Goal: Transaction & Acquisition: Subscribe to service/newsletter

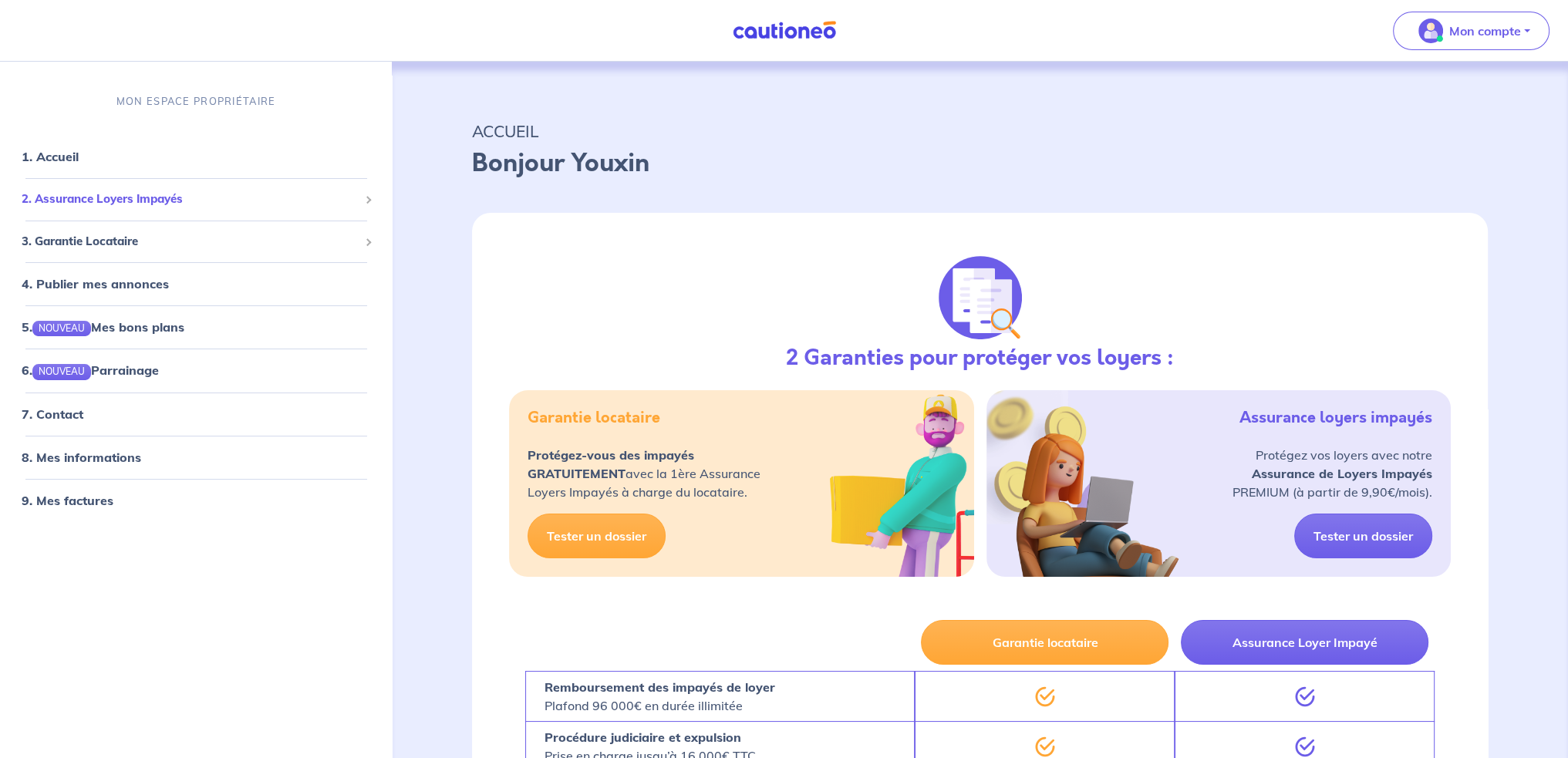
click at [166, 201] on span "2. Assurance Loyers Impayés" at bounding box center [190, 199] width 337 height 17
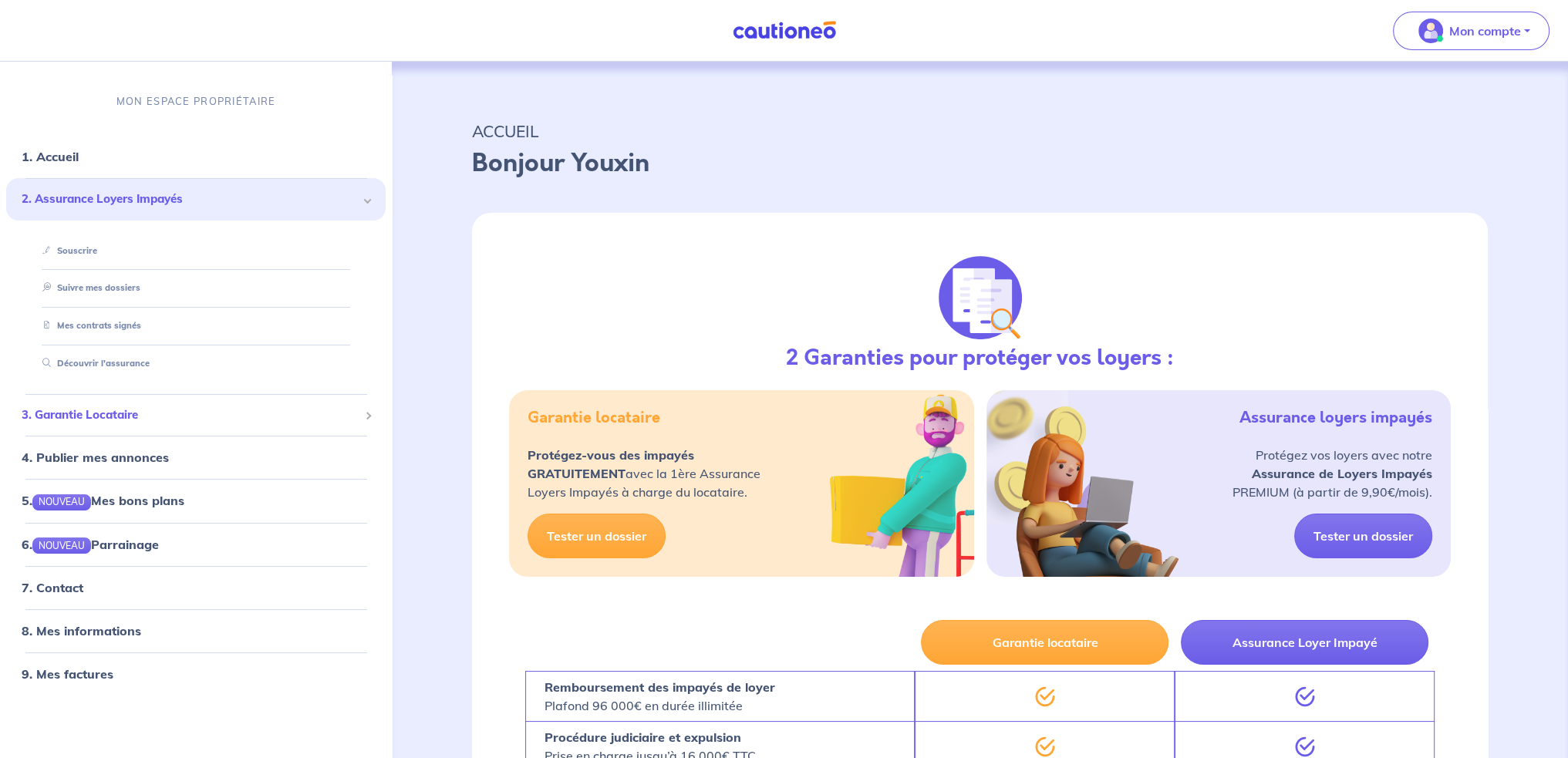
click at [161, 416] on span "3. Garantie Locataire" at bounding box center [190, 415] width 337 height 17
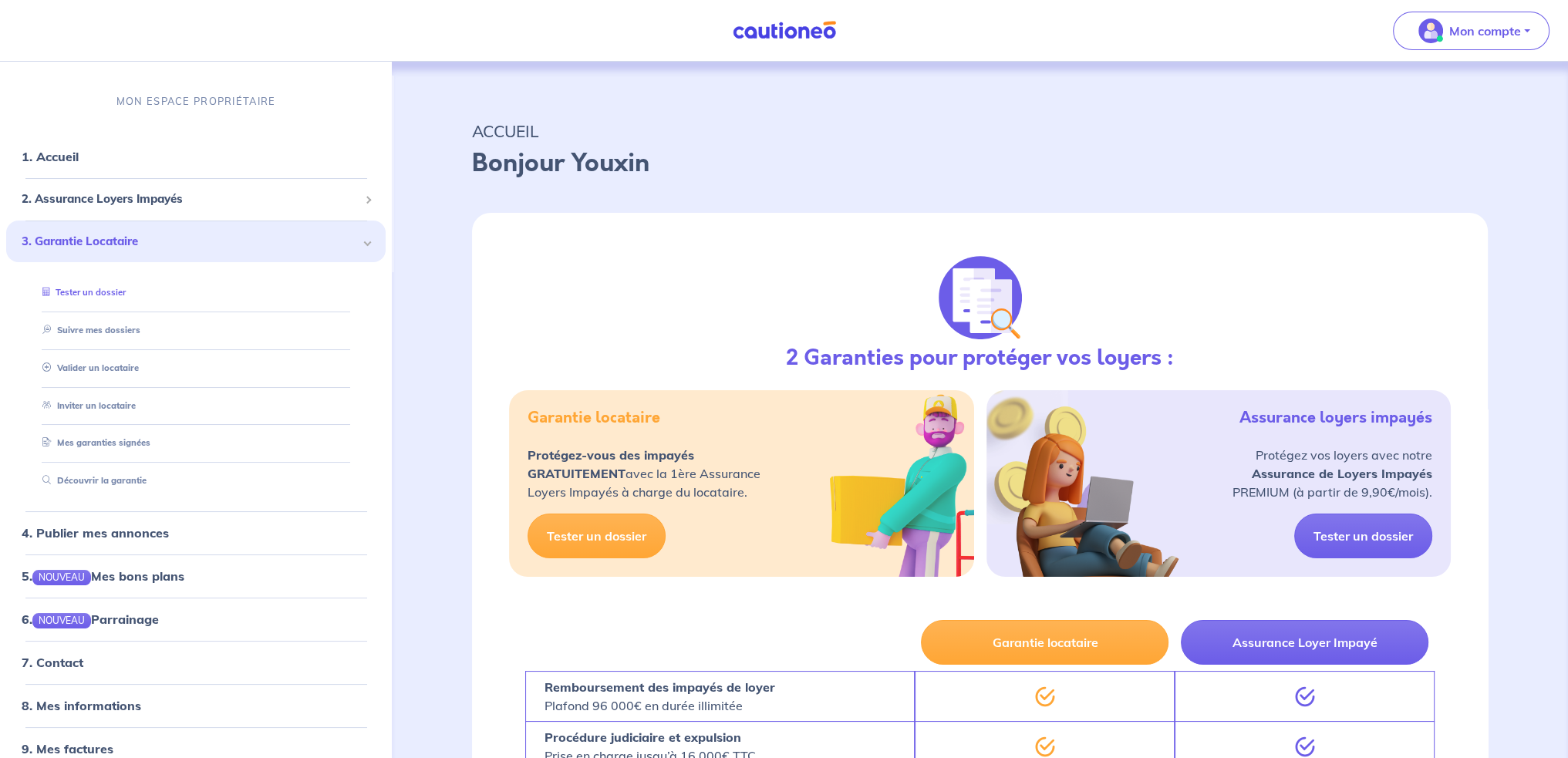
click at [126, 290] on link "Tester un dossier" at bounding box center [81, 291] width 89 height 11
click at [108, 365] on link "Valider un locataire" at bounding box center [87, 367] width 101 height 11
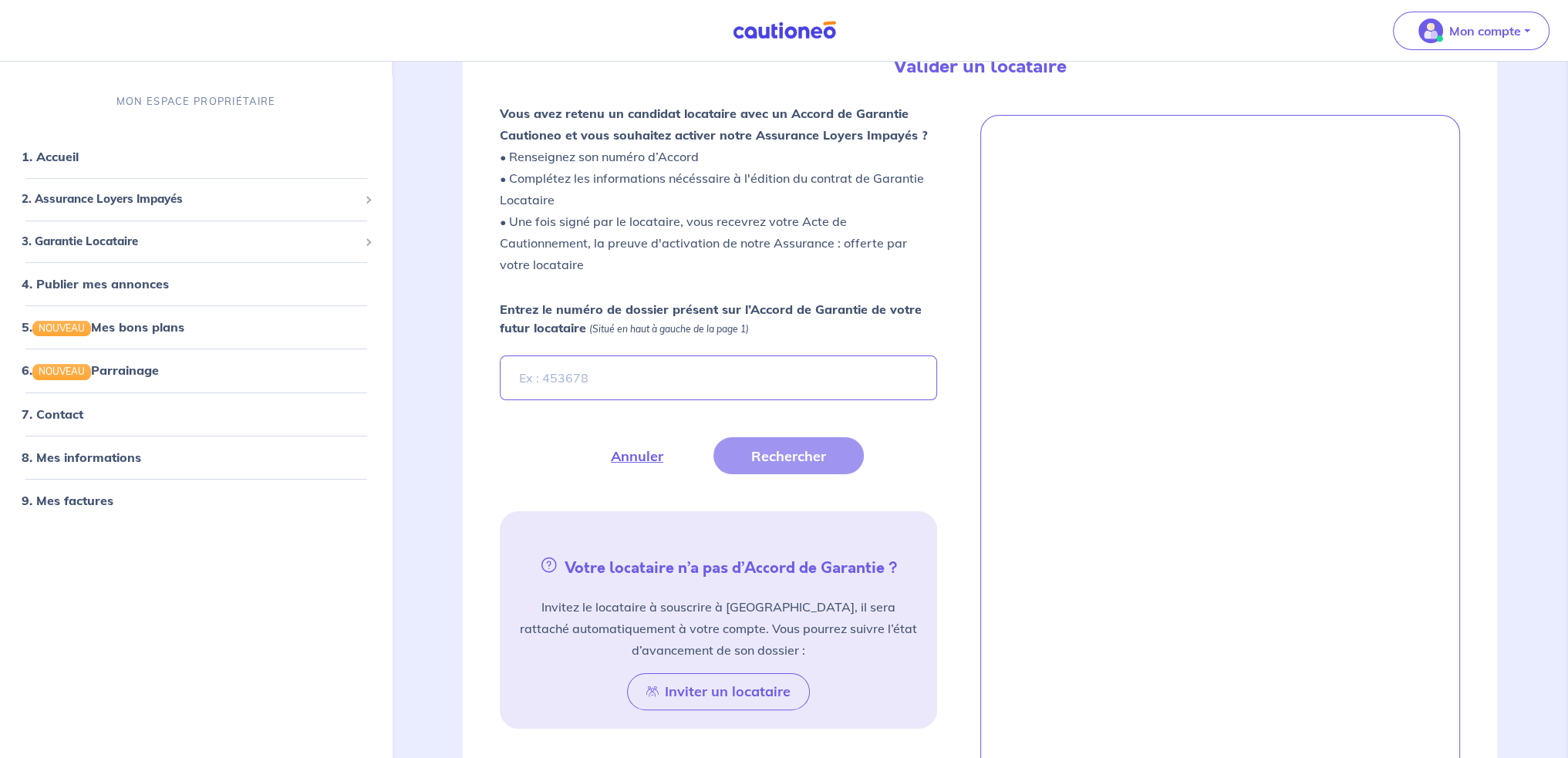
scroll to position [463, 0]
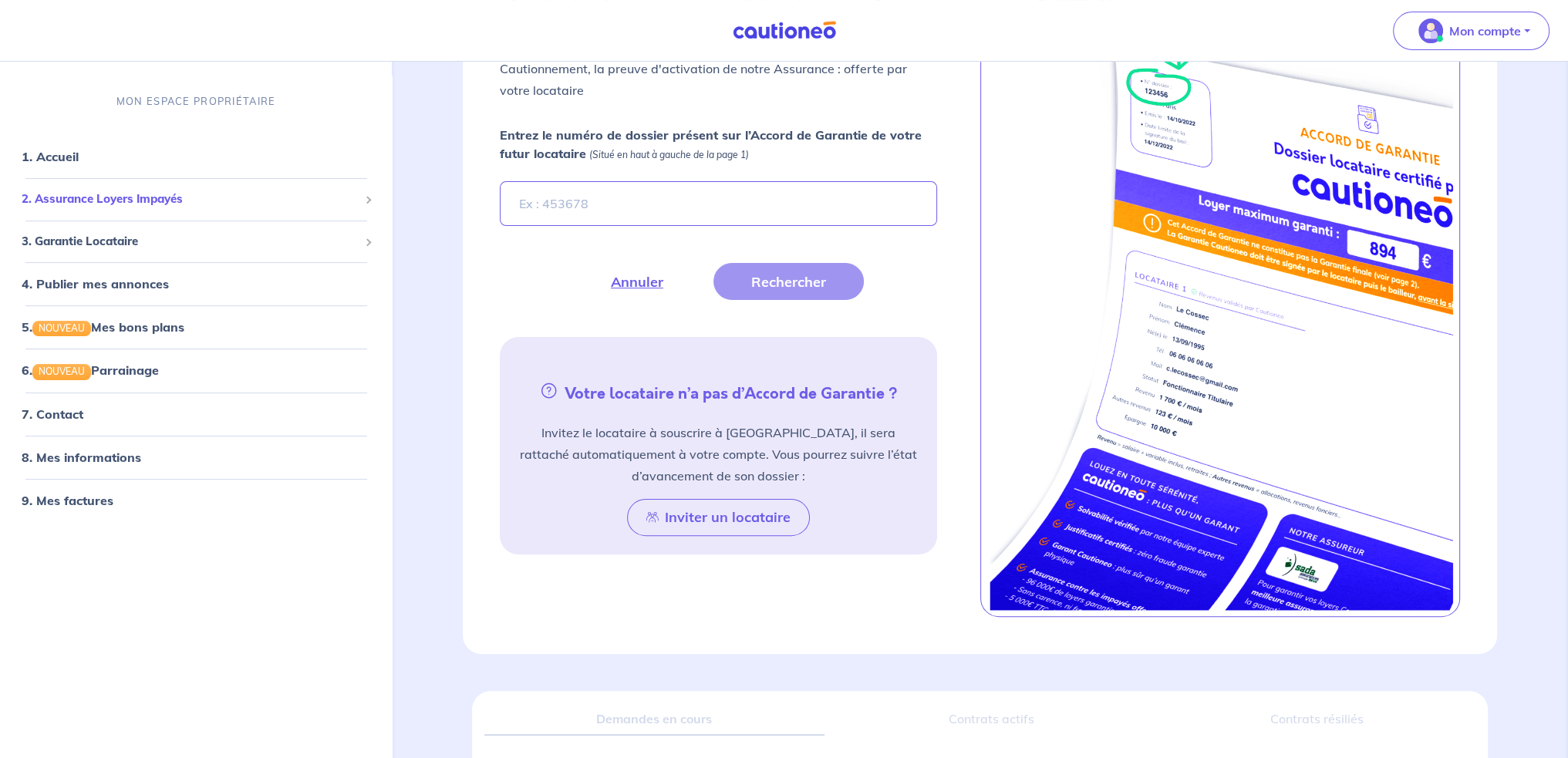
click at [170, 206] on span "2. Assurance Loyers Impayés" at bounding box center [190, 199] width 337 height 17
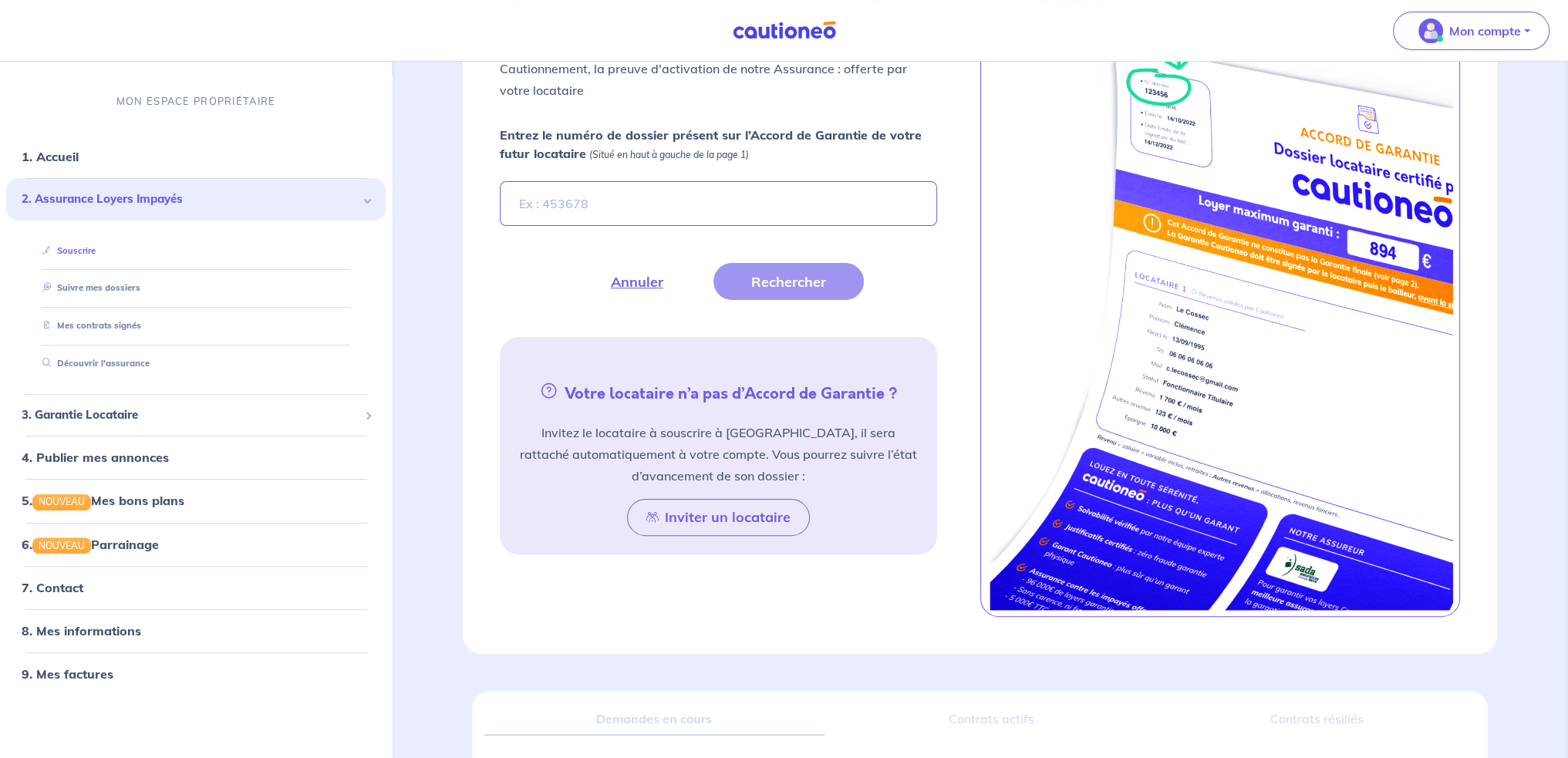
click at [69, 250] on link "Souscrire" at bounding box center [66, 250] width 60 height 11
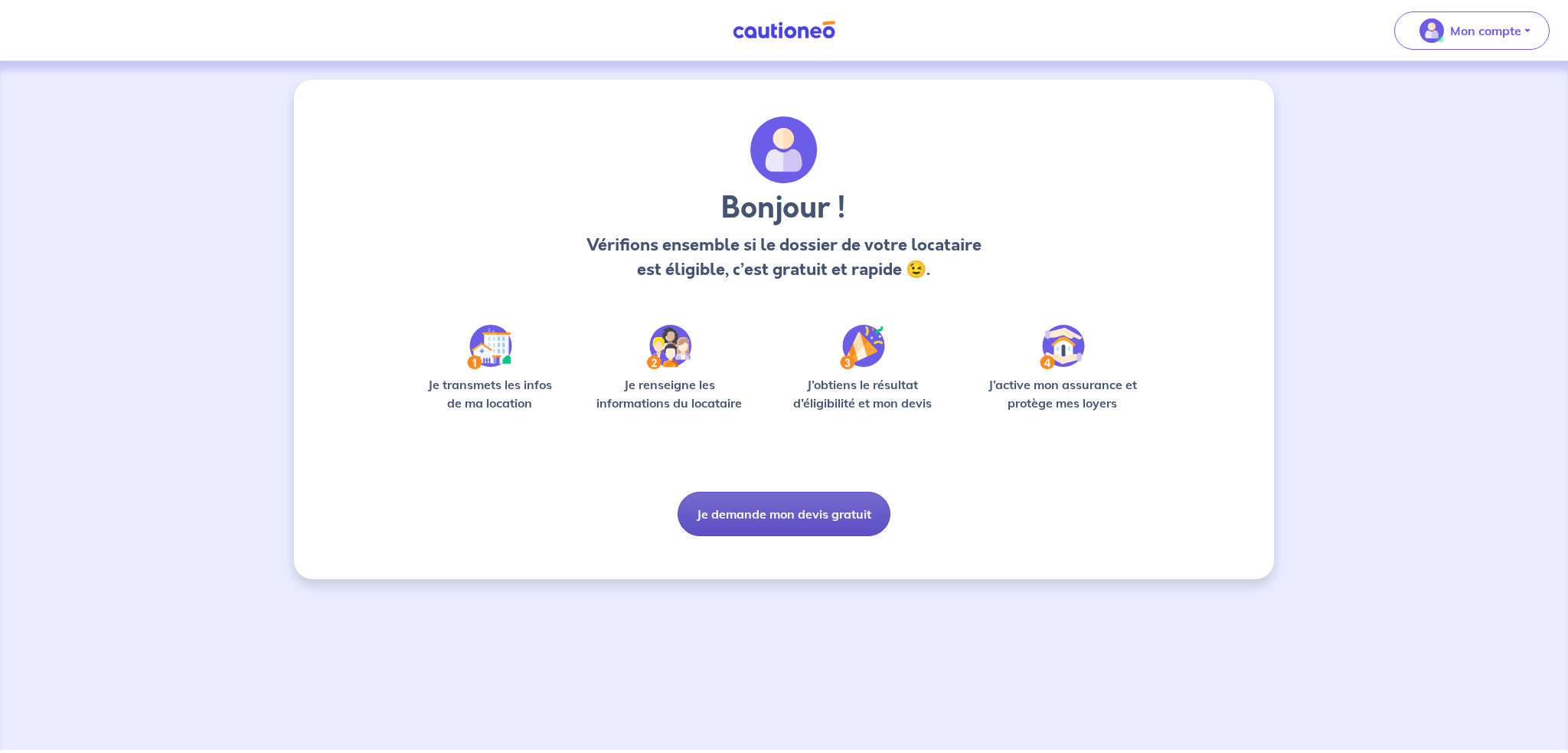
click at [727, 520] on button "Je demande mon devis gratuit" at bounding box center [783, 514] width 213 height 44
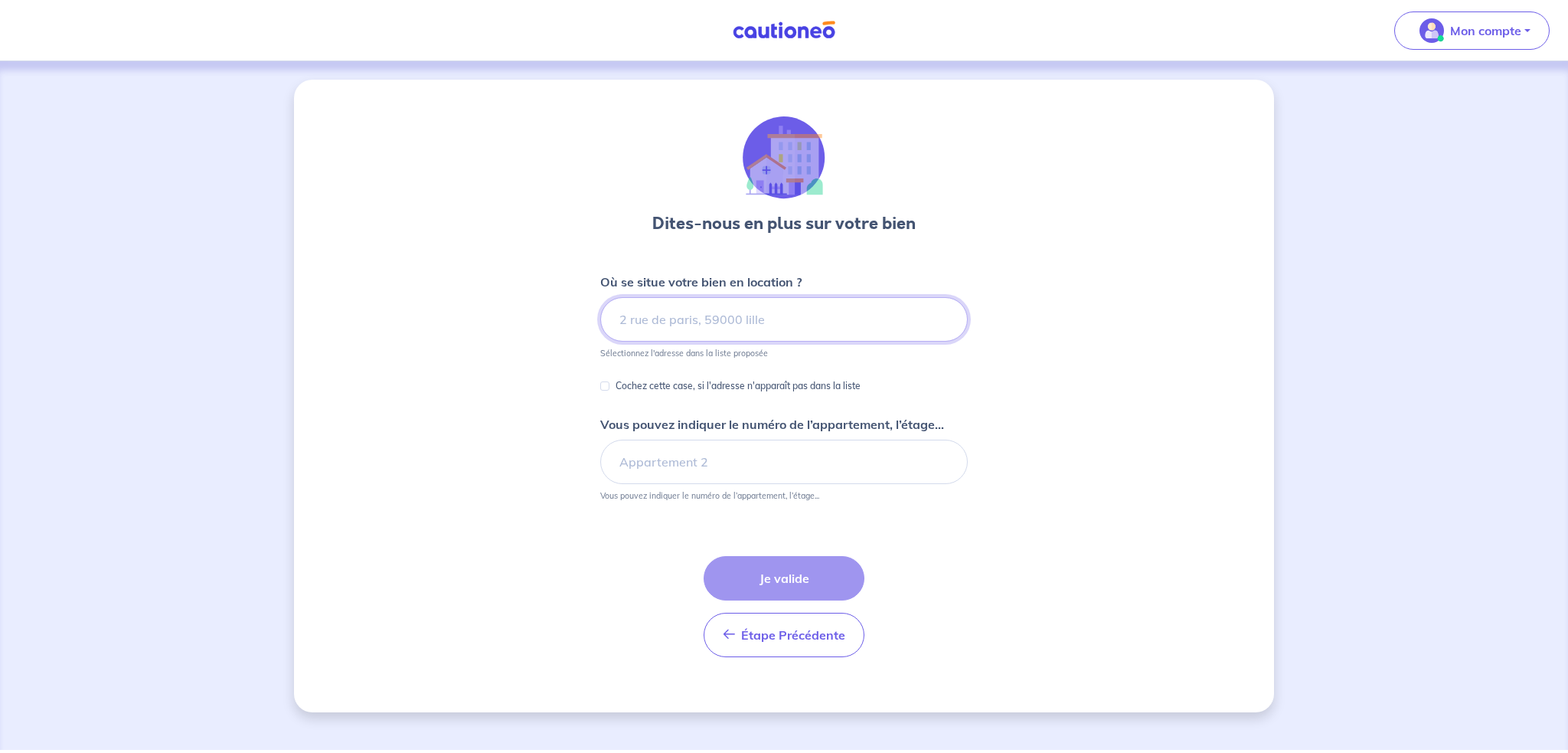
click at [628, 311] on input at bounding box center [783, 319] width 367 height 44
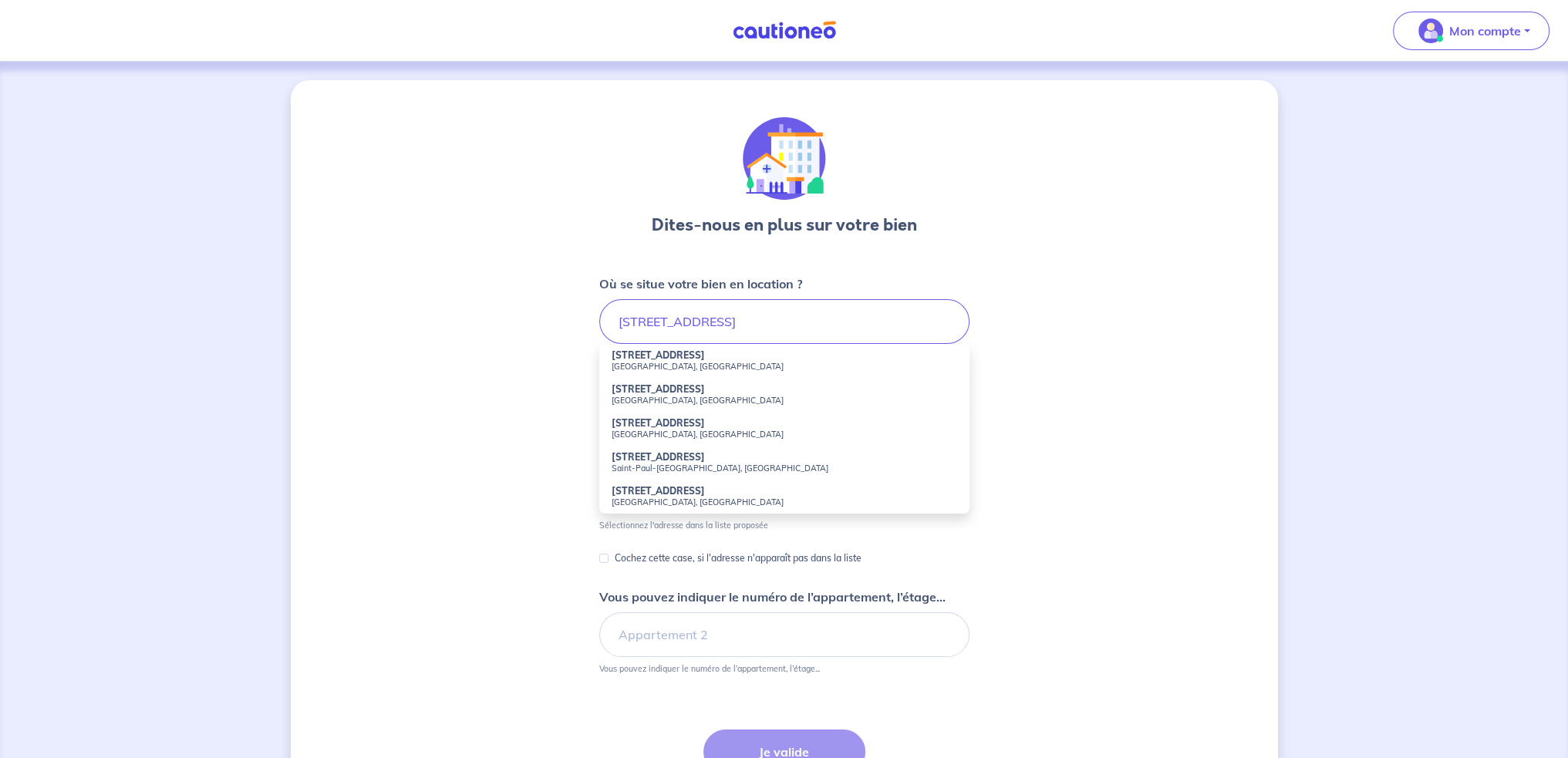
click at [679, 361] on small "Courbevoie, France" at bounding box center [784, 366] width 345 height 11
type input "60 Rue de Strasbourg, Courbevoie, France"
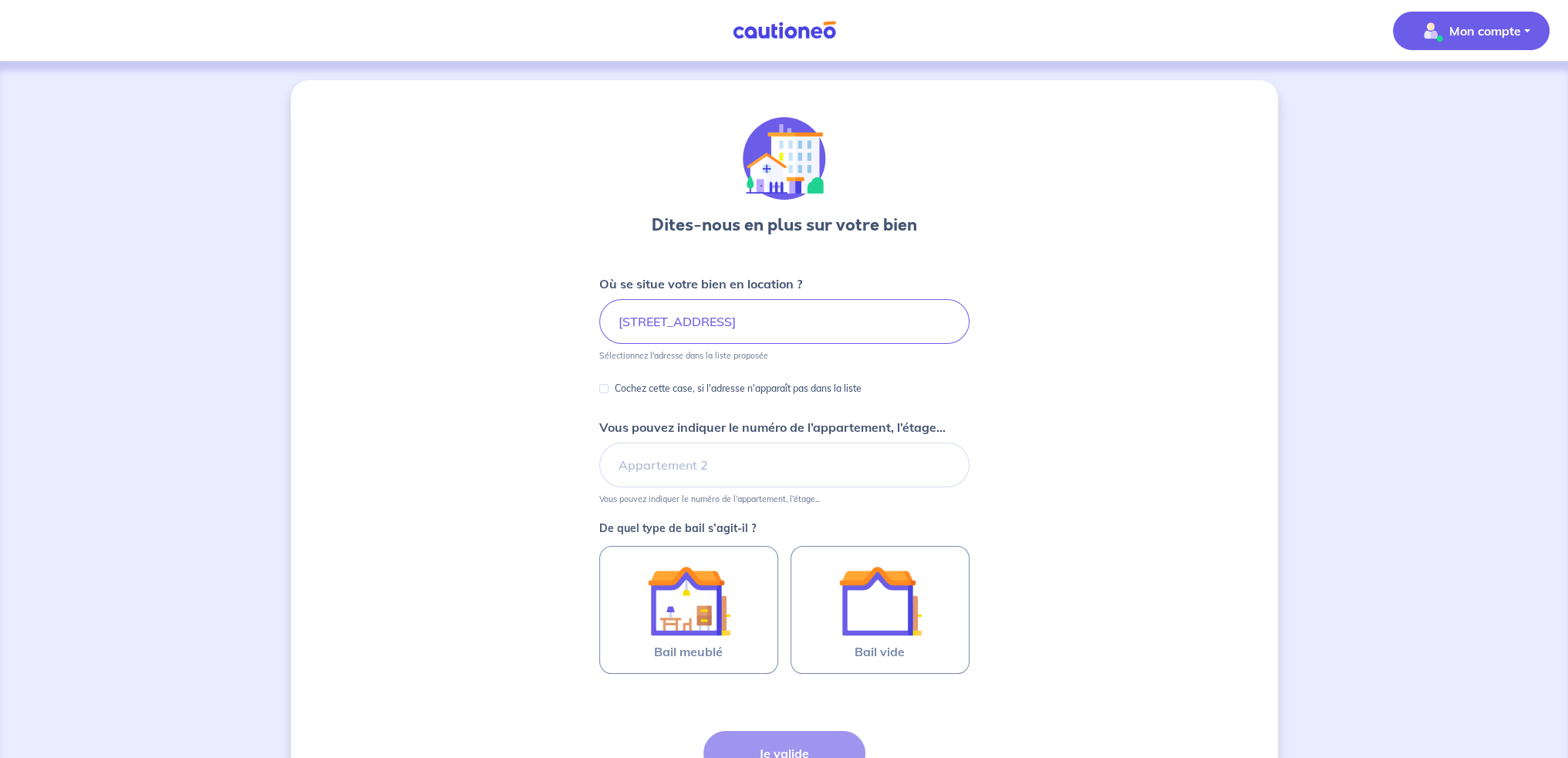
click at [1455, 36] on p "Mon compte" at bounding box center [1484, 31] width 72 height 18
click at [1455, 98] on link "Mes informations" at bounding box center [1455, 96] width 124 height 25
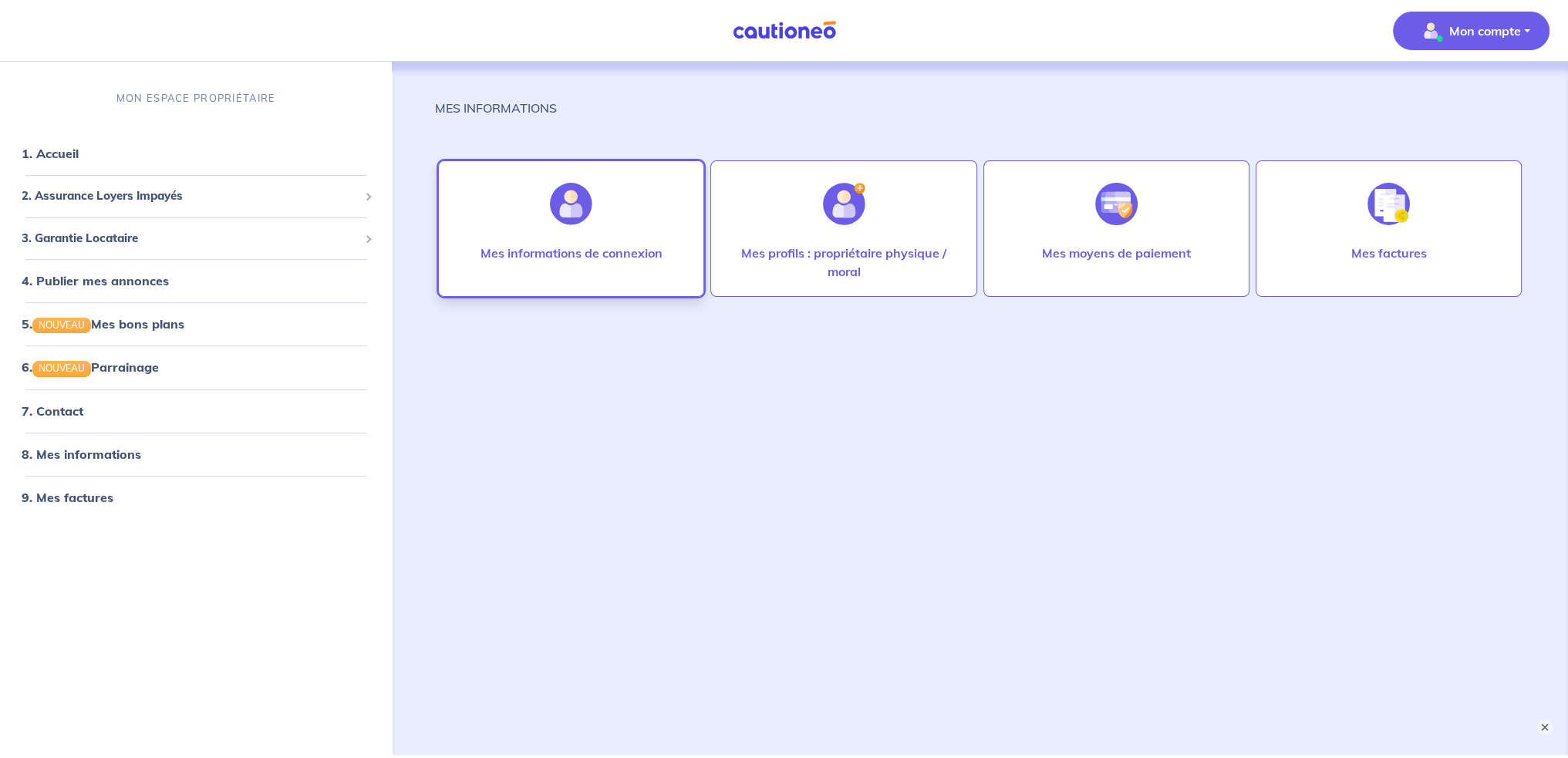
click at [624, 252] on p "Mes informations de connexion" at bounding box center [571, 252] width 182 height 18
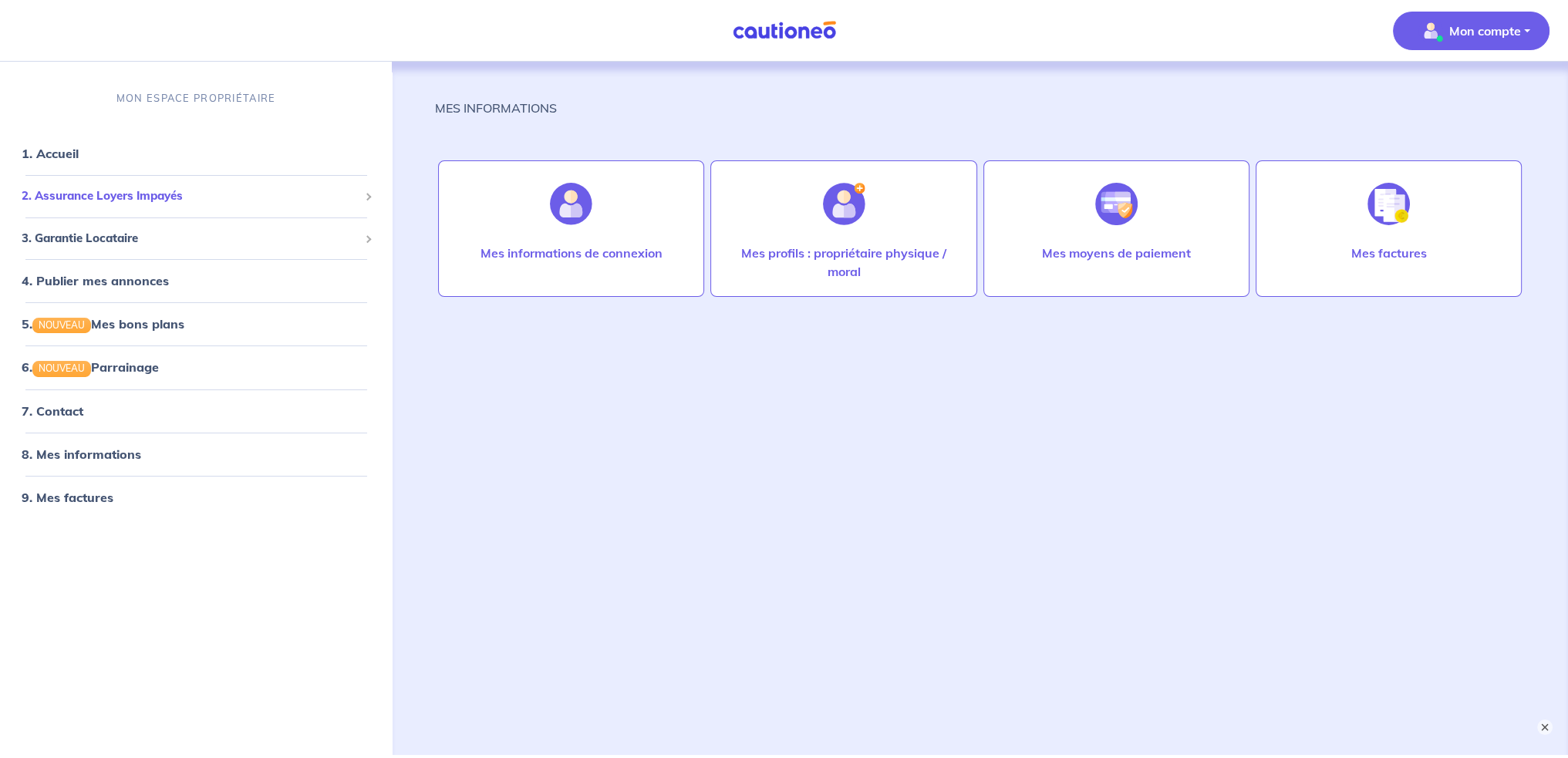
click at [207, 199] on span "2. Assurance Loyers Impayés" at bounding box center [190, 196] width 337 height 17
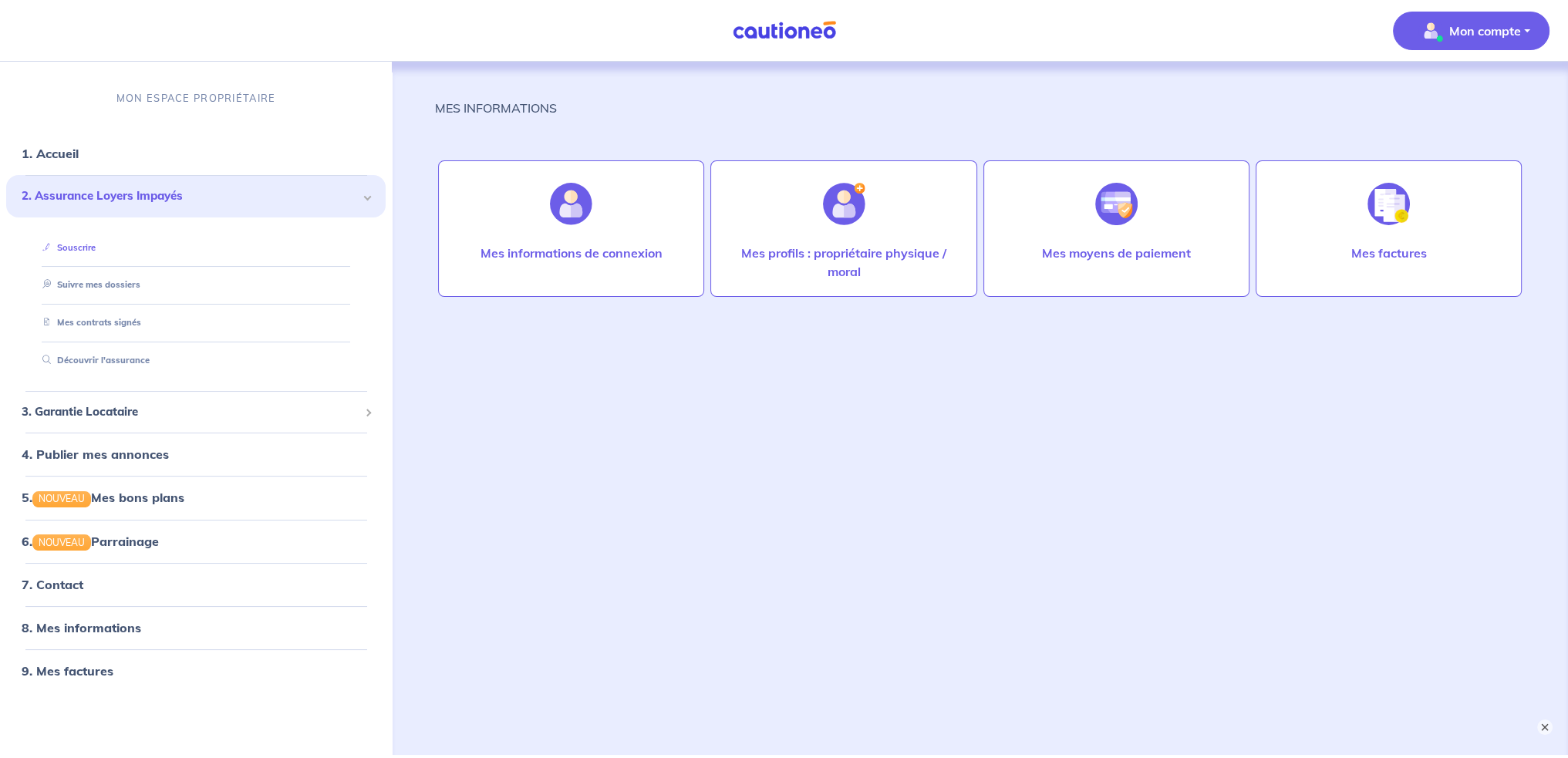
click at [95, 249] on link "Souscrire" at bounding box center [66, 247] width 60 height 11
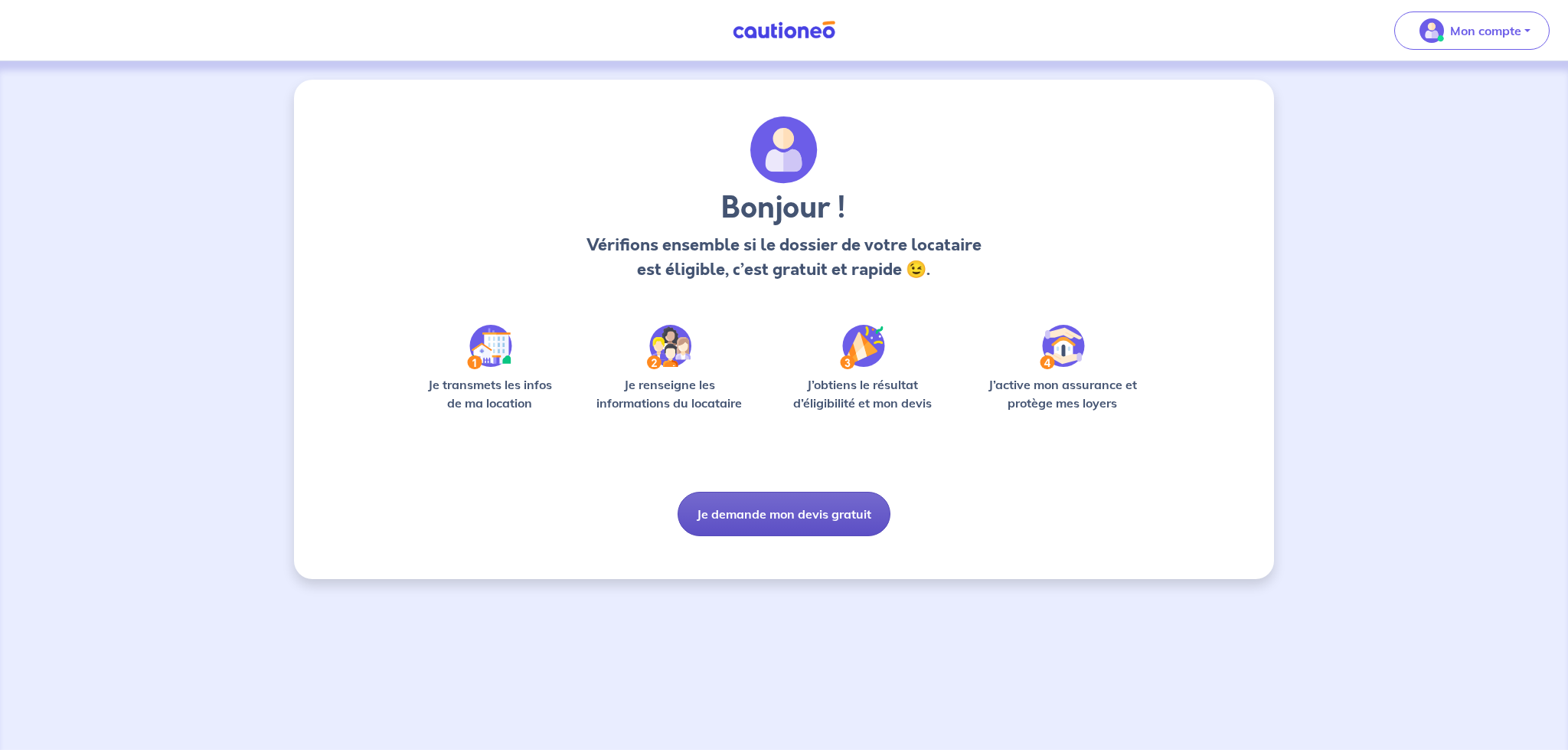
click at [816, 527] on button "Je demande mon devis gratuit" at bounding box center [783, 514] width 213 height 44
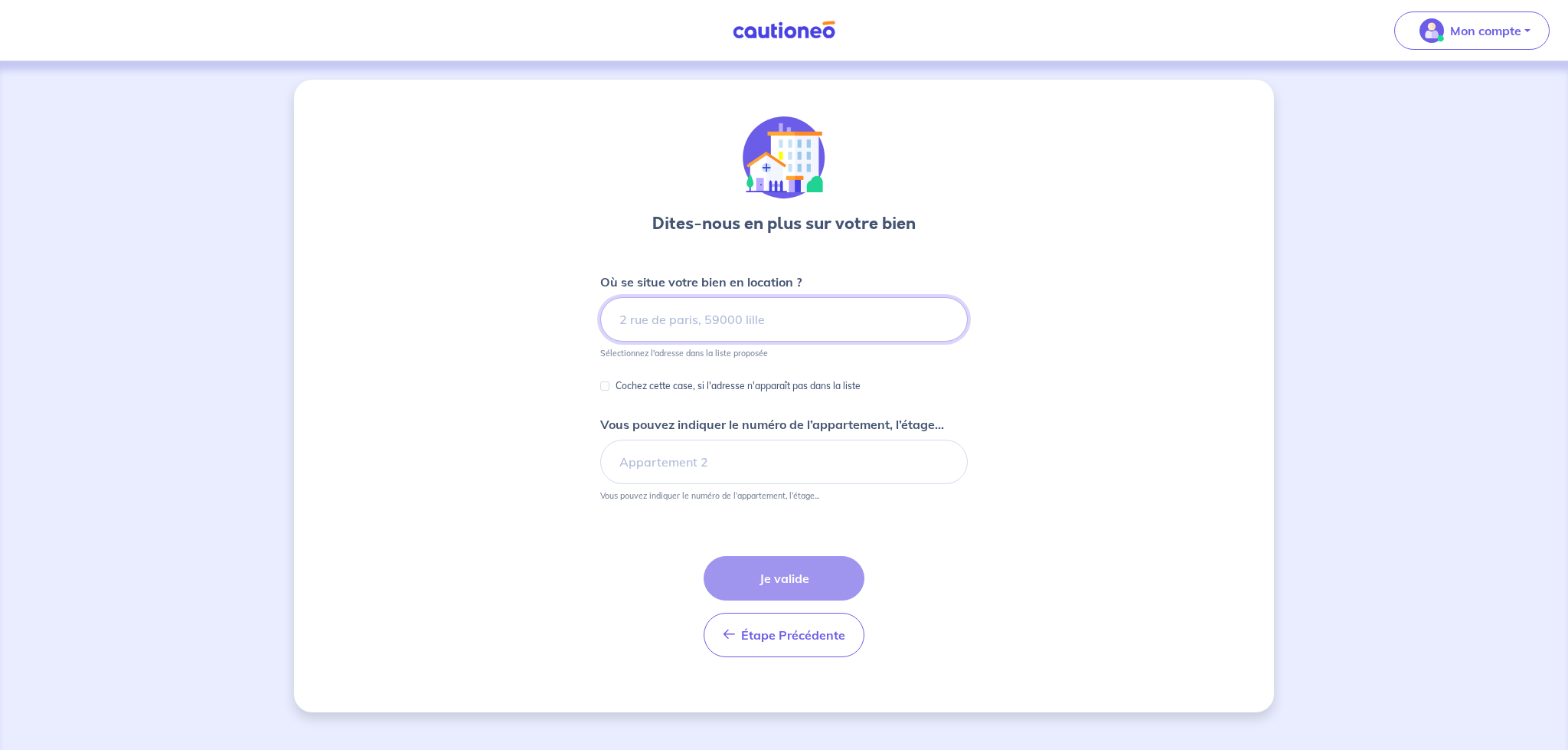
click at [794, 319] on input at bounding box center [783, 319] width 367 height 44
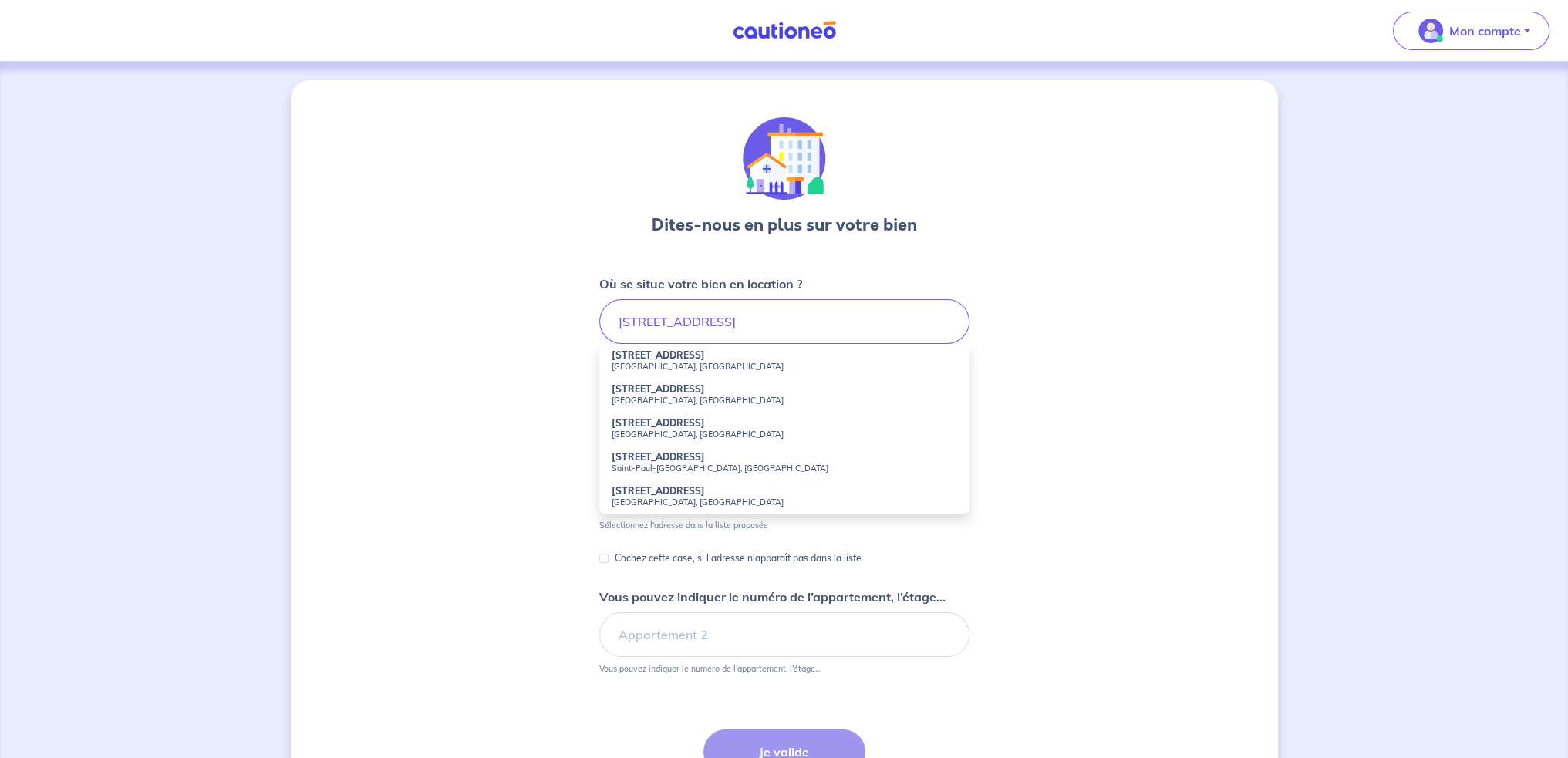
click at [660, 362] on small "[GEOGRAPHIC_DATA], [GEOGRAPHIC_DATA]" at bounding box center [784, 366] width 345 height 11
type input "[STREET_ADDRESS]"
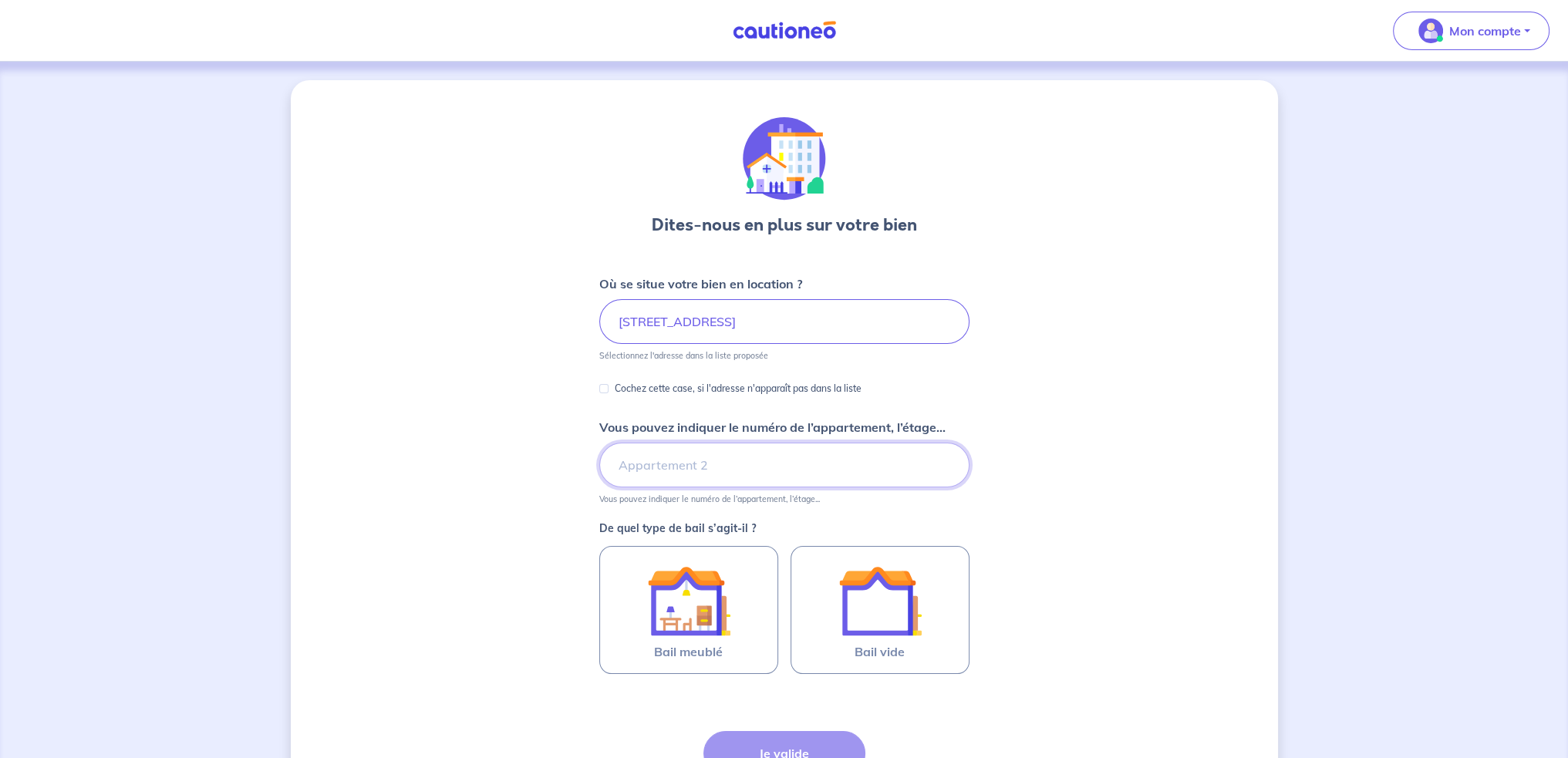
click at [805, 463] on input "Vous pouvez indiquer le numéro de l’appartement, l’étage..." at bounding box center [784, 465] width 370 height 45
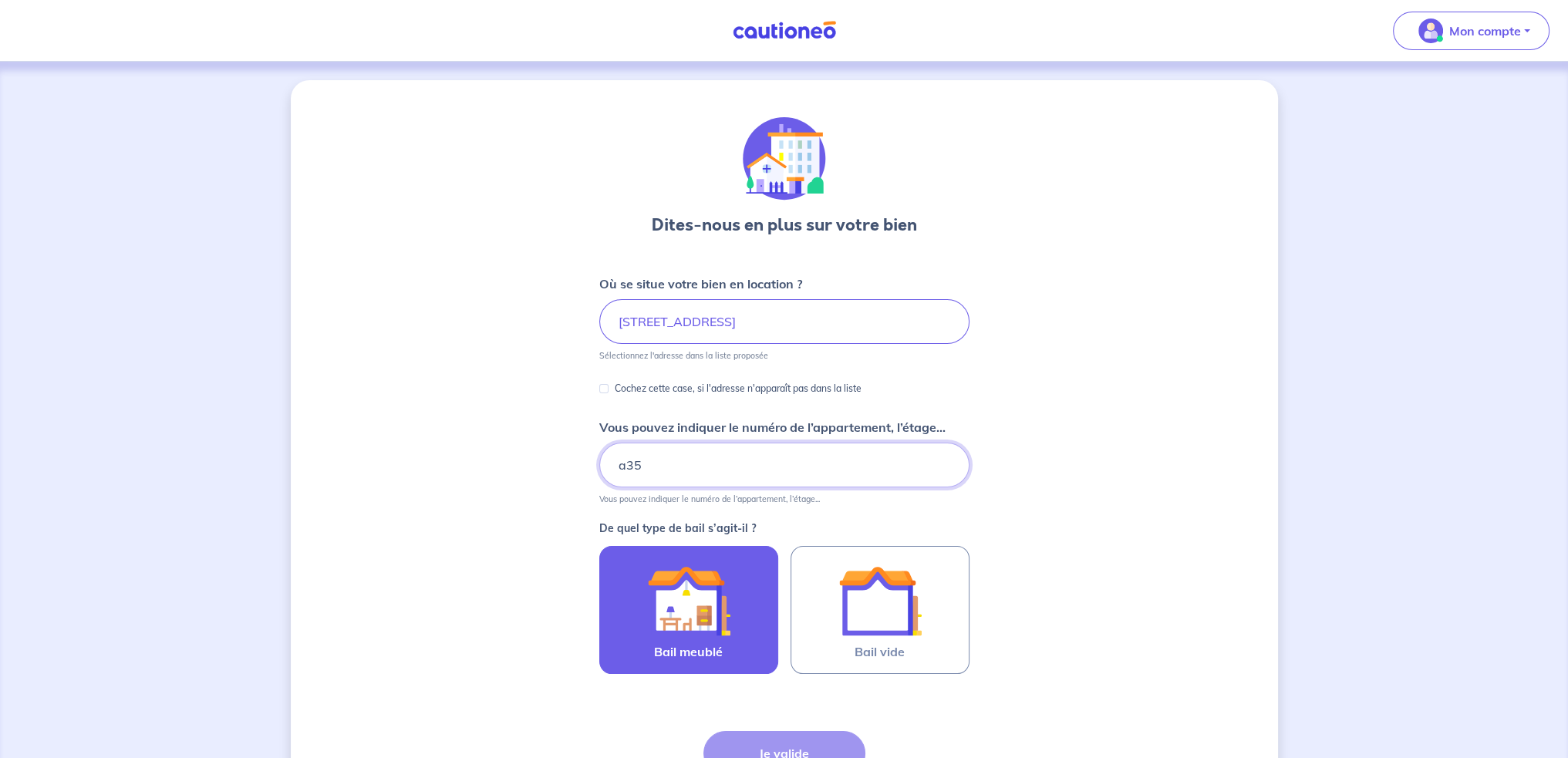
type input "a35"
click at [699, 616] on img at bounding box center [688, 600] width 84 height 84
click at [0, 0] on input "Bail meublé" at bounding box center [0, 0] width 0 height 0
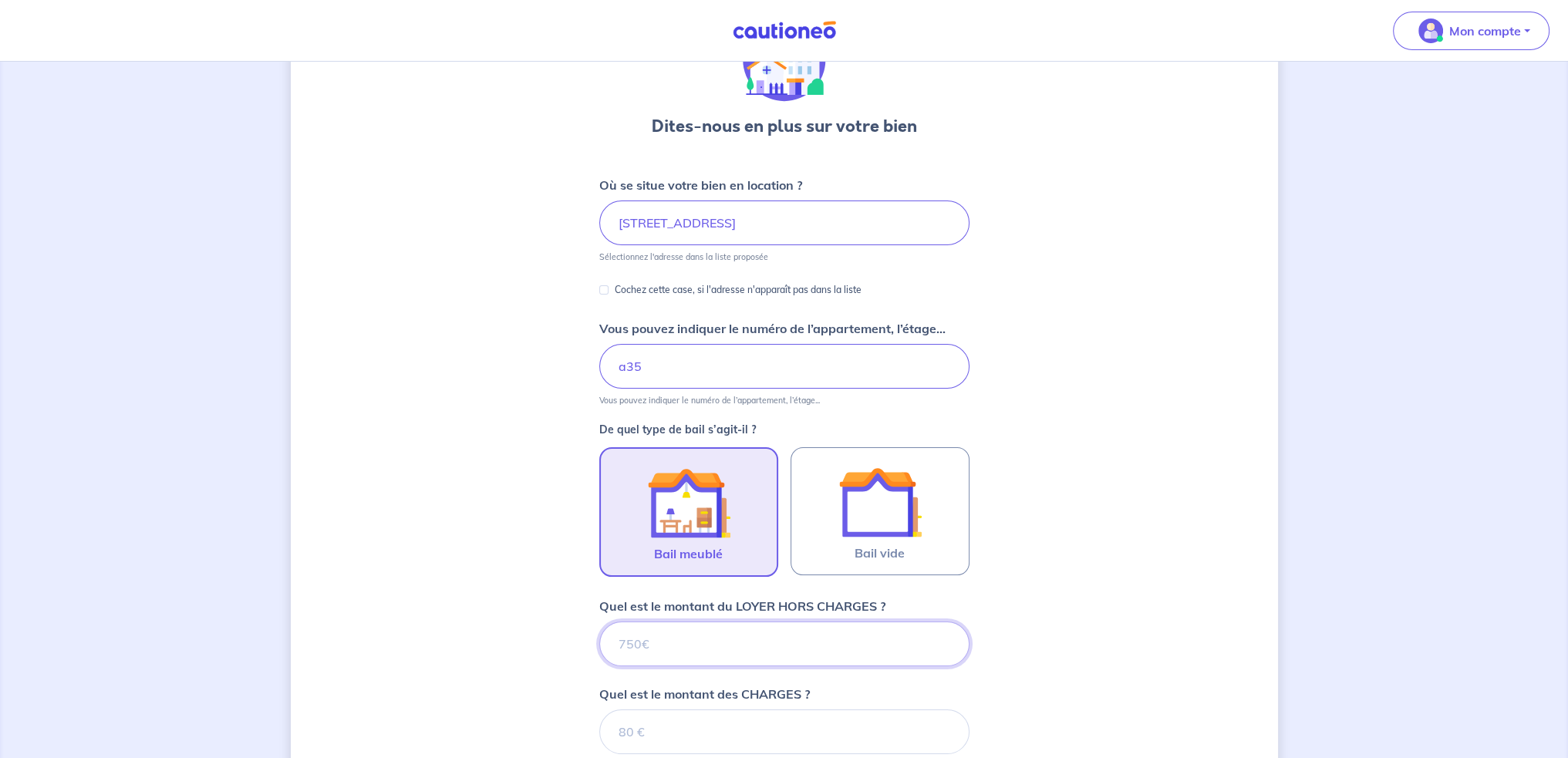
scroll to position [160, 0]
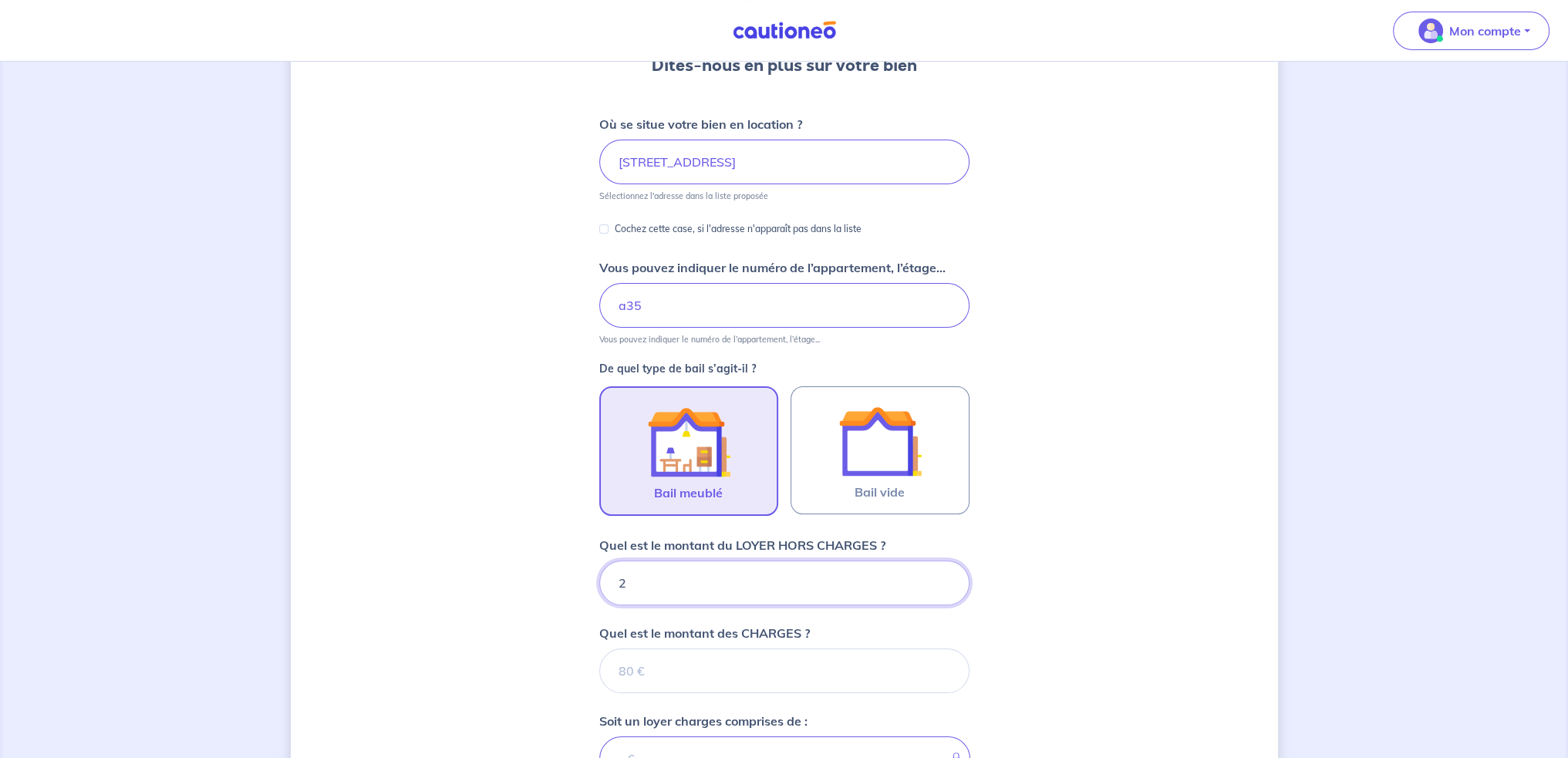
type input "22"
type input "223"
type input "2230"
drag, startPoint x: 645, startPoint y: 581, endPoint x: 624, endPoint y: 583, distance: 21.1
click at [624, 583] on input "2230" at bounding box center [784, 583] width 370 height 45
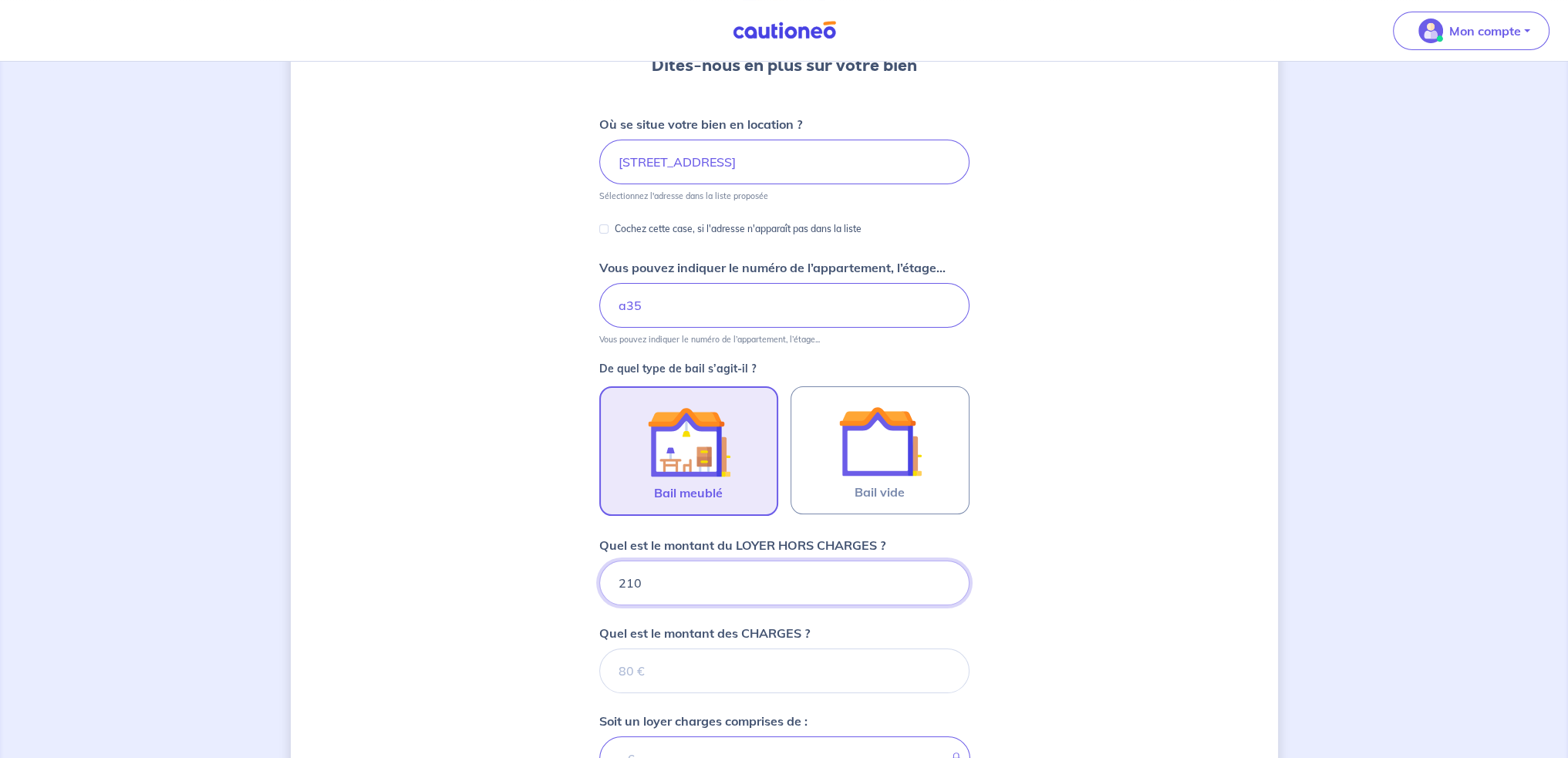
type input "2100"
click at [628, 653] on input "Quel est le montant des CHARGES ?" at bounding box center [784, 670] width 370 height 45
type input "130"
type input "2230"
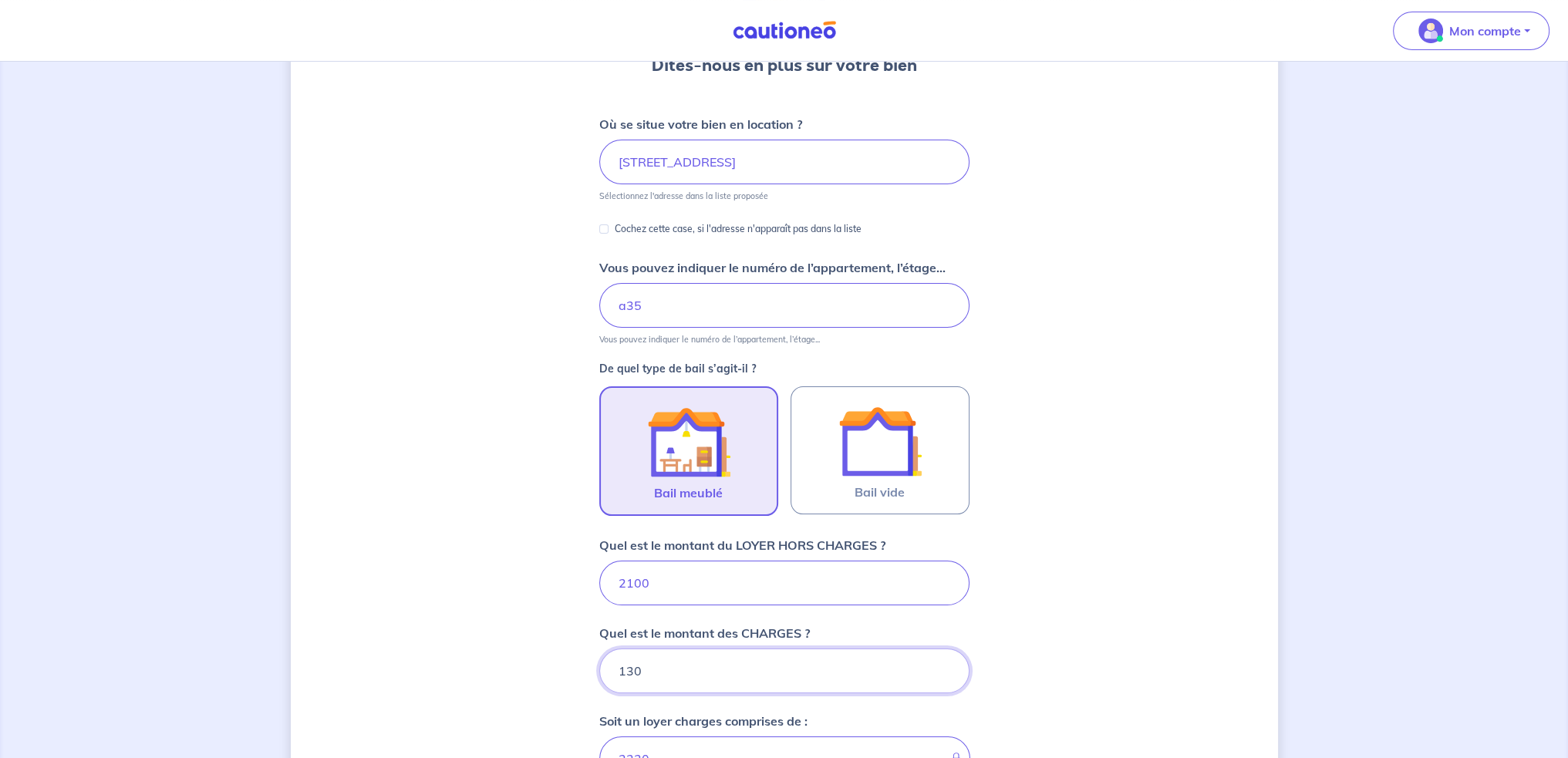
type input "130"
drag, startPoint x: 656, startPoint y: 581, endPoint x: 637, endPoint y: 584, distance: 19.2
click at [636, 584] on input "2100" at bounding box center [784, 583] width 370 height 45
type input "21070"
type input "21200"
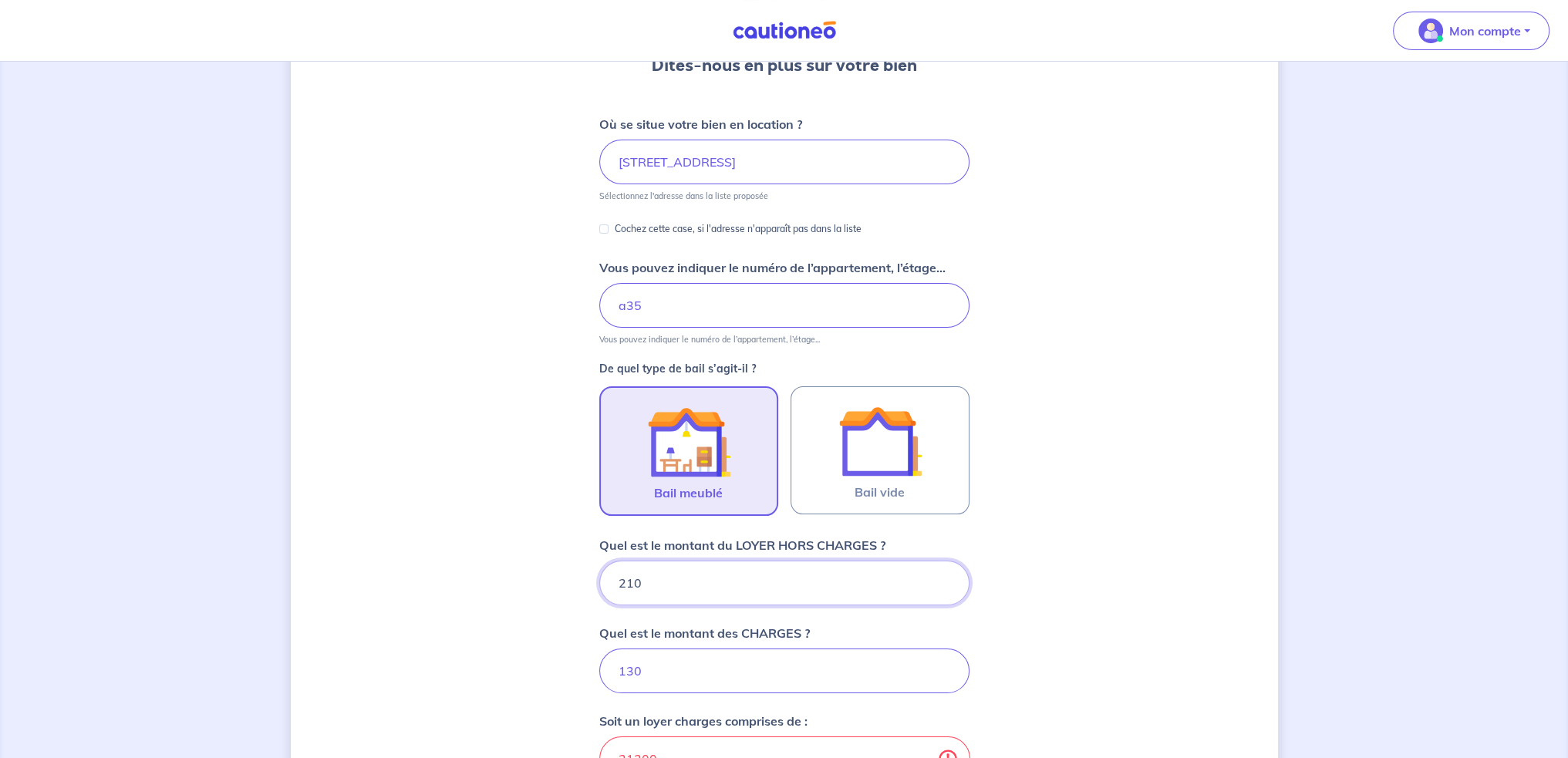
type input "21"
type input "151"
type input "217"
type input "347"
type input "2170"
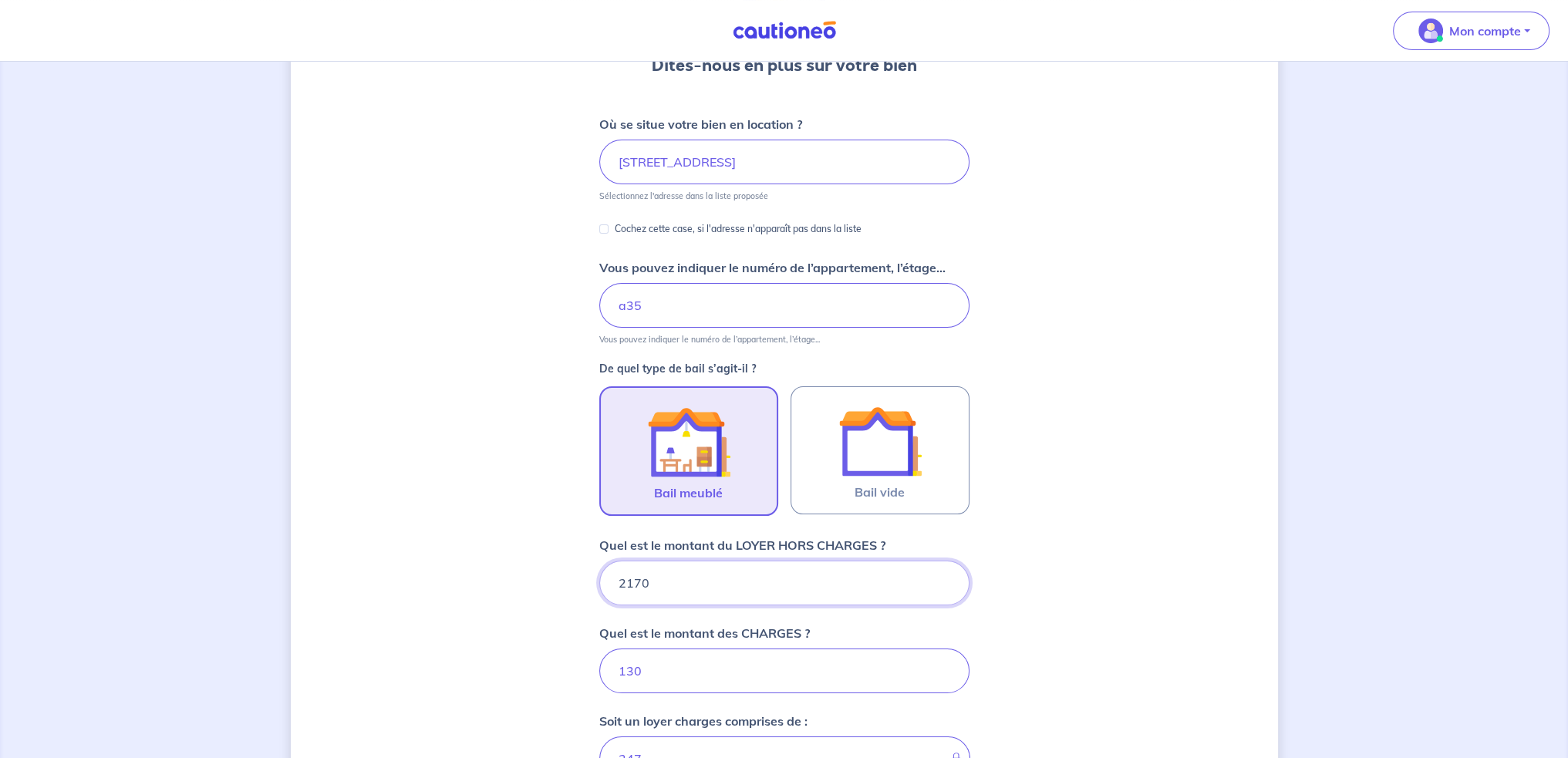
type input "2300"
type input "2170"
click at [991, 564] on div "Dites-nous en plus sur votre bien Où se situe votre bien en location ? [STREET_…" at bounding box center [784, 518] width 987 height 1195
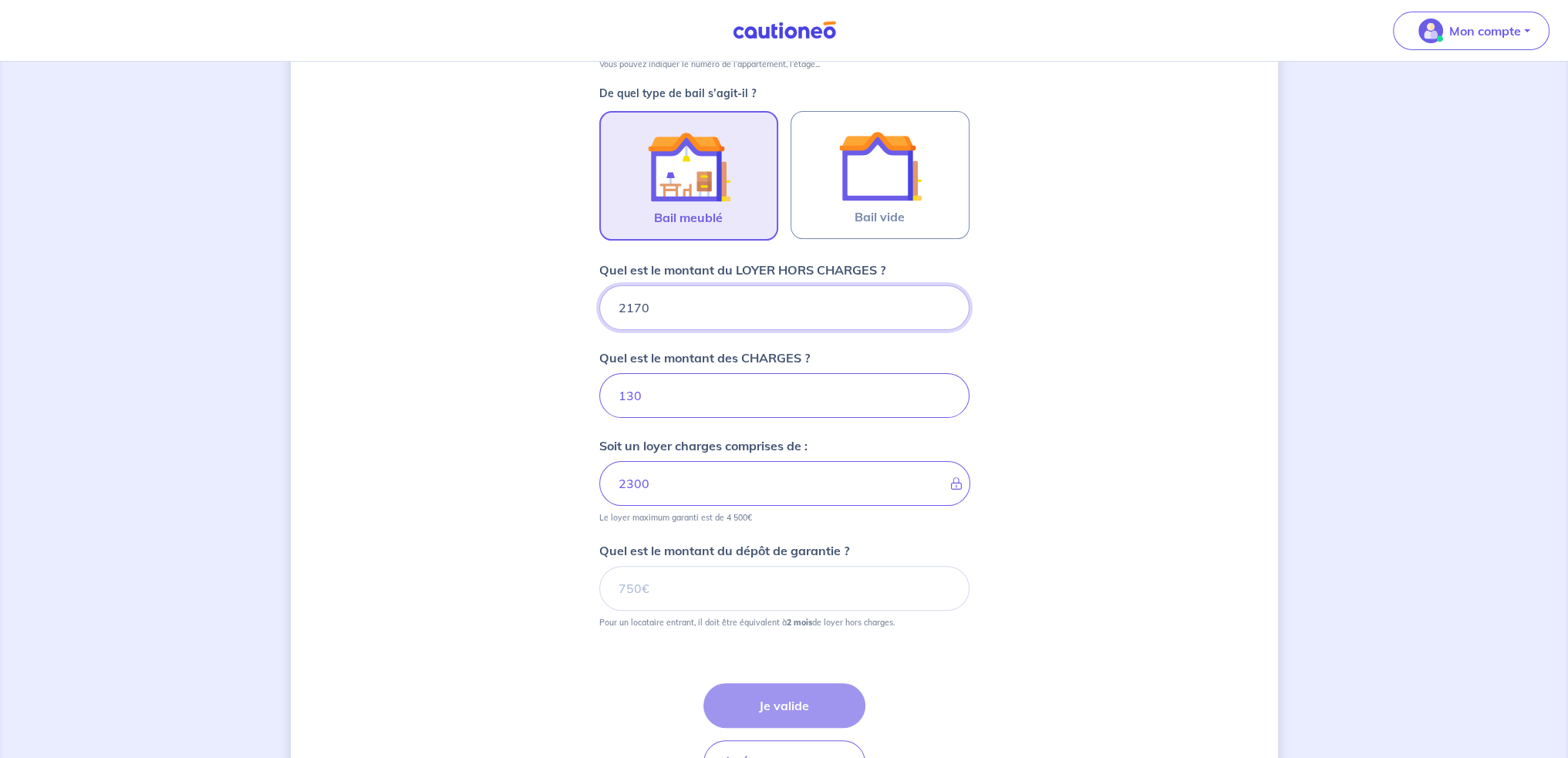
scroll to position [468, 0]
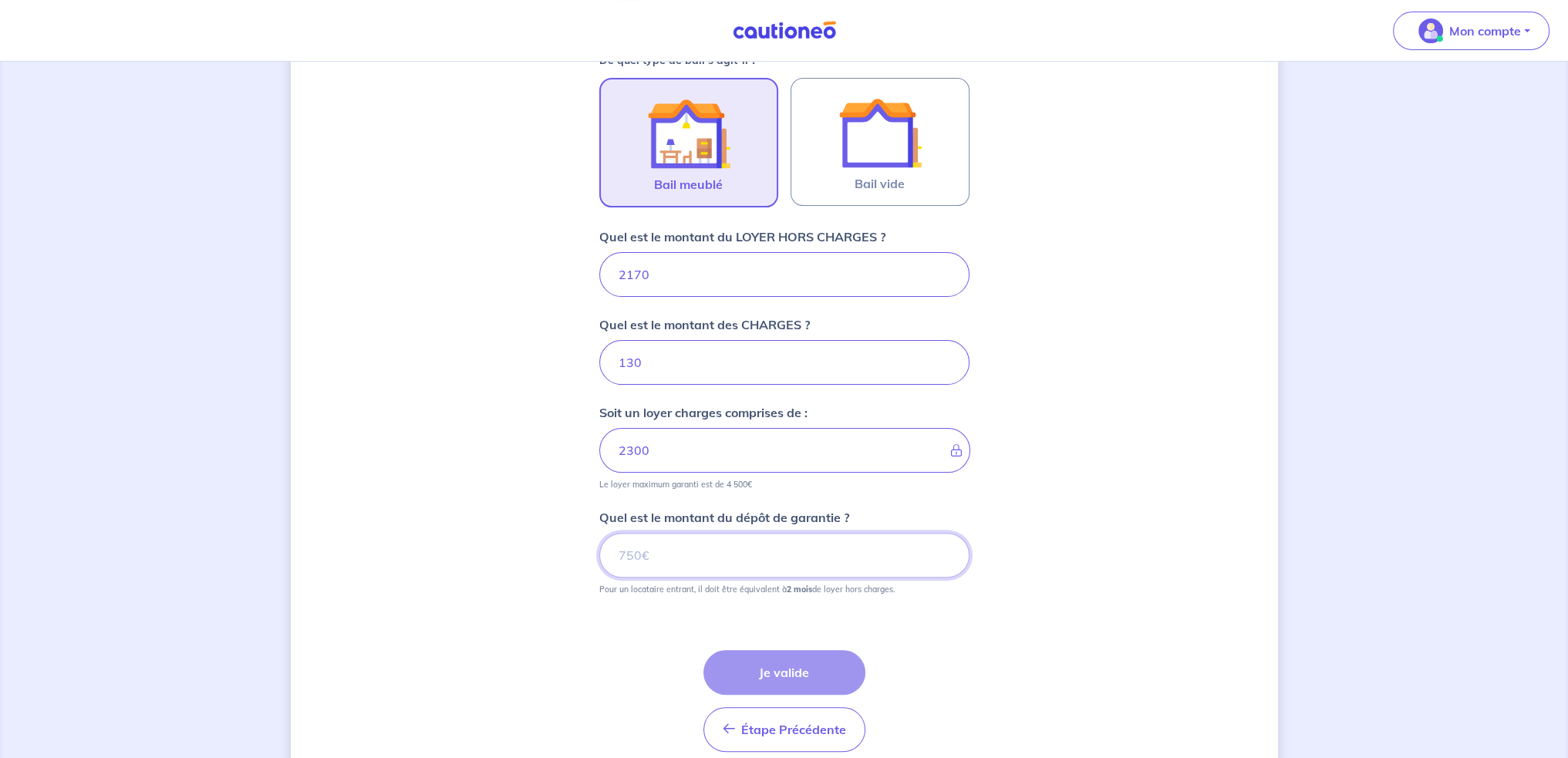
click at [799, 554] on input "Quel est le montant du dépôt de garantie ?" at bounding box center [784, 555] width 370 height 45
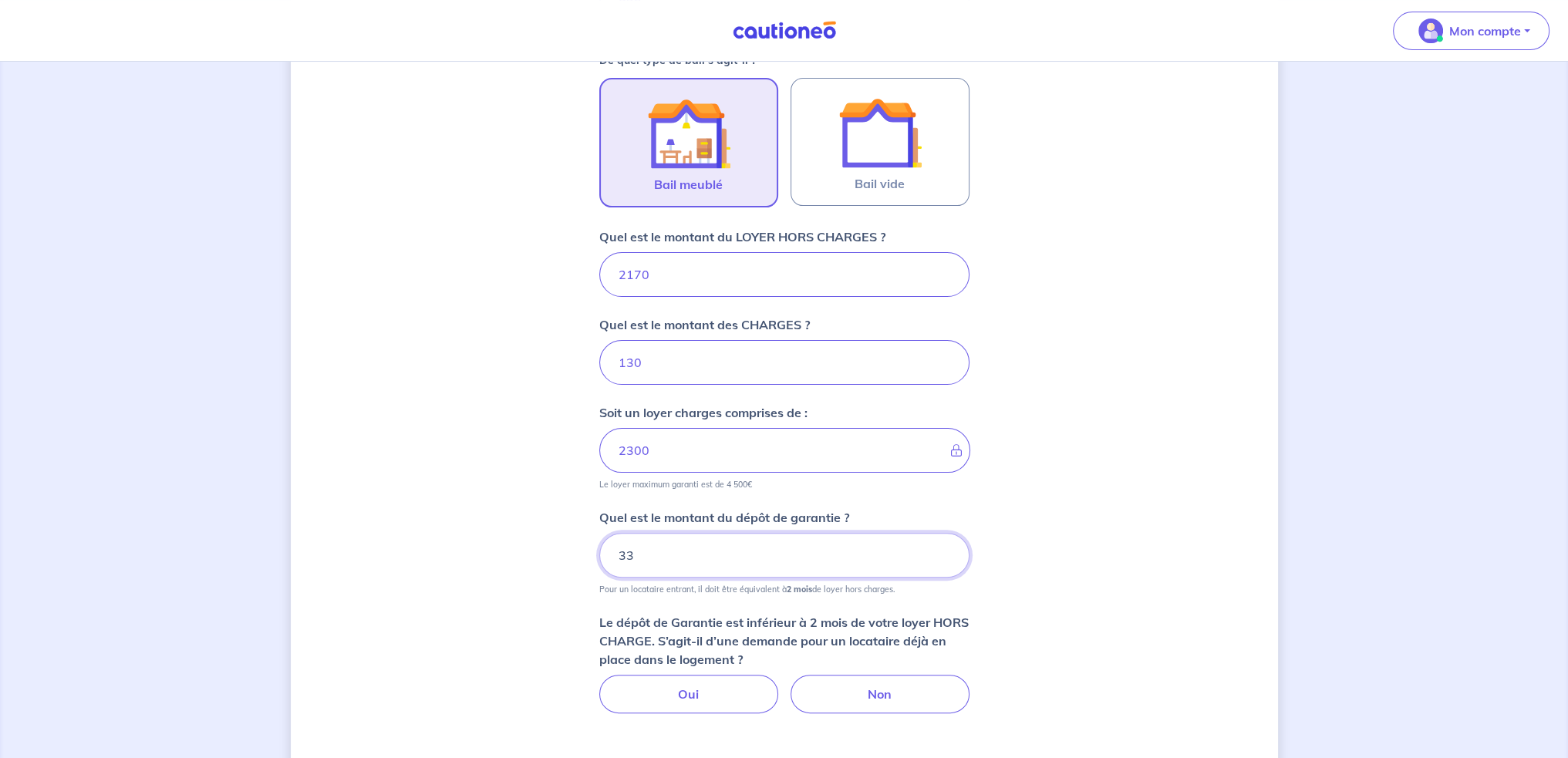
type input "3"
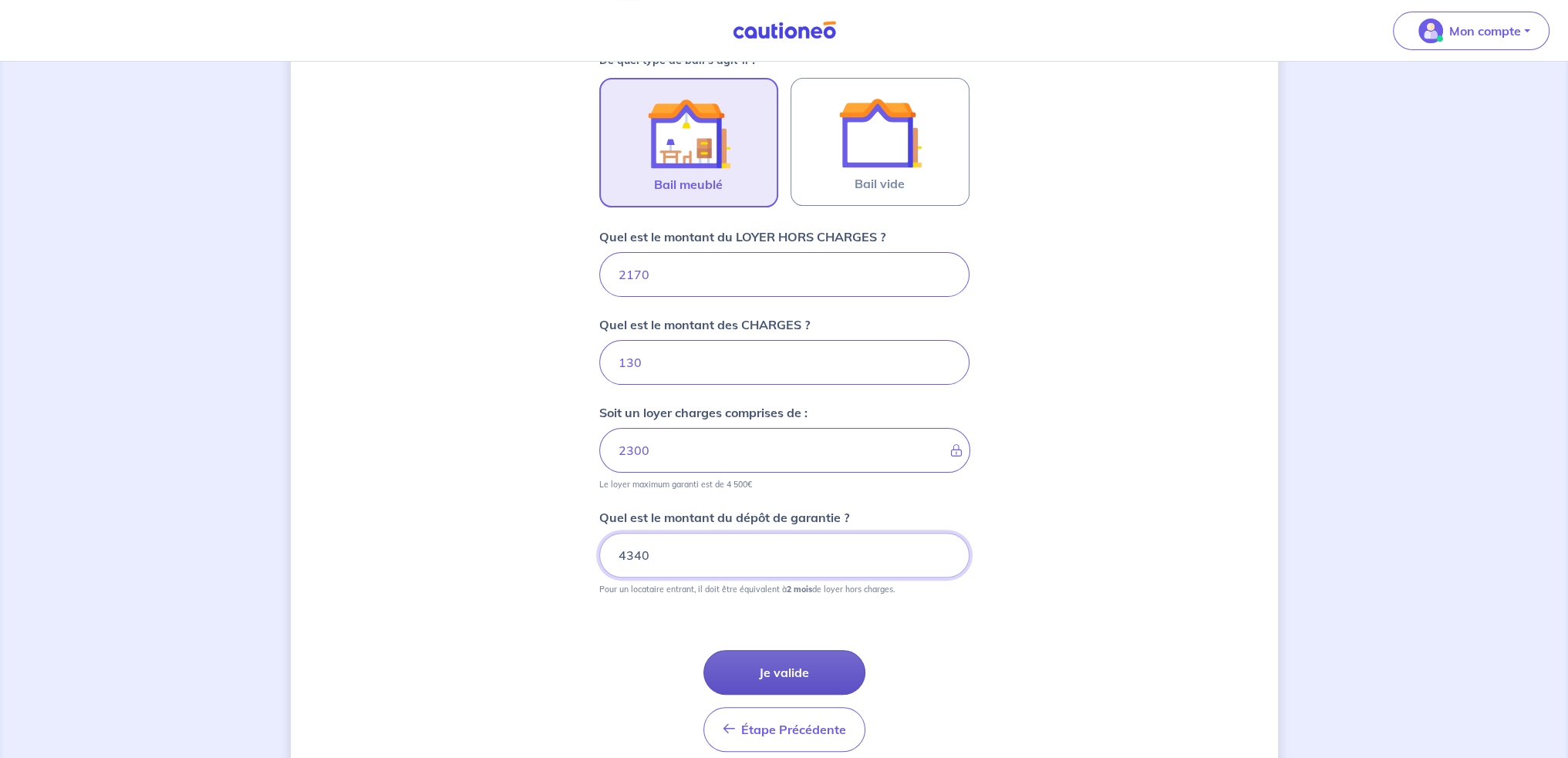
type input "4340"
click at [790, 662] on button "Je valide" at bounding box center [784, 672] width 162 height 45
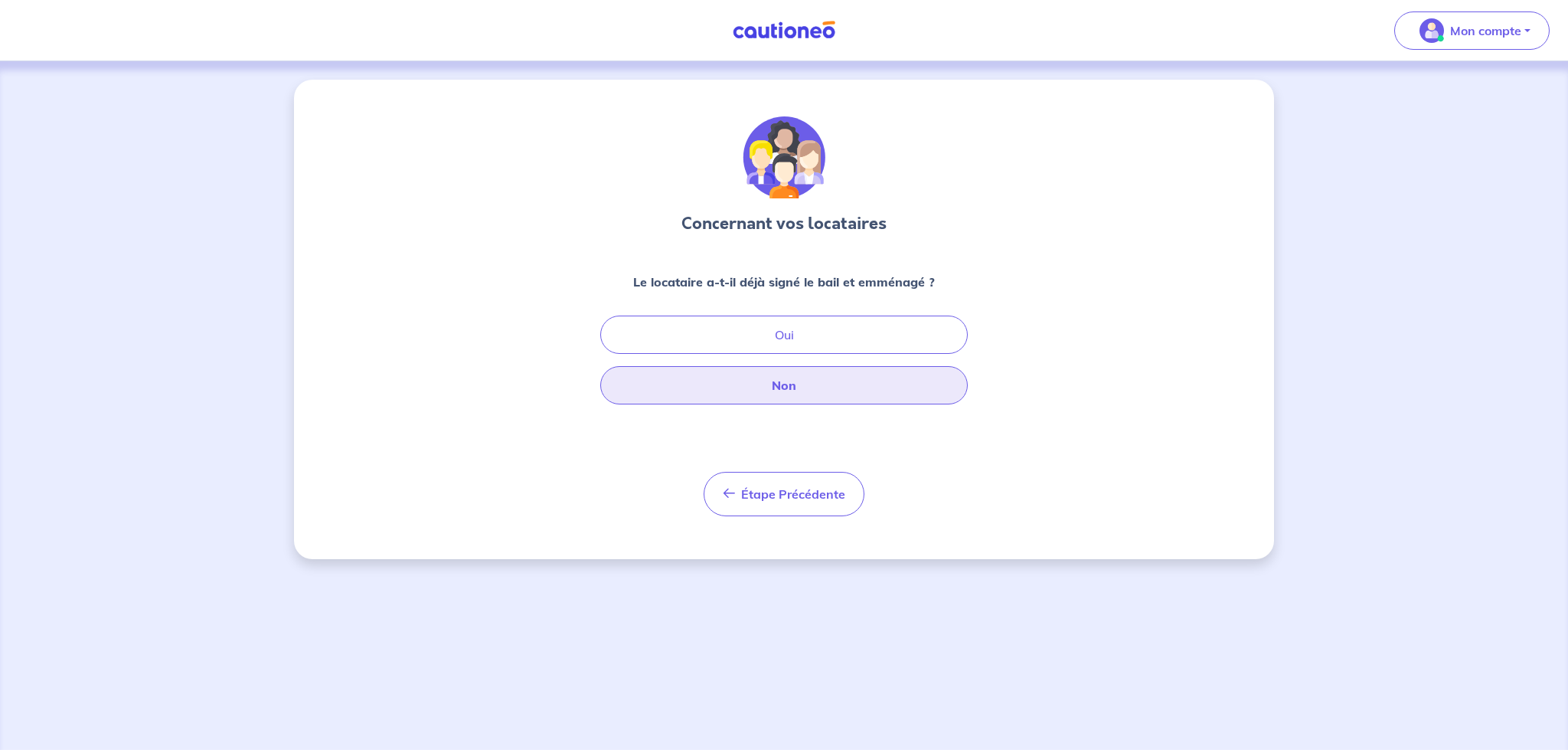
click at [869, 381] on button "Non" at bounding box center [783, 385] width 367 height 39
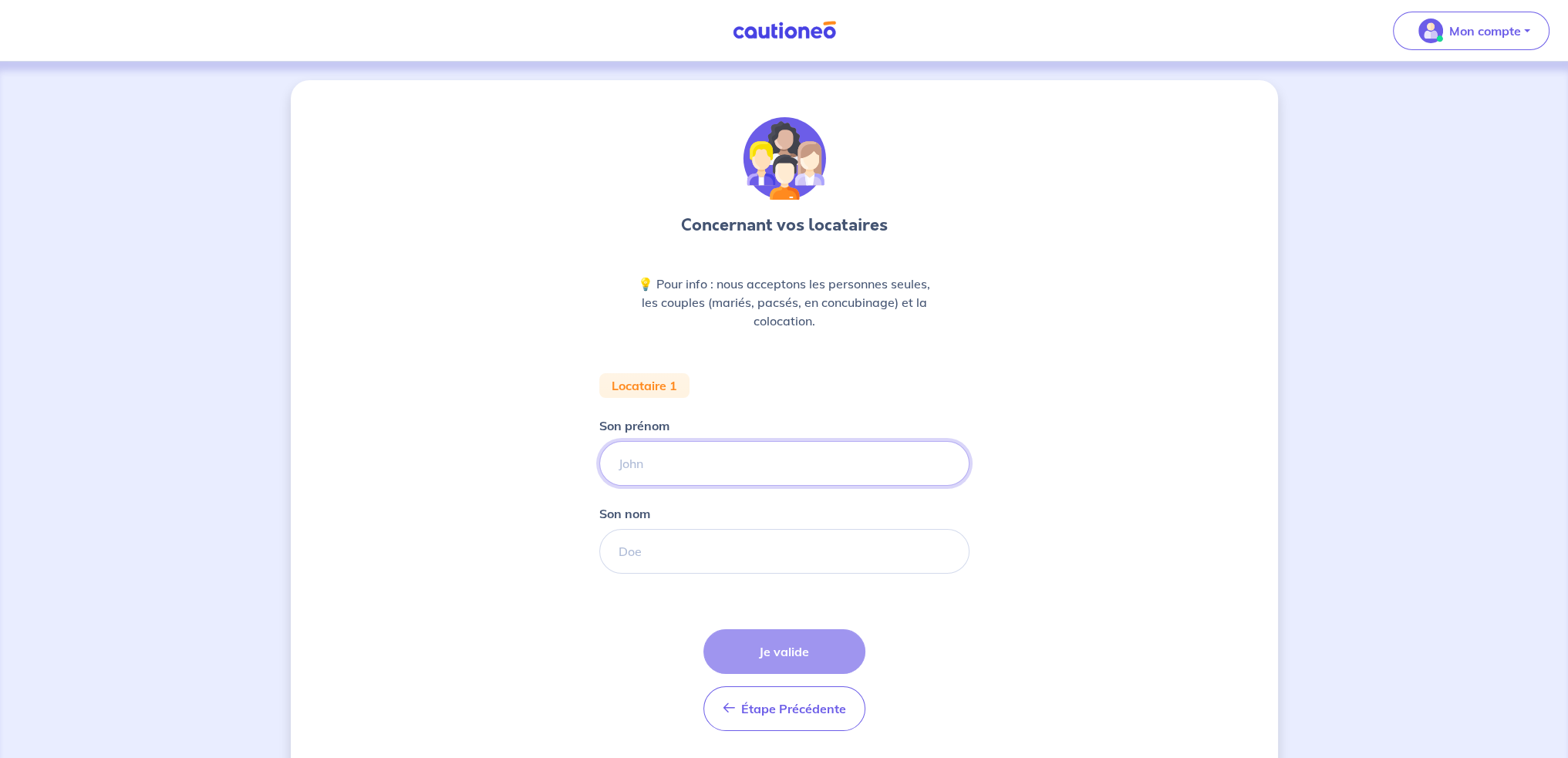
click at [738, 464] on input "Son prénom" at bounding box center [784, 463] width 370 height 45
paste input "VIHO AMEBLE"
drag, startPoint x: 656, startPoint y: 461, endPoint x: 599, endPoint y: 465, distance: 57.1
click at [599, 465] on input "VIHO AMEBLE" at bounding box center [784, 463] width 370 height 45
type input "AMEBLE"
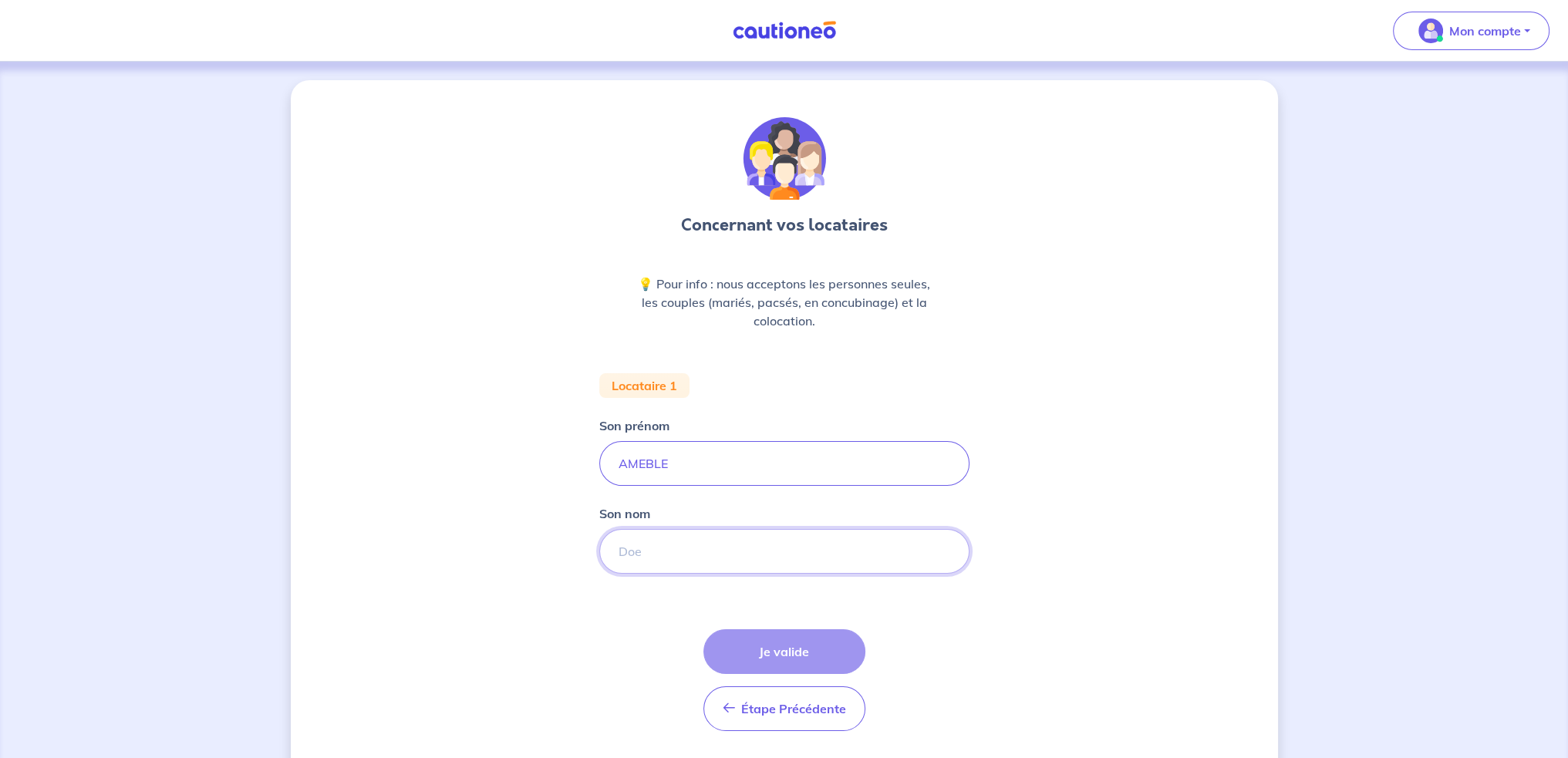
click at [617, 554] on input "Son nom" at bounding box center [784, 551] width 370 height 45
click at [635, 552] on input "Son nom" at bounding box center [784, 551] width 370 height 45
paste input "VIHO AMEBLE"
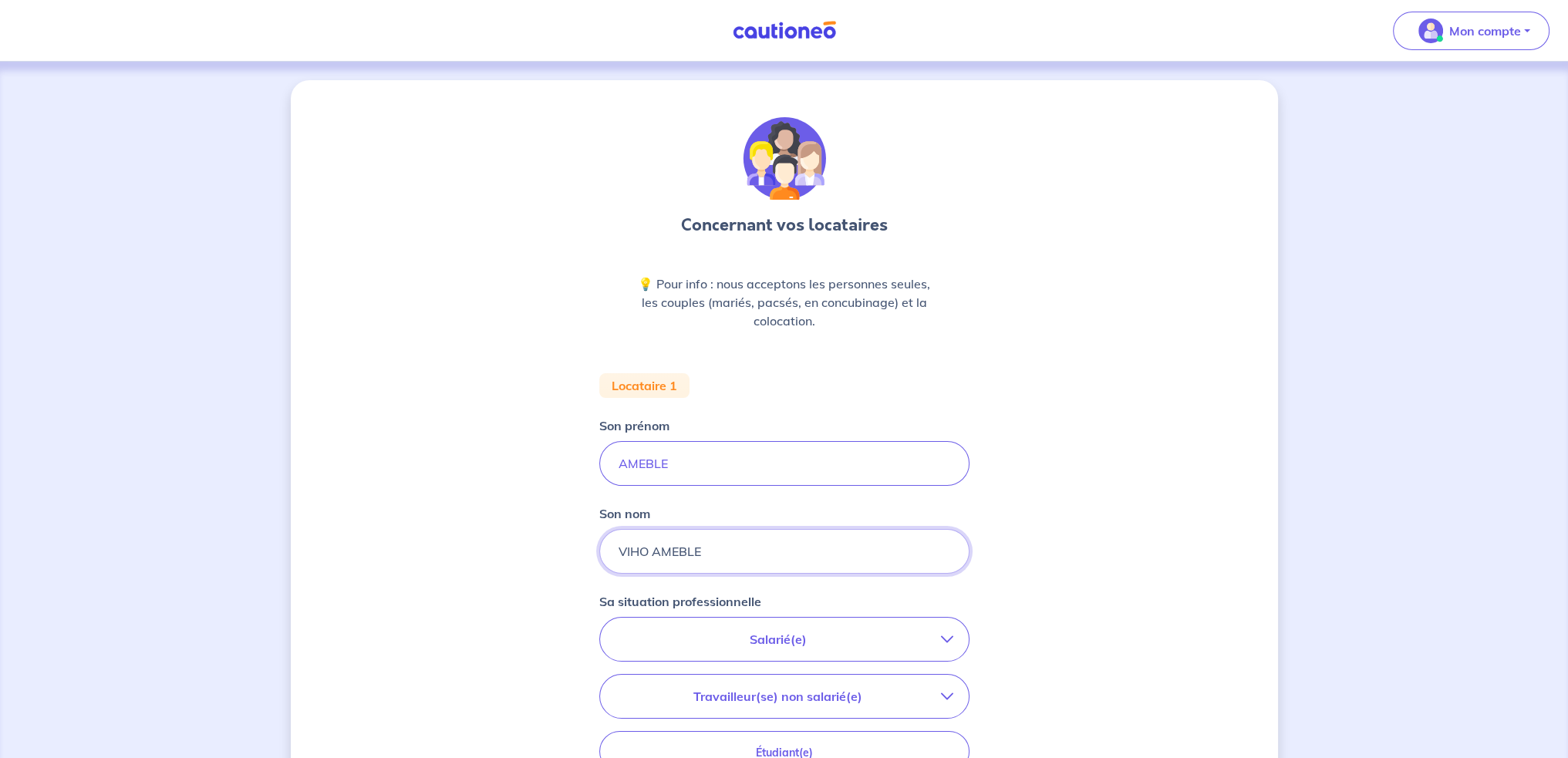
drag, startPoint x: 714, startPoint y: 549, endPoint x: 653, endPoint y: 554, distance: 61.2
click at [653, 554] on input "VIHO AMEBLE" at bounding box center [784, 551] width 370 height 45
type input "VIHO"
click at [767, 642] on p "Salarié(e)" at bounding box center [777, 639] width 325 height 18
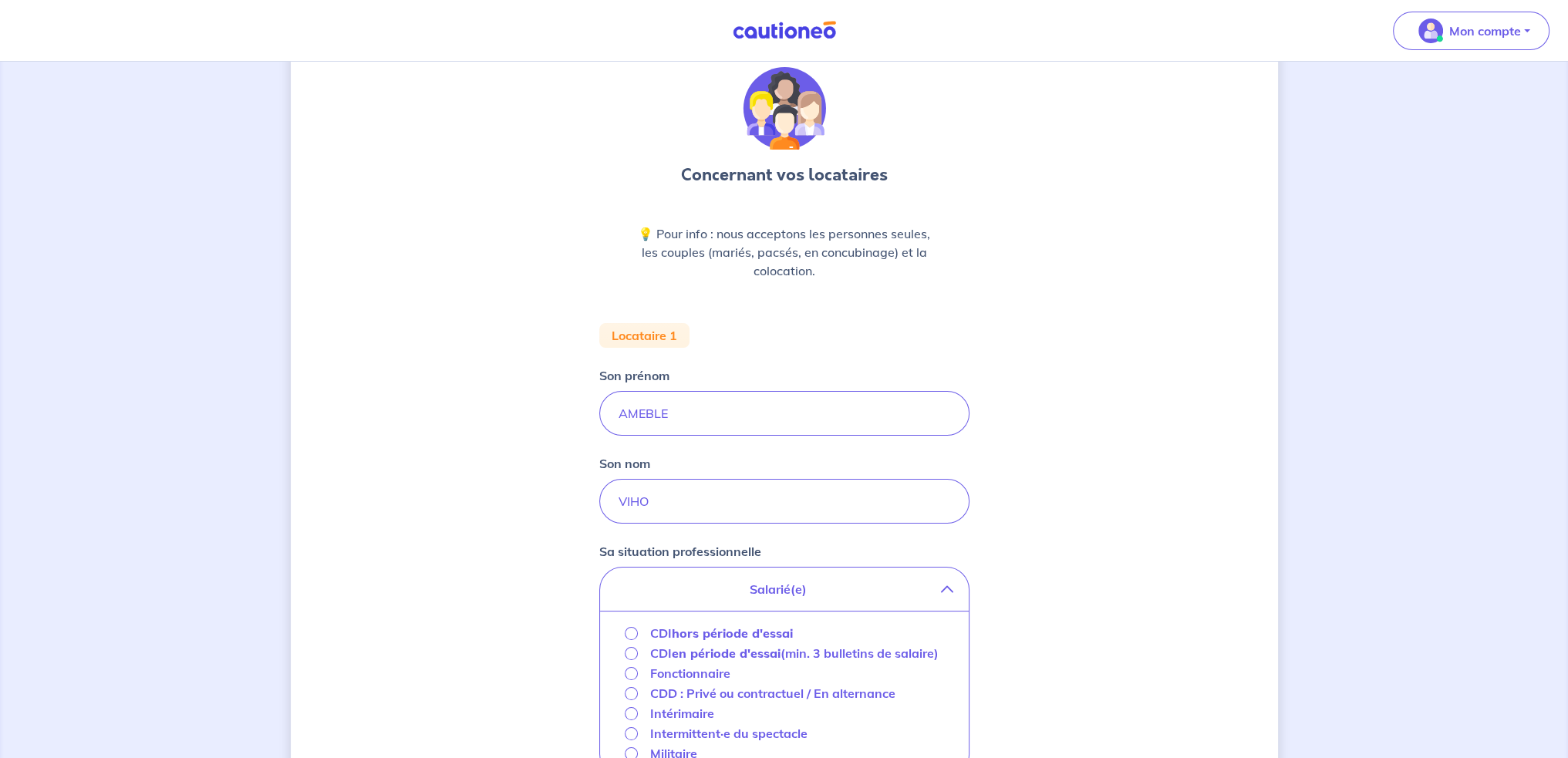
scroll to position [154, 0]
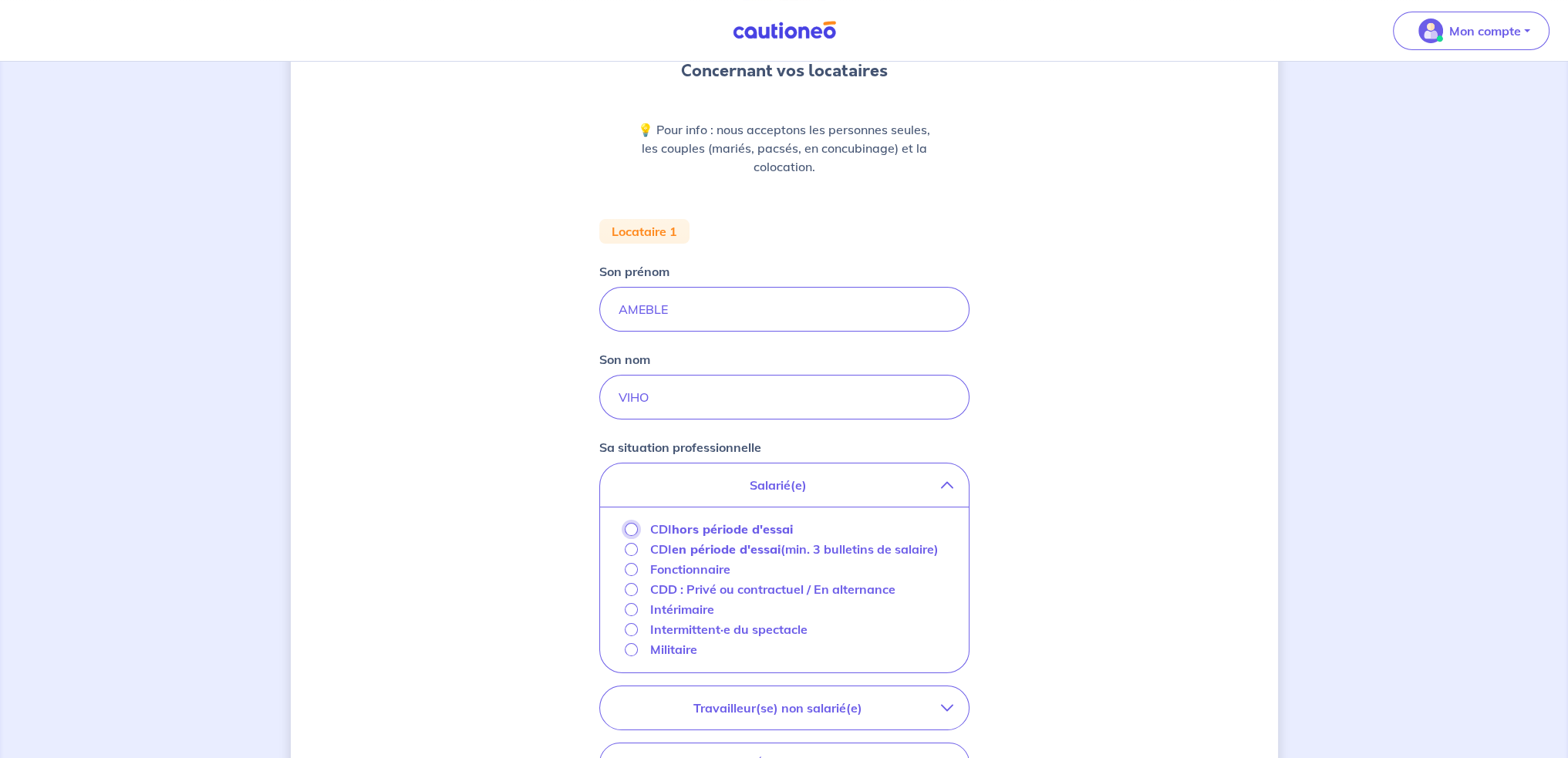
click at [632, 526] on input "CDI hors période d'essai" at bounding box center [631, 529] width 13 height 13
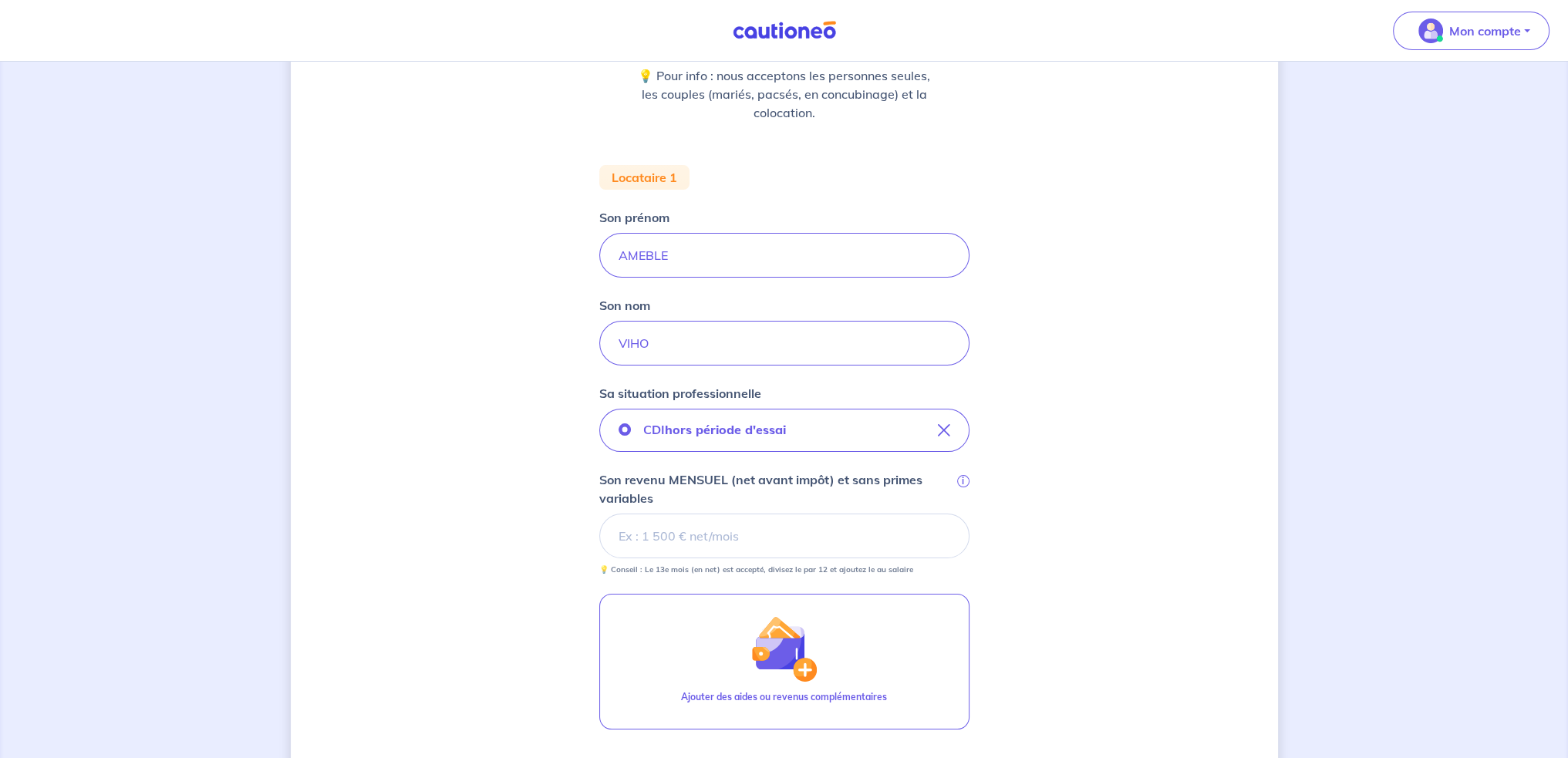
scroll to position [231, 0]
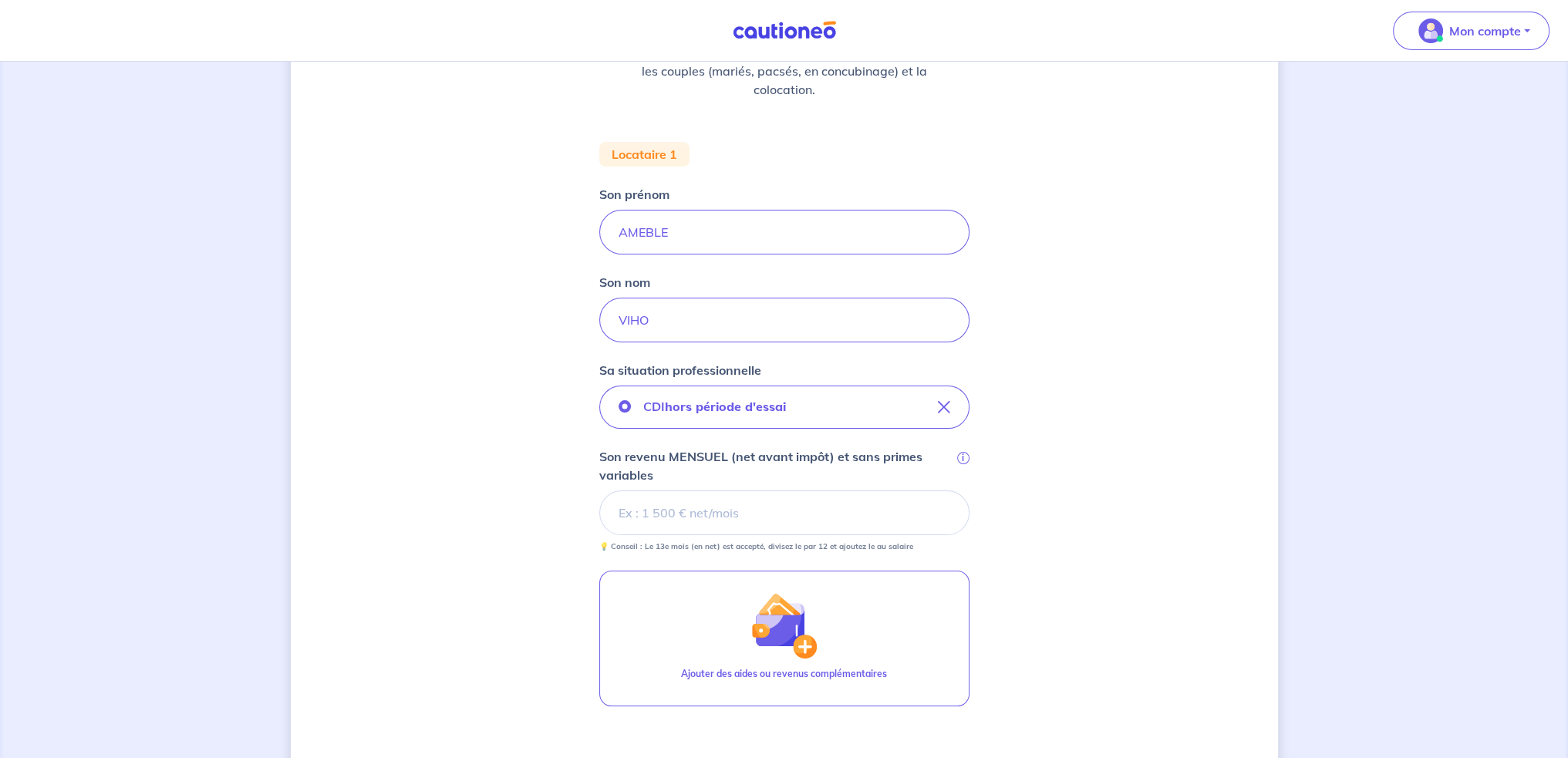
click at [677, 504] on input "Son revenu MENSUEL (net avant impôt) et sans primes variables i" at bounding box center [784, 512] width 370 height 45
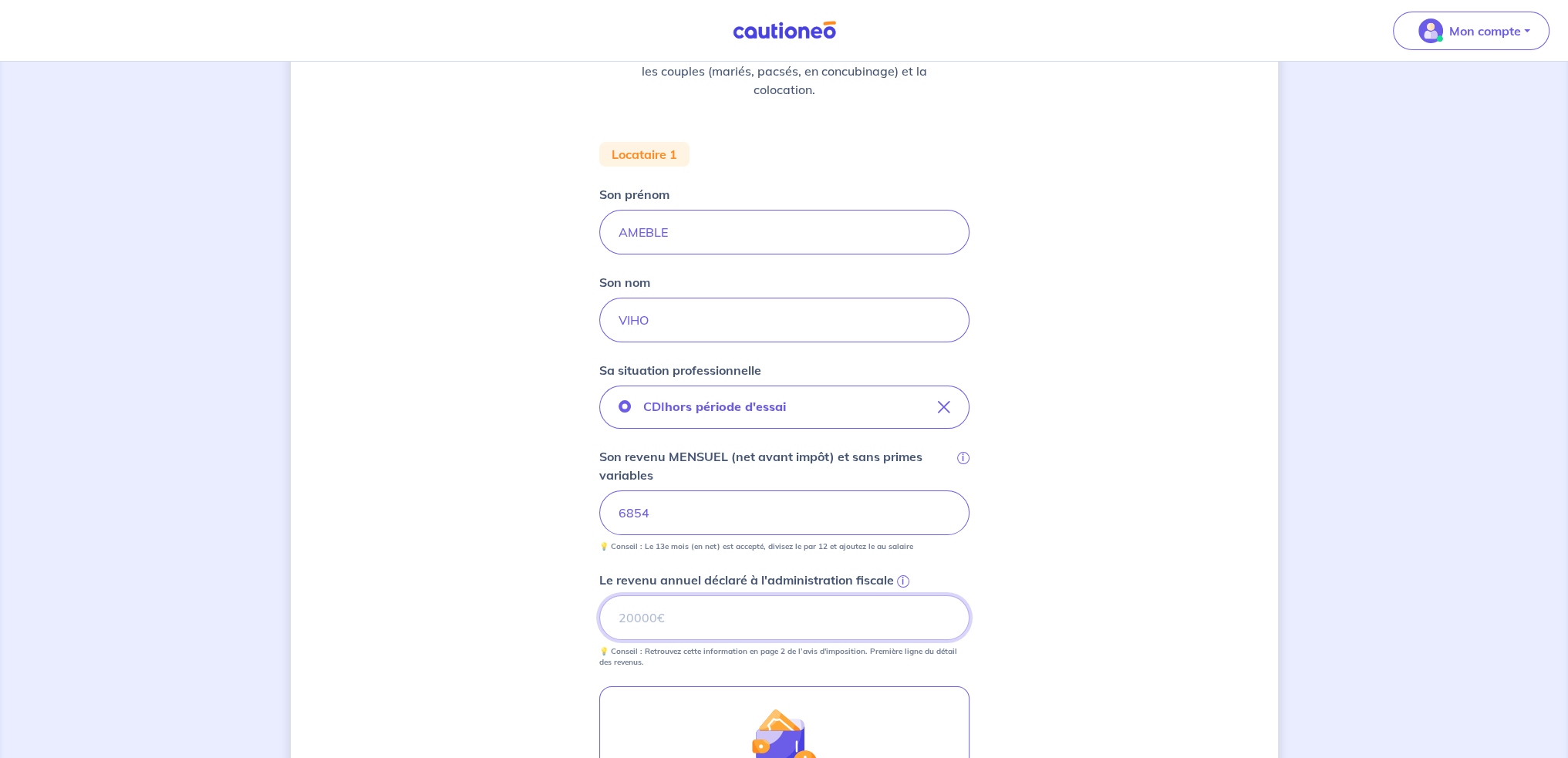
click at [688, 611] on input "Le revenu annuel déclaré à l'administration fiscale i" at bounding box center [784, 617] width 370 height 45
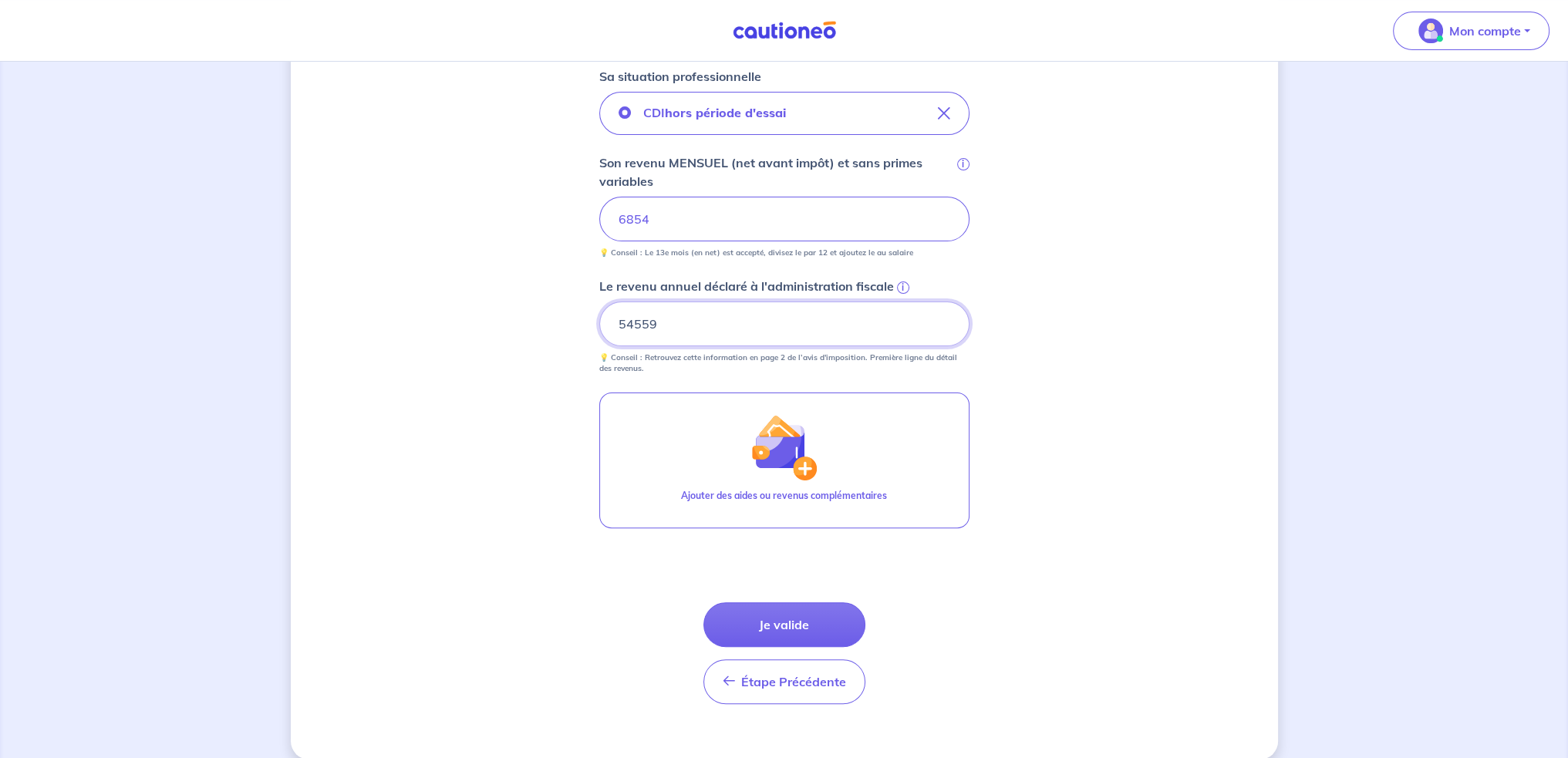
scroll to position [540, 0]
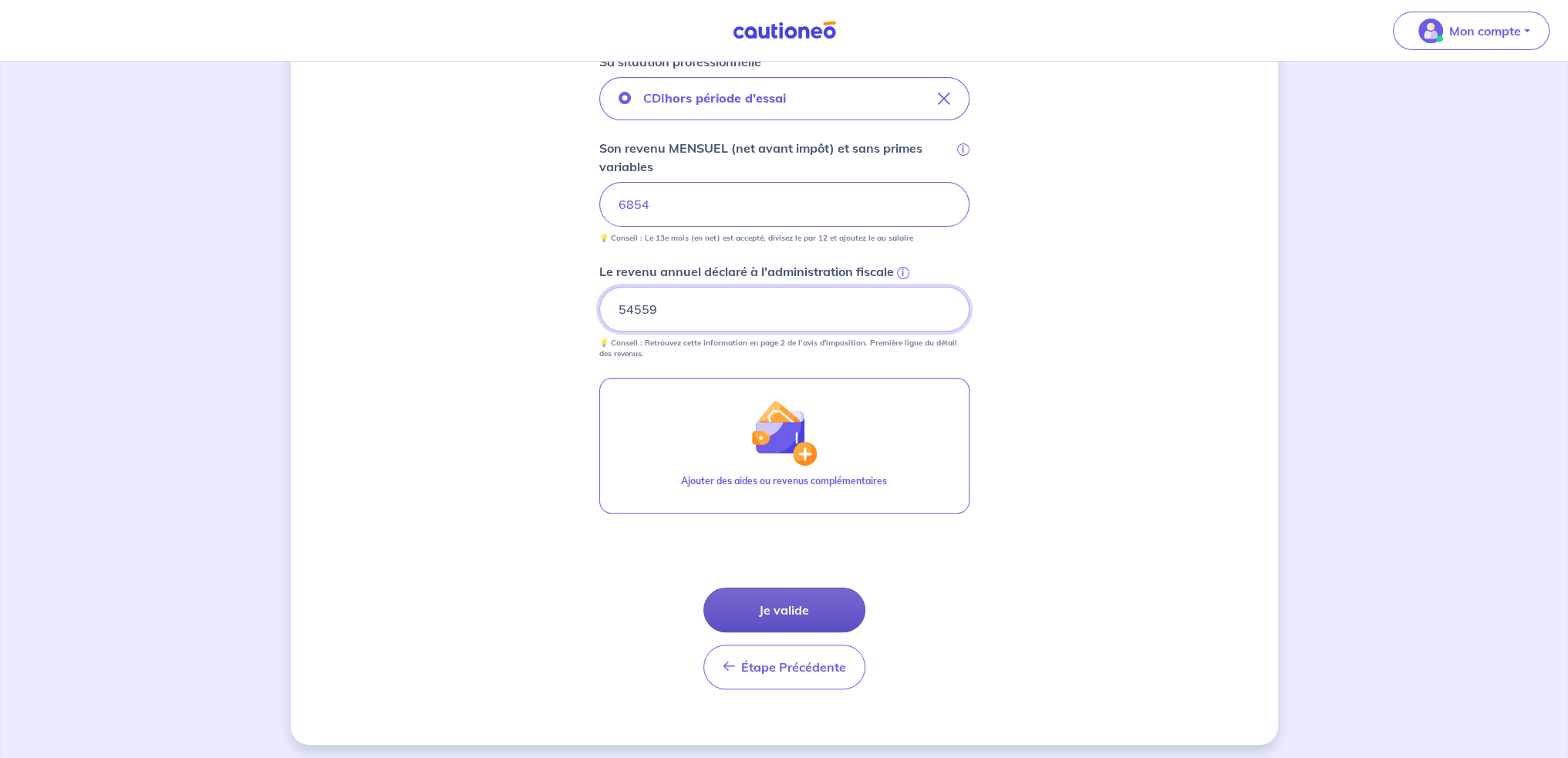
type input "54559"
click at [776, 607] on button "Je valide" at bounding box center [784, 610] width 162 height 45
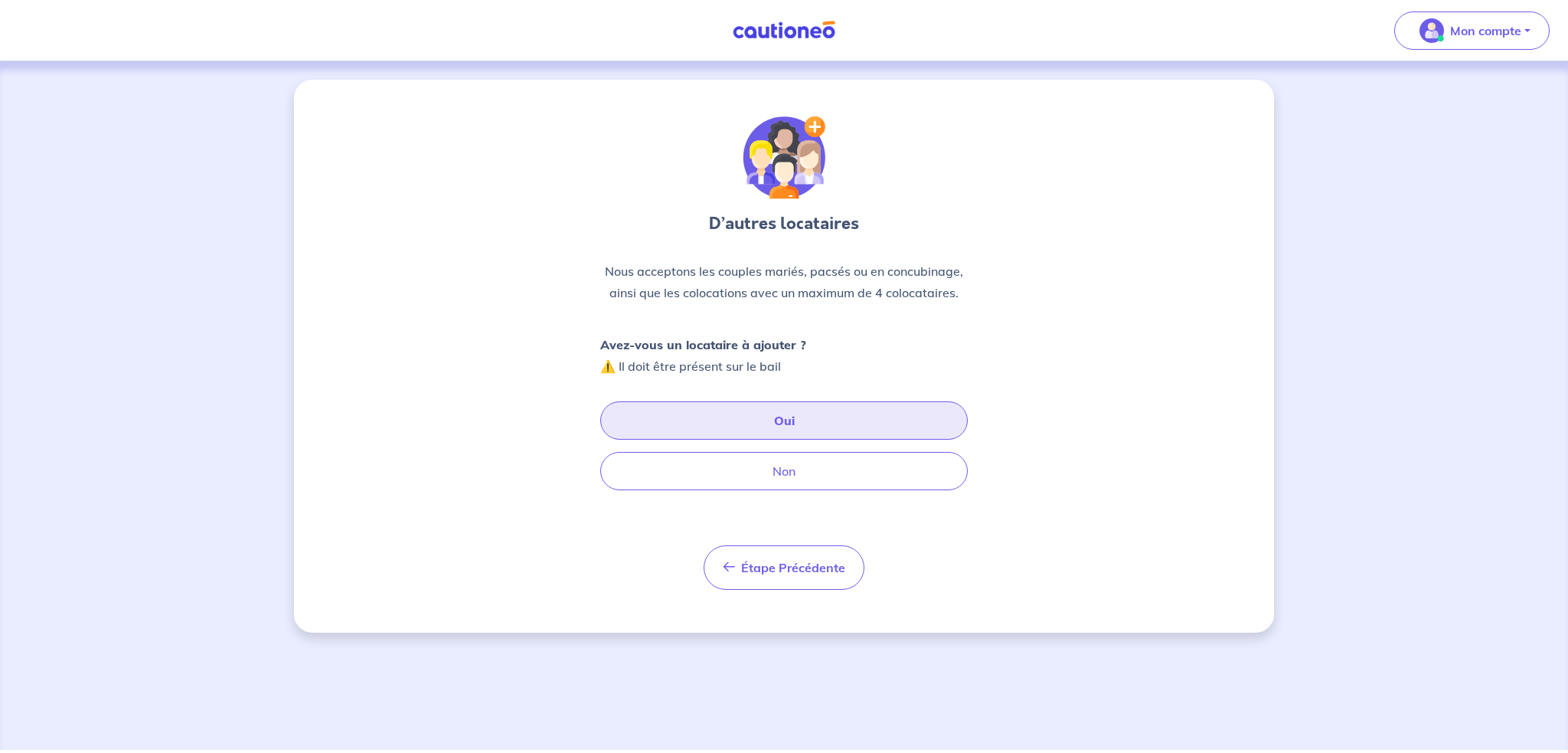
click at [784, 427] on button "Oui" at bounding box center [783, 420] width 367 height 39
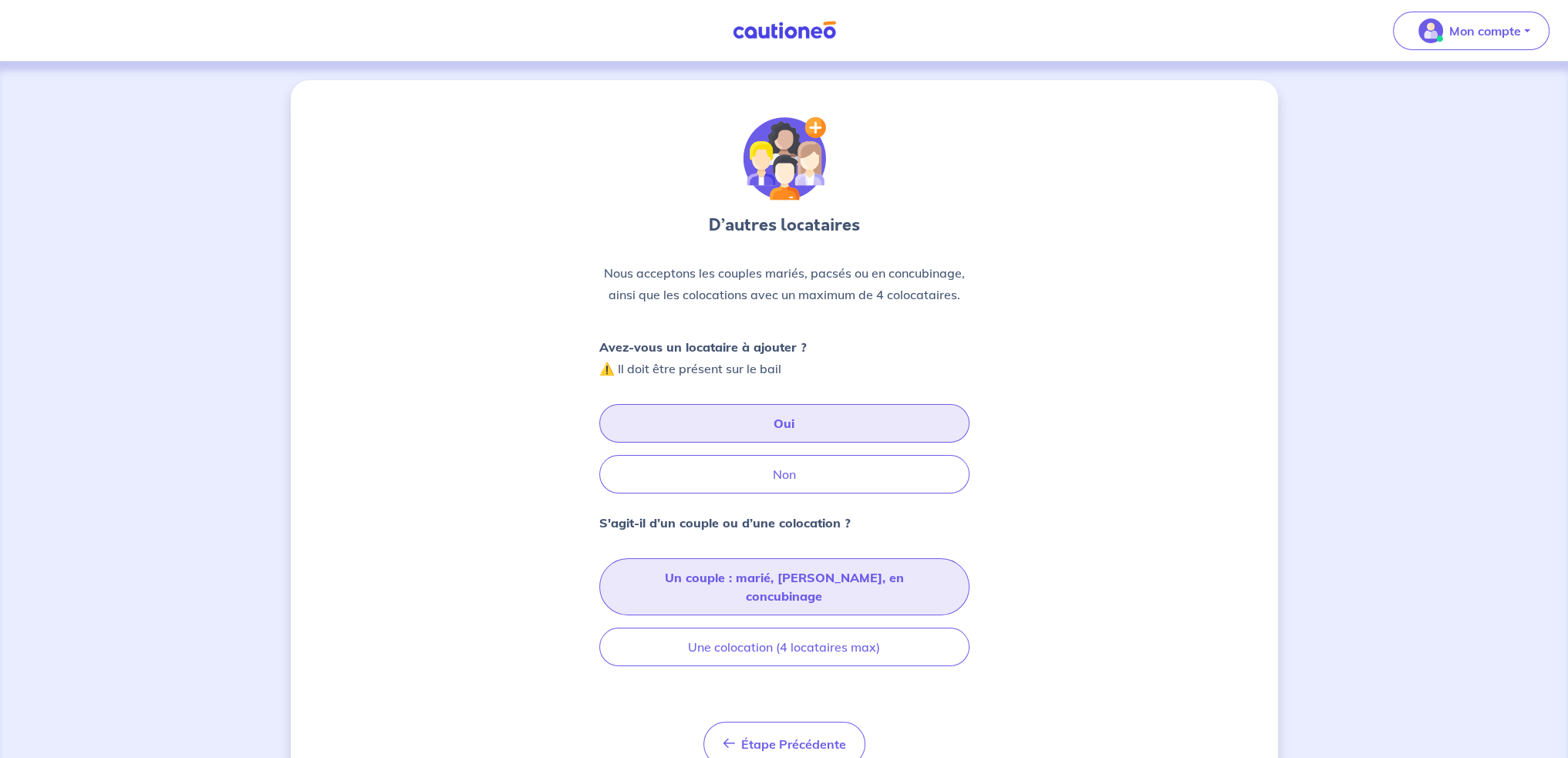
click at [733, 576] on button "Un couple : marié, [PERSON_NAME], en concubinage" at bounding box center [784, 586] width 370 height 57
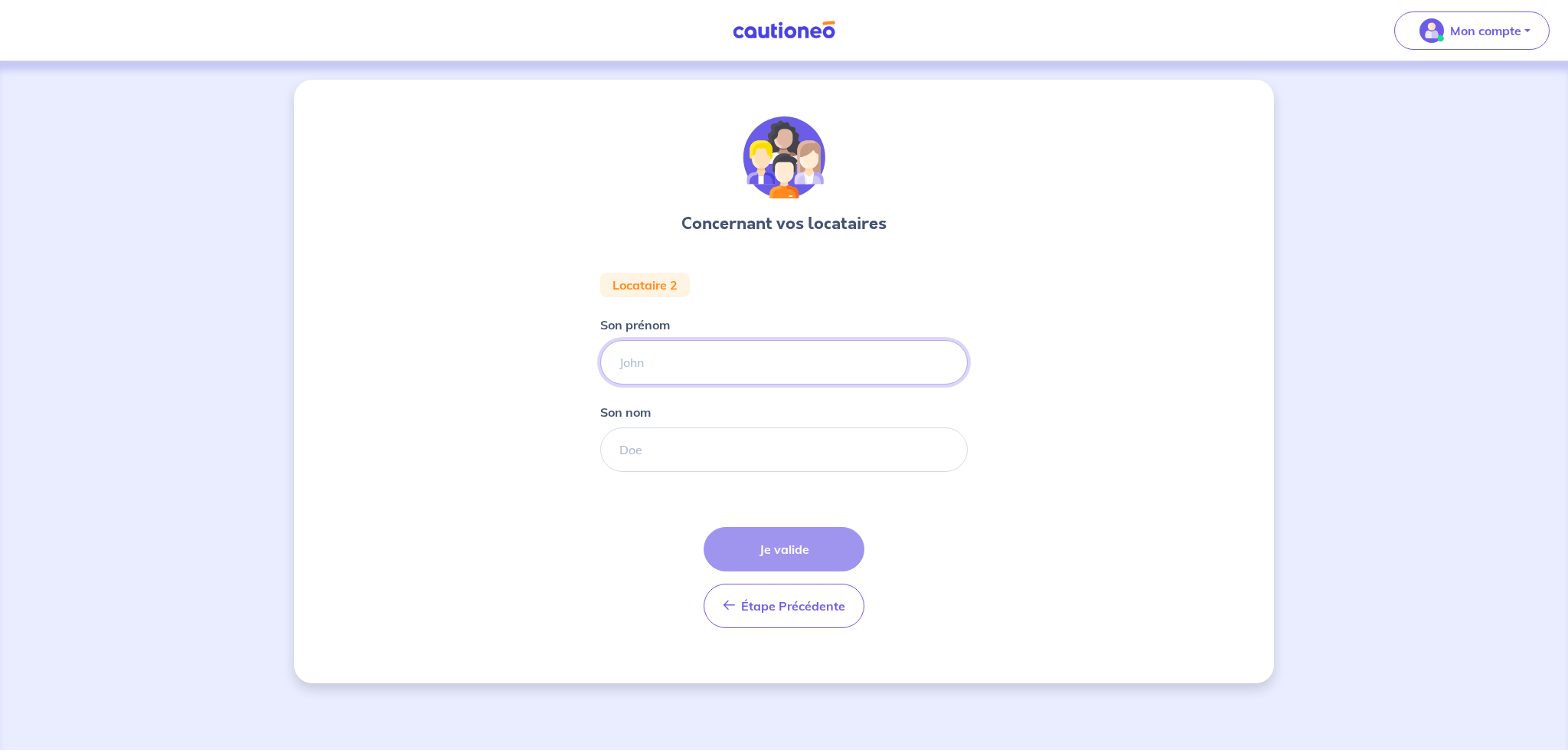
click at [663, 363] on input "Son prénom" at bounding box center [783, 363] width 367 height 44
click at [646, 373] on input "Son prénom" at bounding box center [783, 363] width 367 height 44
click at [644, 453] on input "Son nom" at bounding box center [783, 450] width 367 height 44
click at [641, 353] on input "[PERSON_NAME]" at bounding box center [783, 363] width 367 height 44
type input "wahiba"
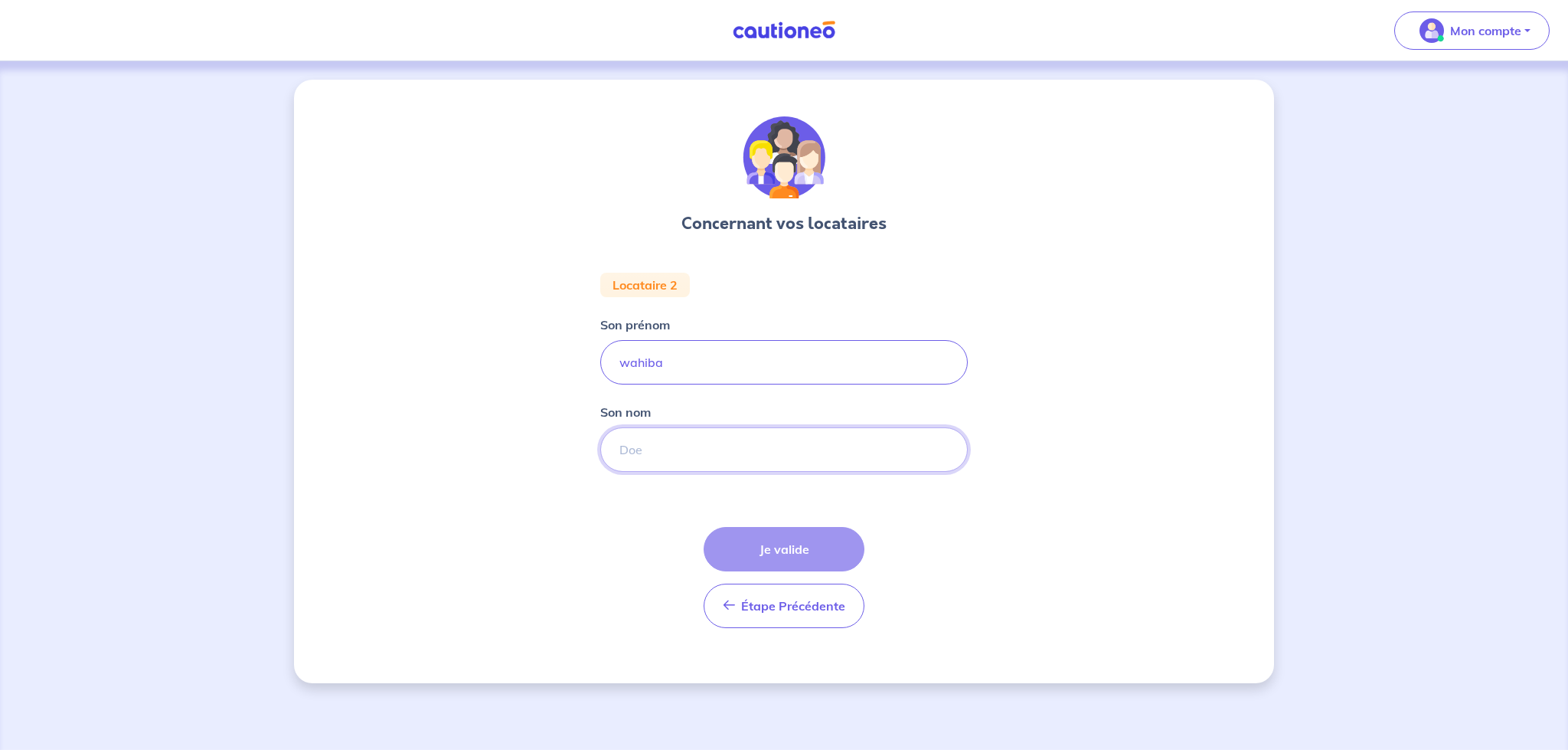
click at [646, 448] on input "Son nom" at bounding box center [783, 450] width 367 height 44
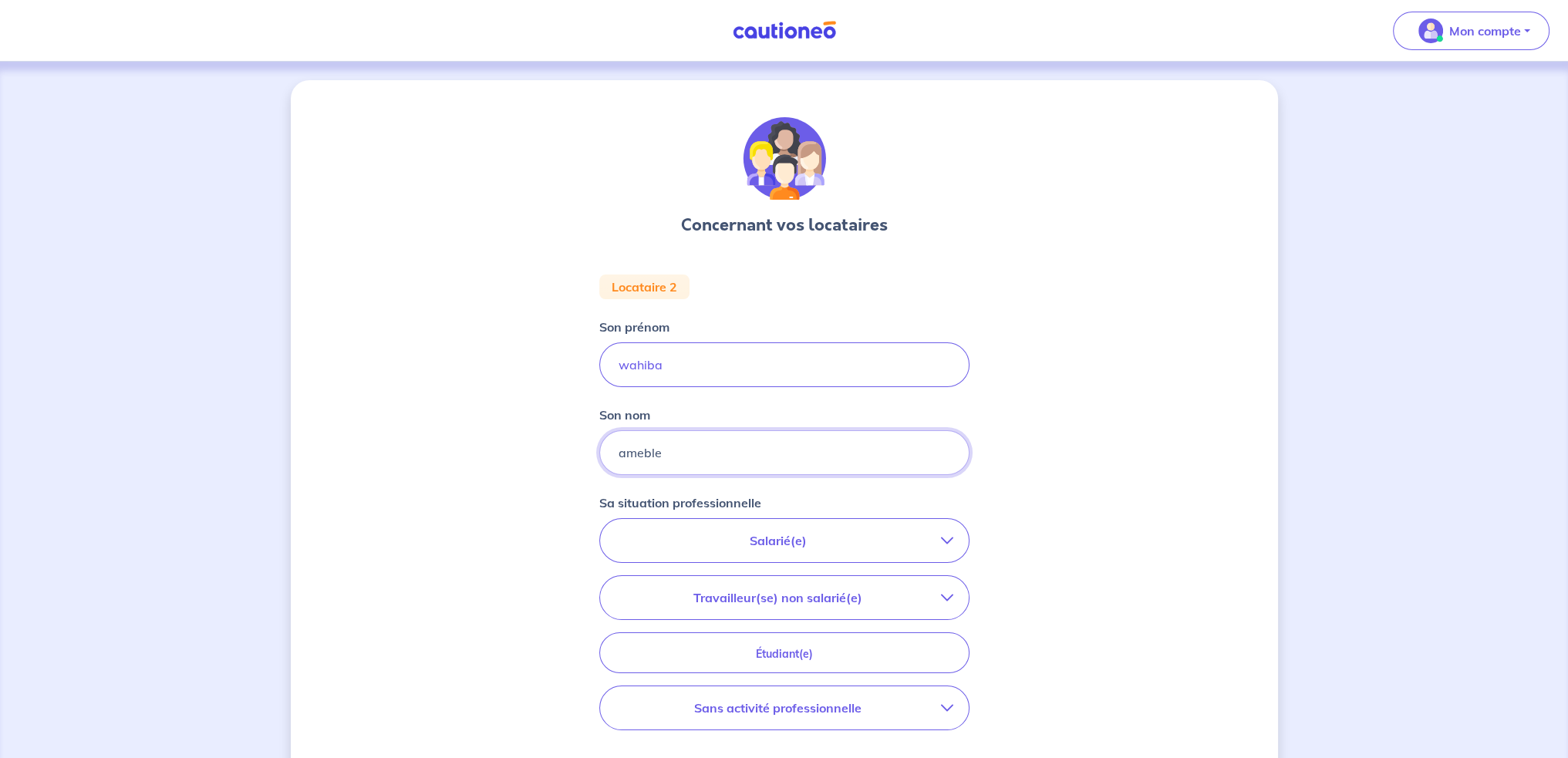
type input "ameble"
click at [624, 360] on input "wahiba" at bounding box center [784, 365] width 370 height 45
type input "Wahiba"
click at [624, 455] on input "ameble" at bounding box center [784, 453] width 370 height 45
type input "Ameble"
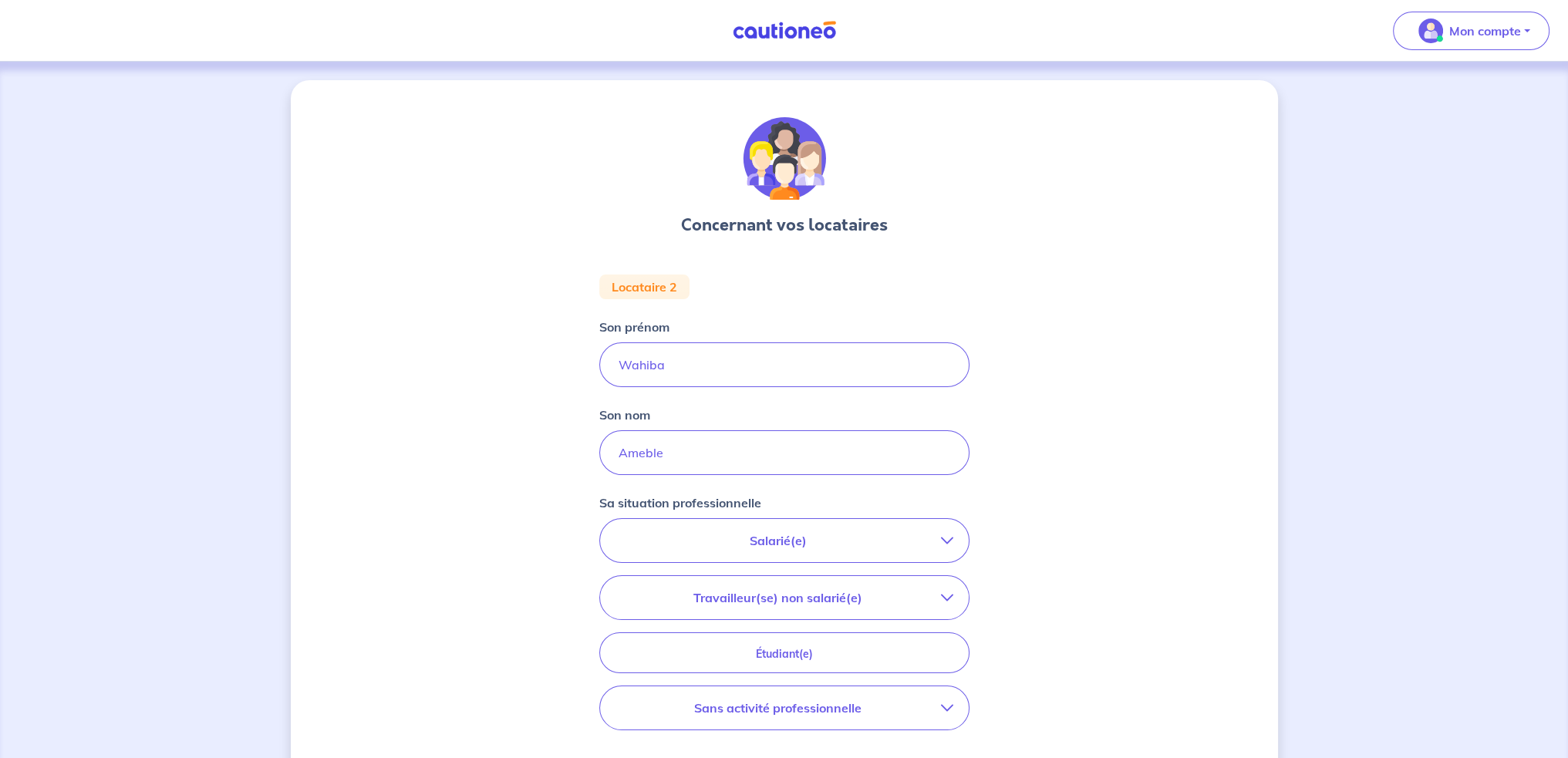
click at [769, 531] on p "Salarié(e)" at bounding box center [777, 540] width 325 height 18
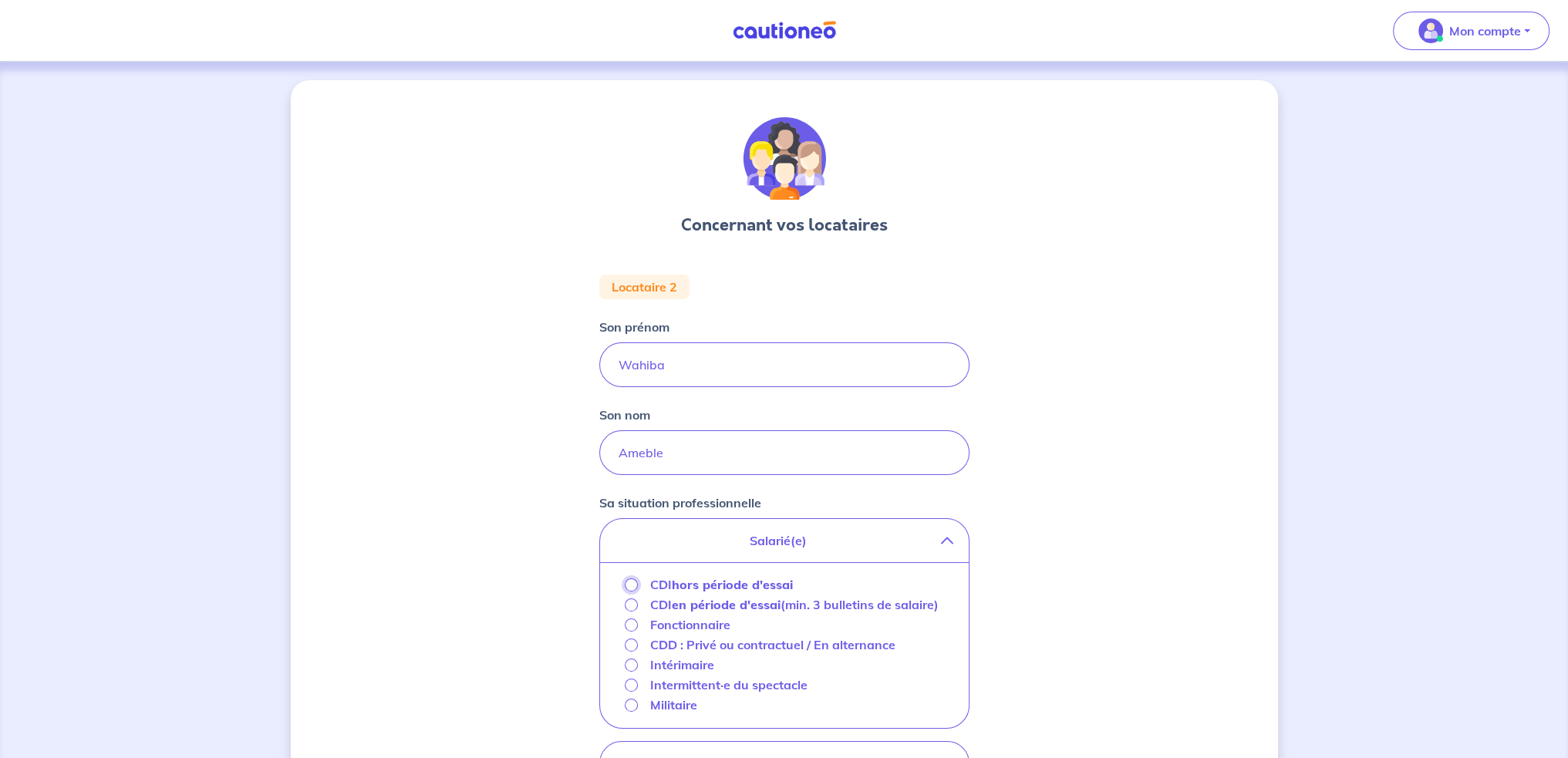
click at [632, 585] on input "CDI hors période d'essai" at bounding box center [631, 585] width 13 height 13
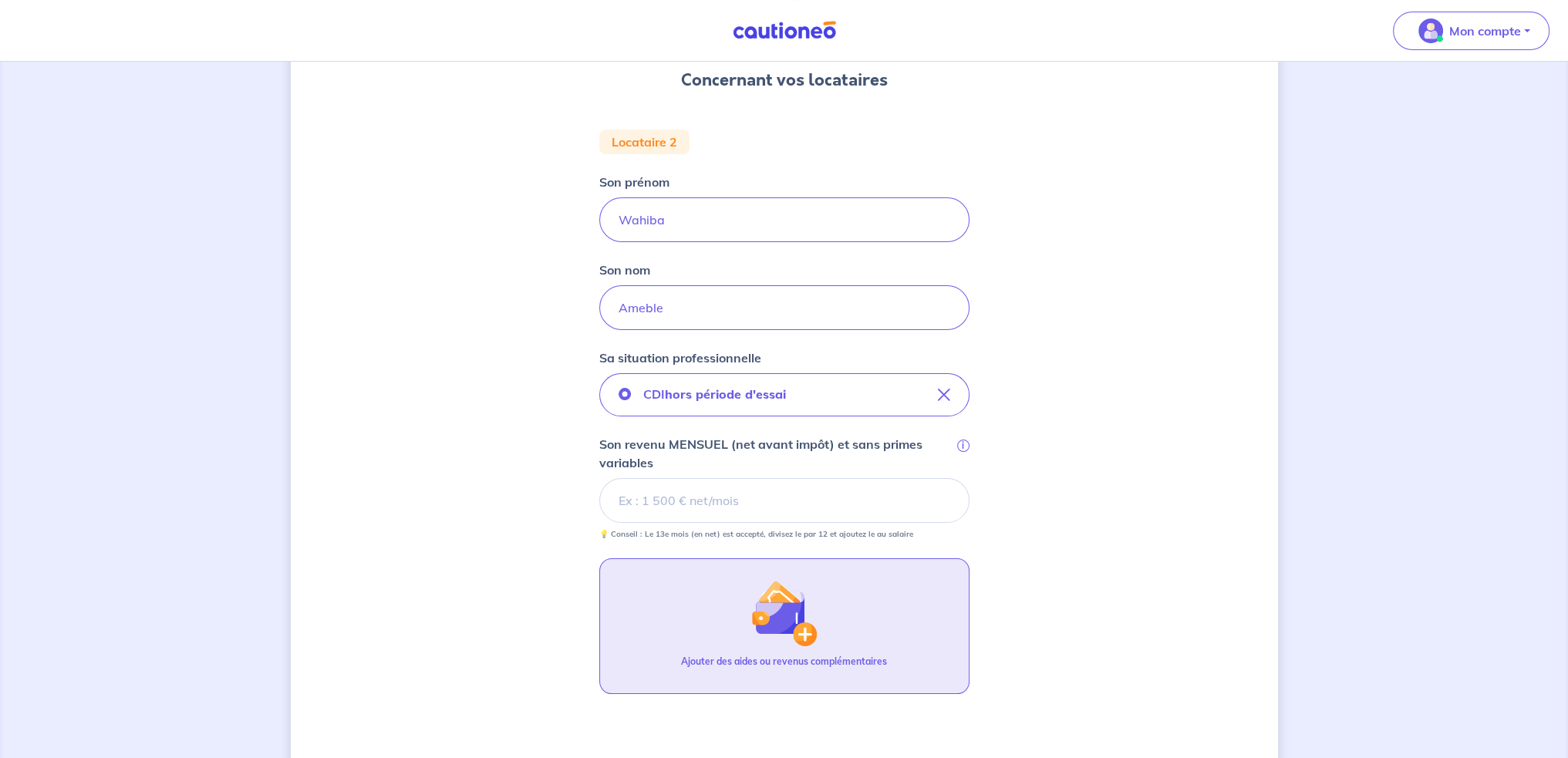
scroll to position [154, 0]
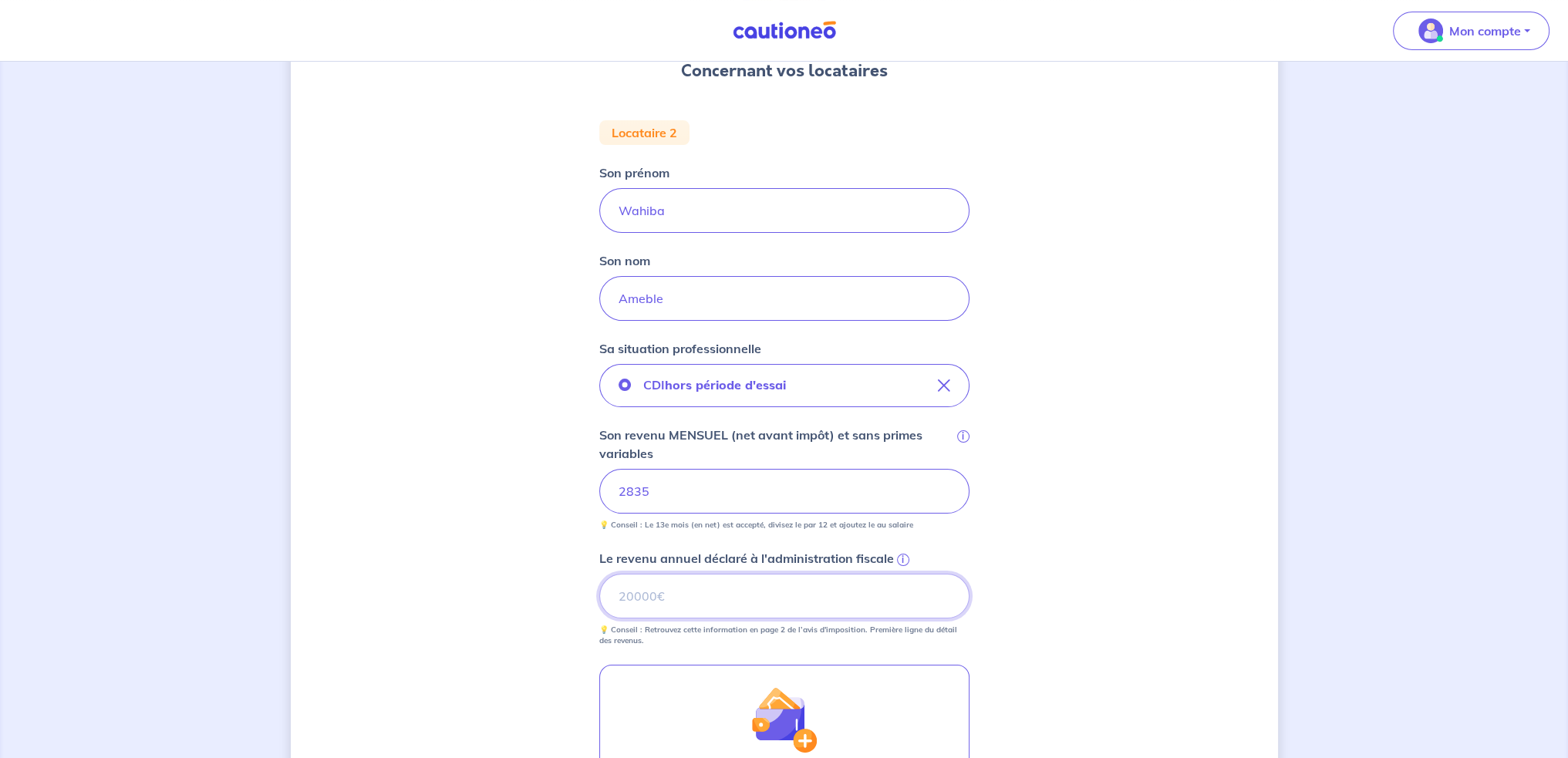
click at [731, 592] on input "Le revenu annuel déclaré à l'administration fiscale i" at bounding box center [784, 596] width 370 height 45
type input "21029"
click at [1182, 420] on div "Concernant vos locataires Locataire 2 Son prénom [PERSON_NAME] Son nom Ameble S…" at bounding box center [784, 479] width 987 height 1106
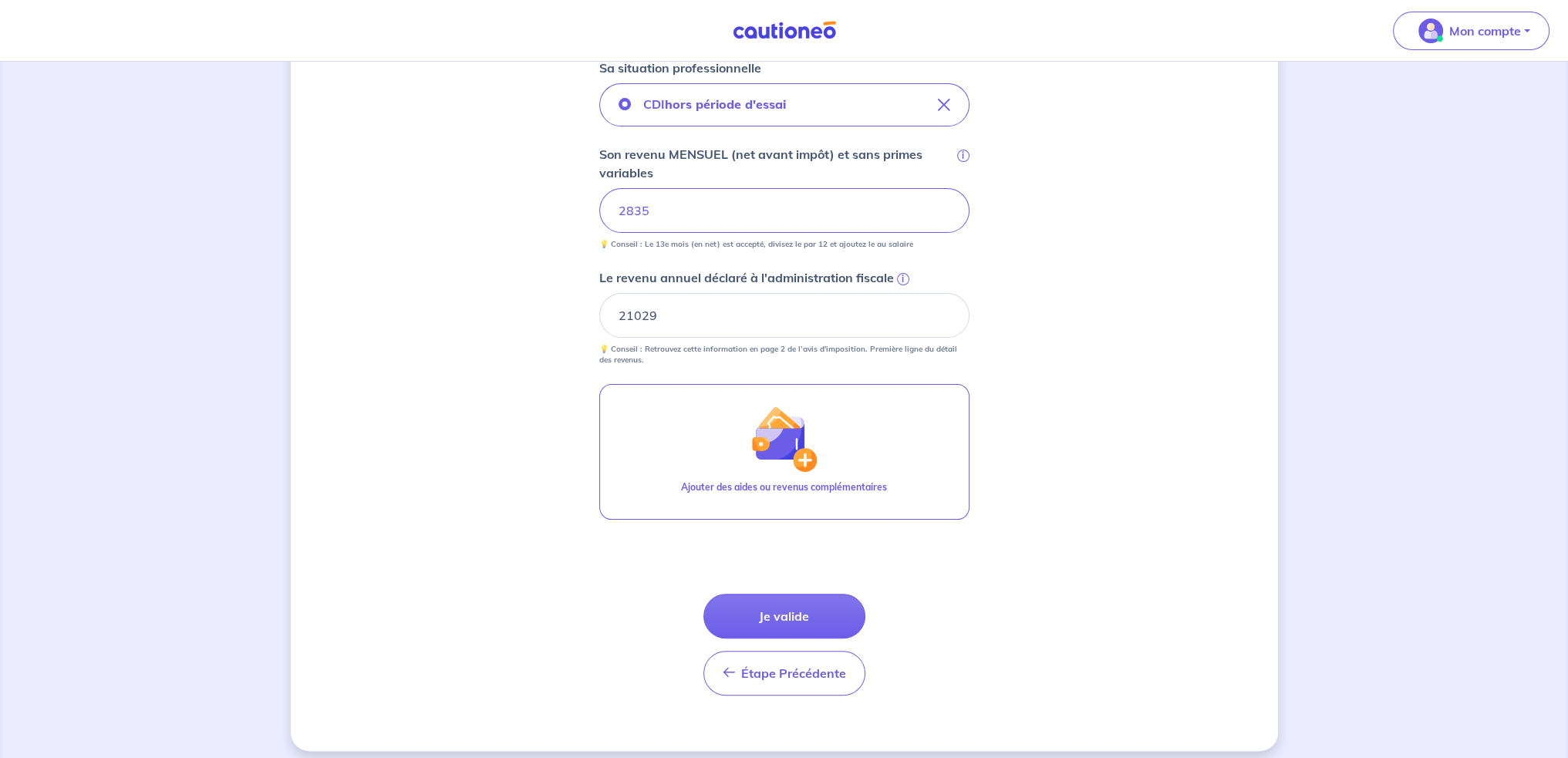
scroll to position [444, 0]
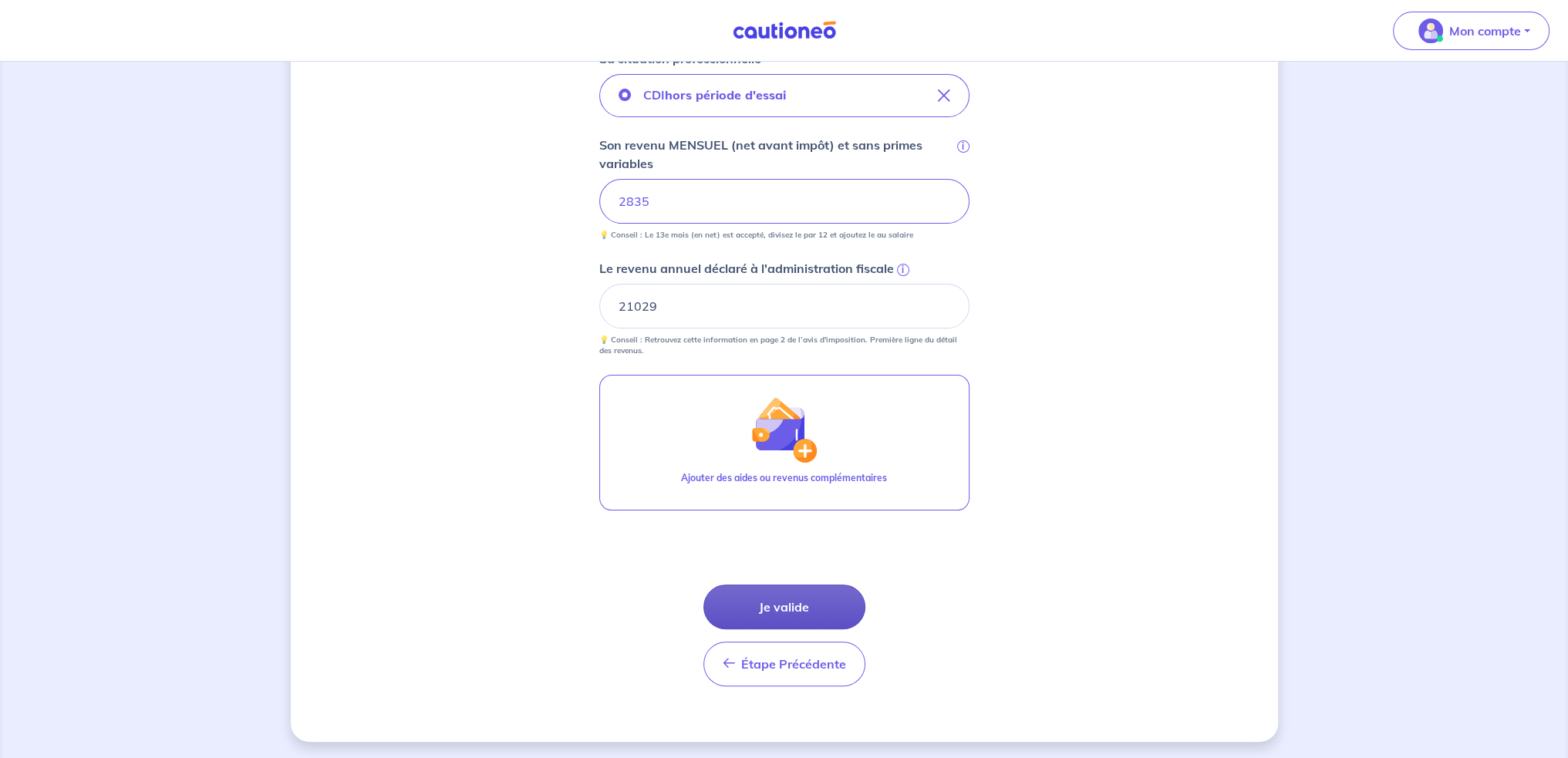
click at [772, 611] on button "Je valide" at bounding box center [784, 607] width 162 height 45
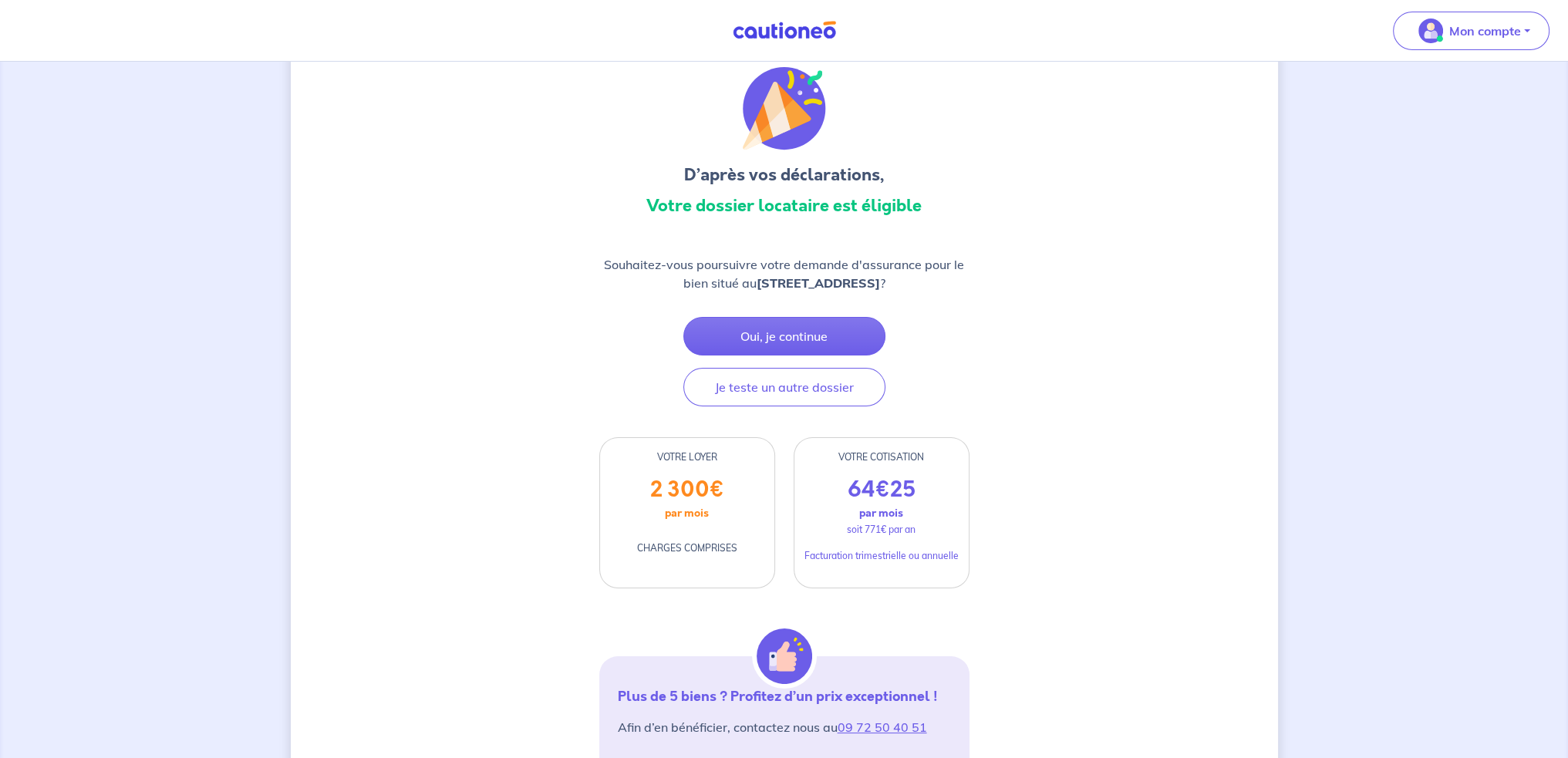
scroll to position [77, 0]
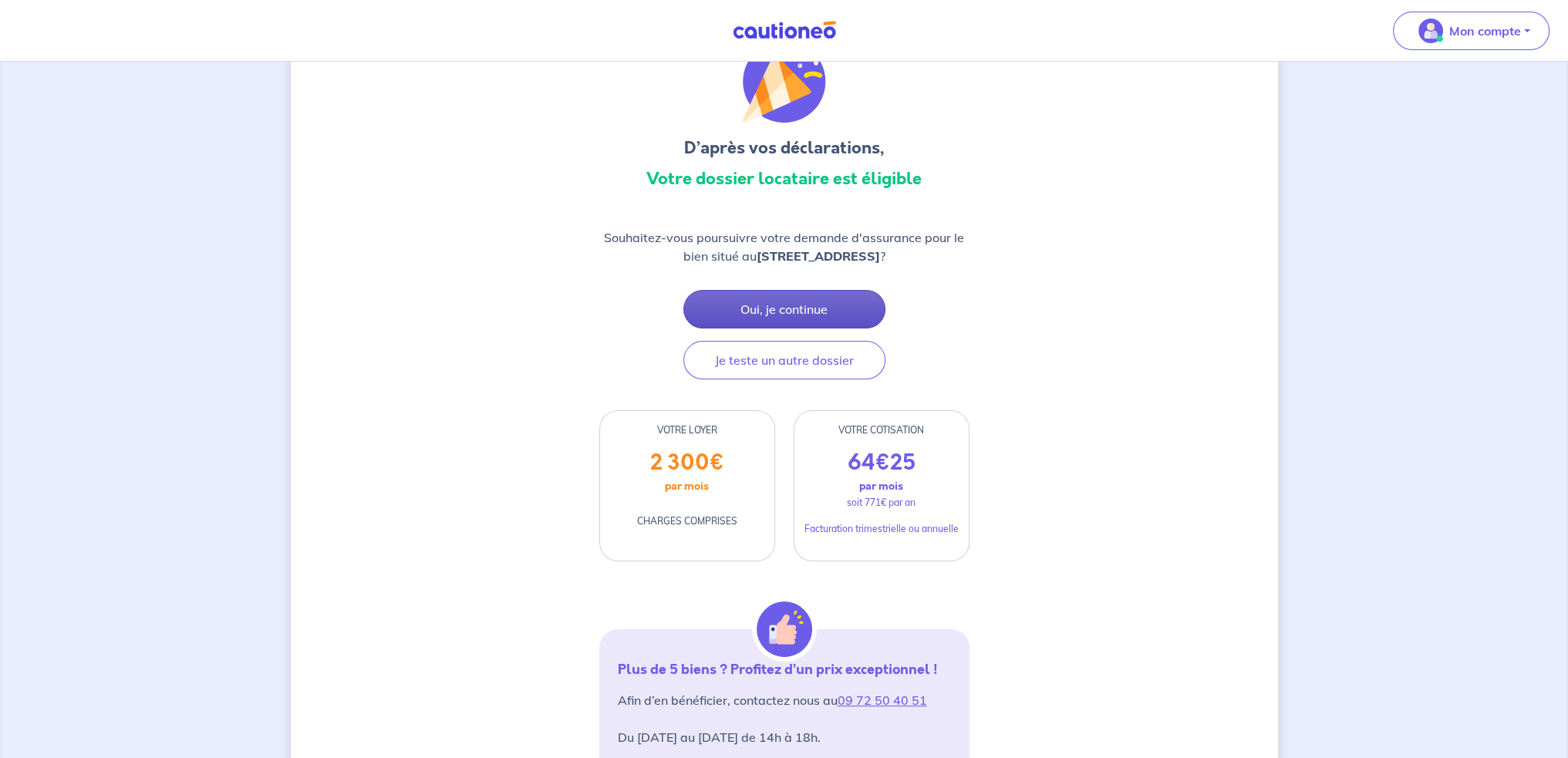
click at [786, 301] on button "Oui, je continue" at bounding box center [784, 309] width 202 height 39
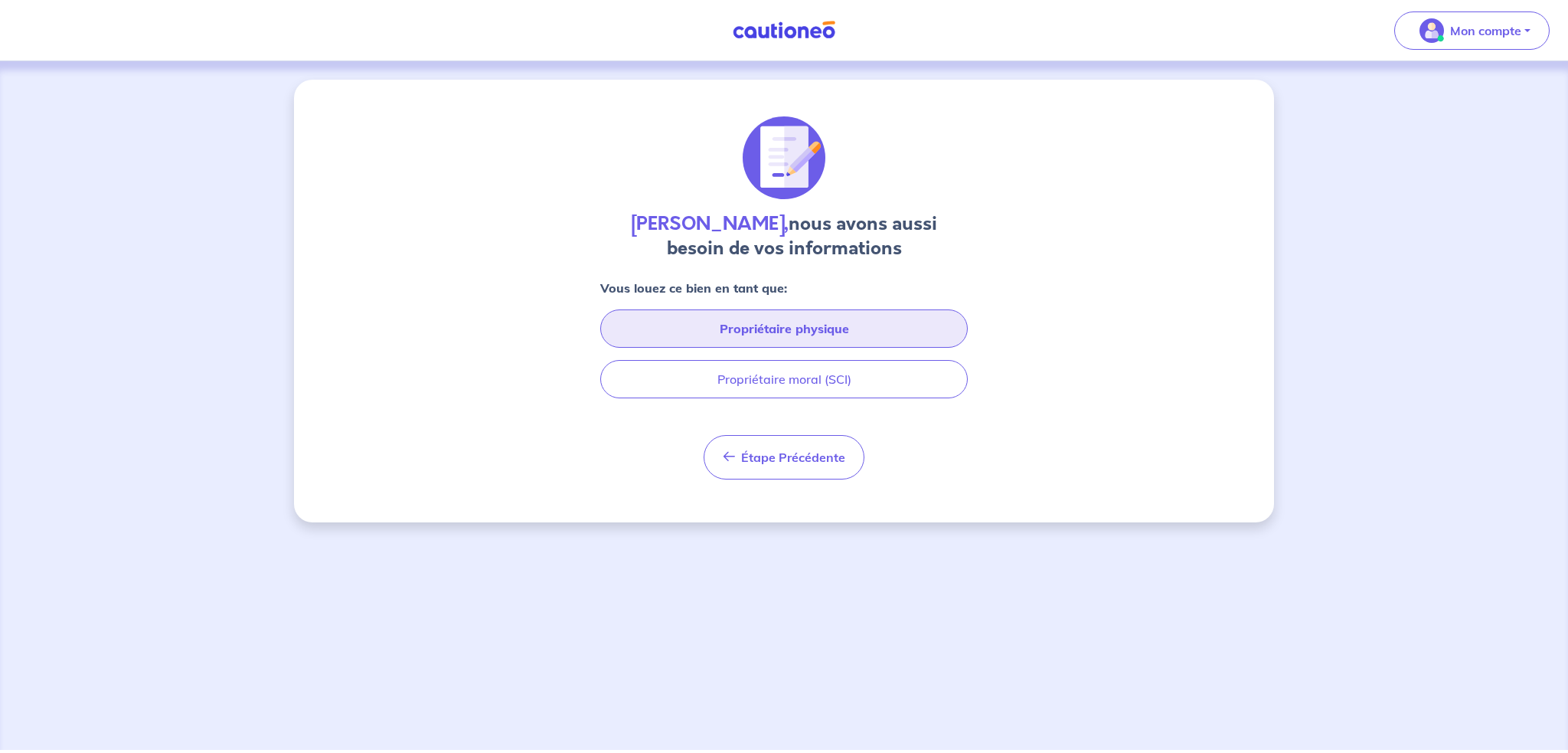
click at [792, 327] on button "Propriétaire physique" at bounding box center [783, 328] width 367 height 39
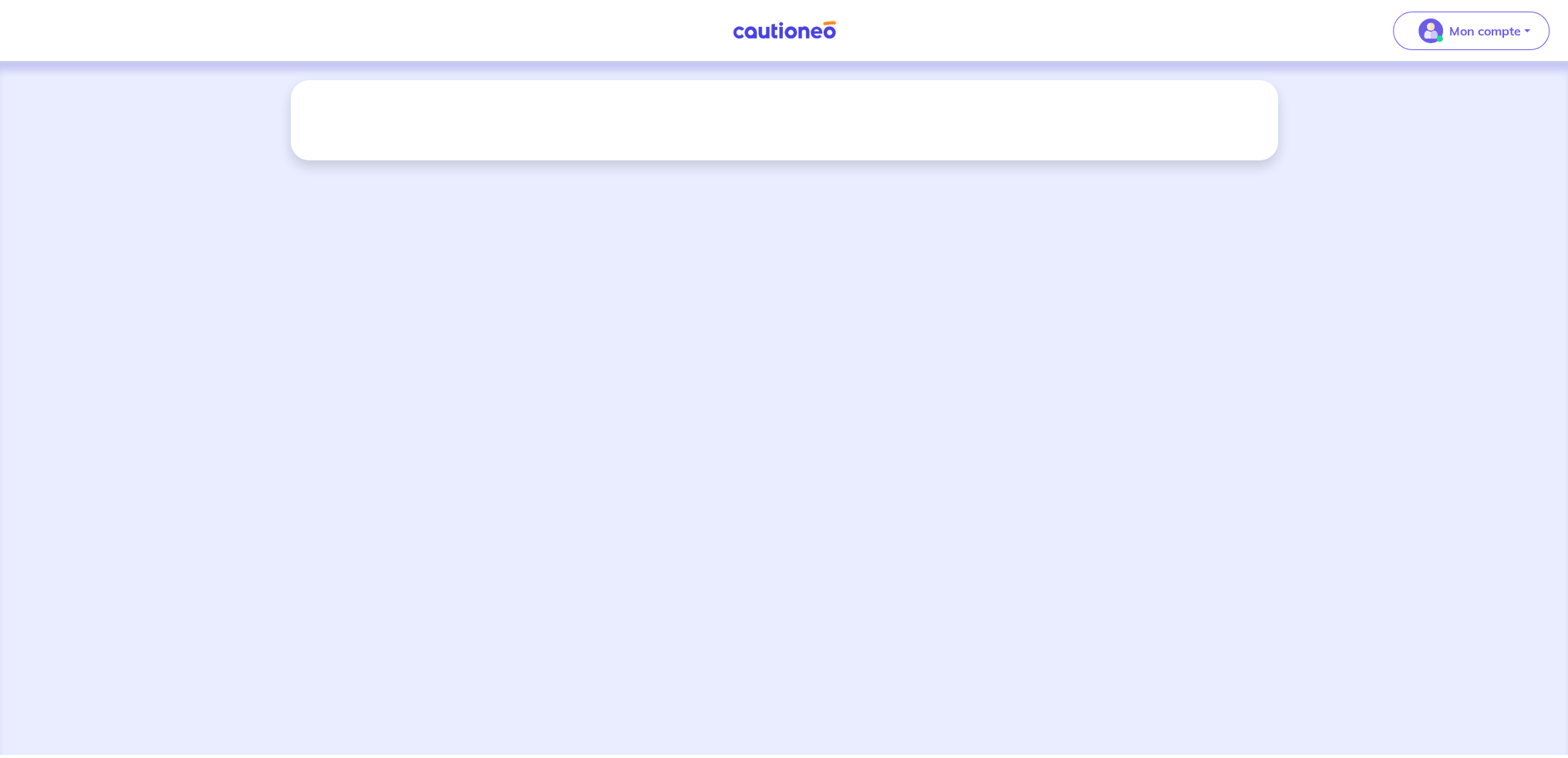
select select "FR"
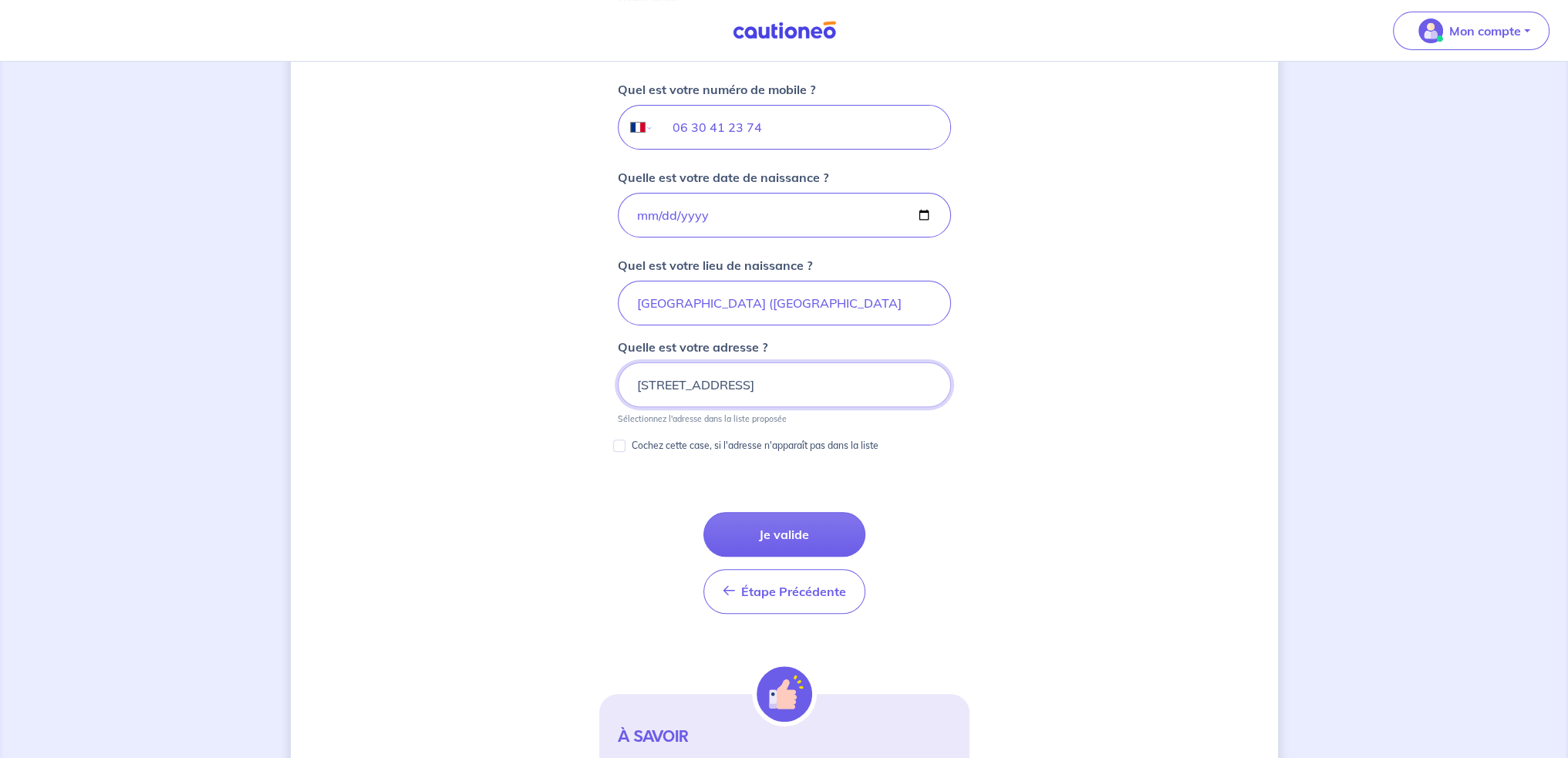
scroll to position [611, 0]
click at [820, 528] on button "Je valide" at bounding box center [784, 531] width 162 height 45
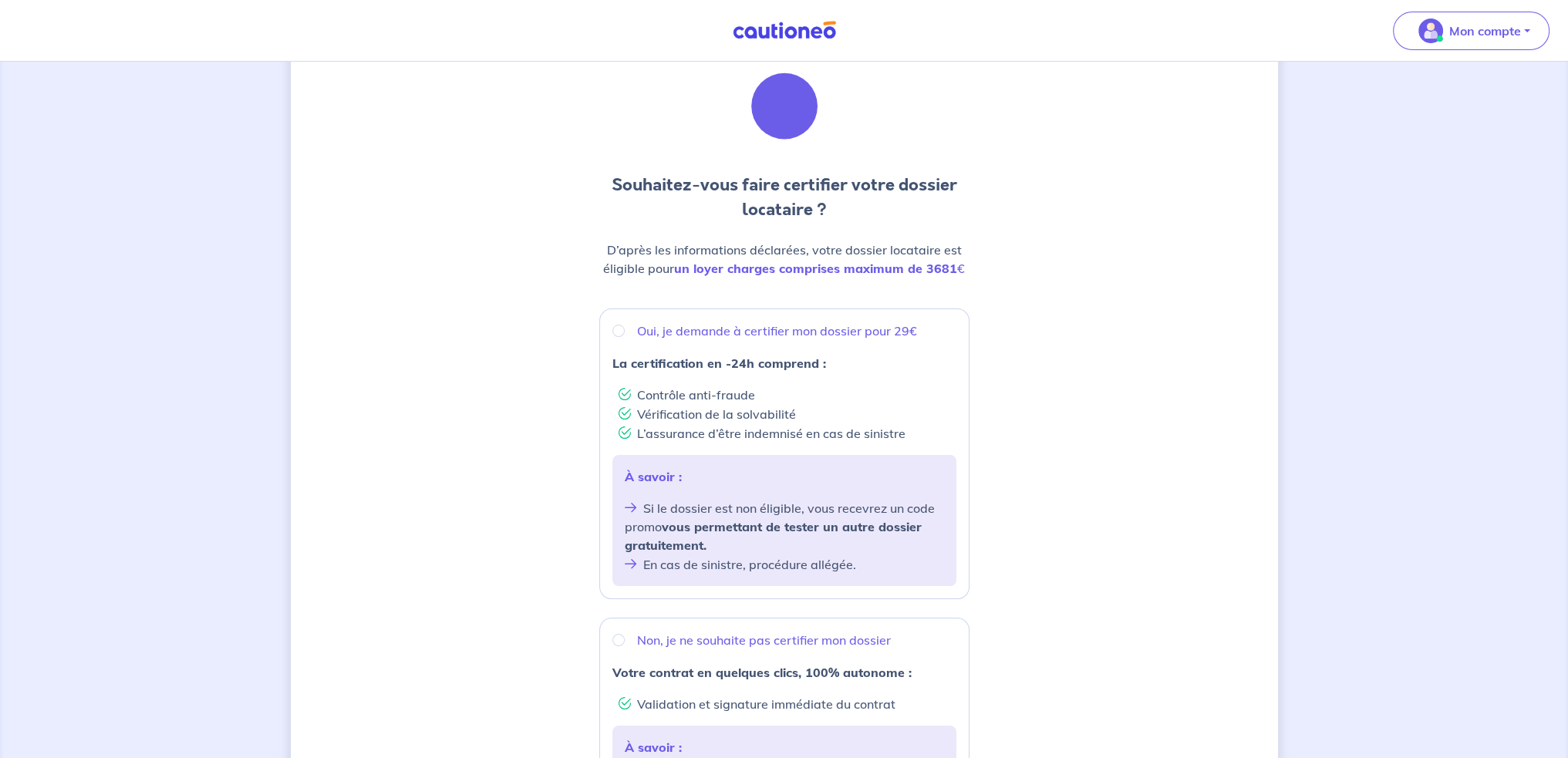
scroll to position [77, 0]
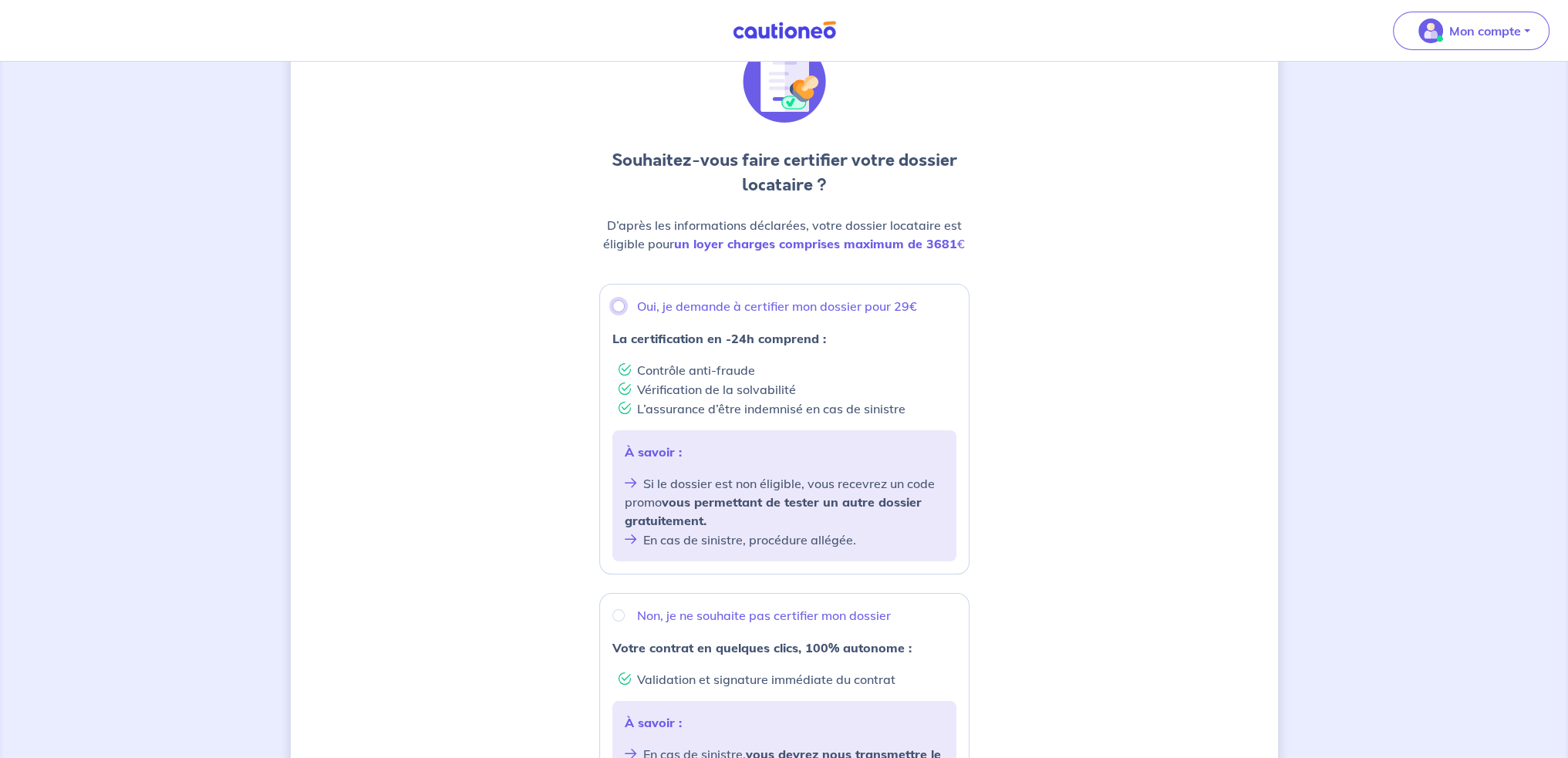
click at [619, 306] on input "Oui, je demande à certifier mon dossier pour 29€" at bounding box center [618, 305] width 12 height 12
radio input "true"
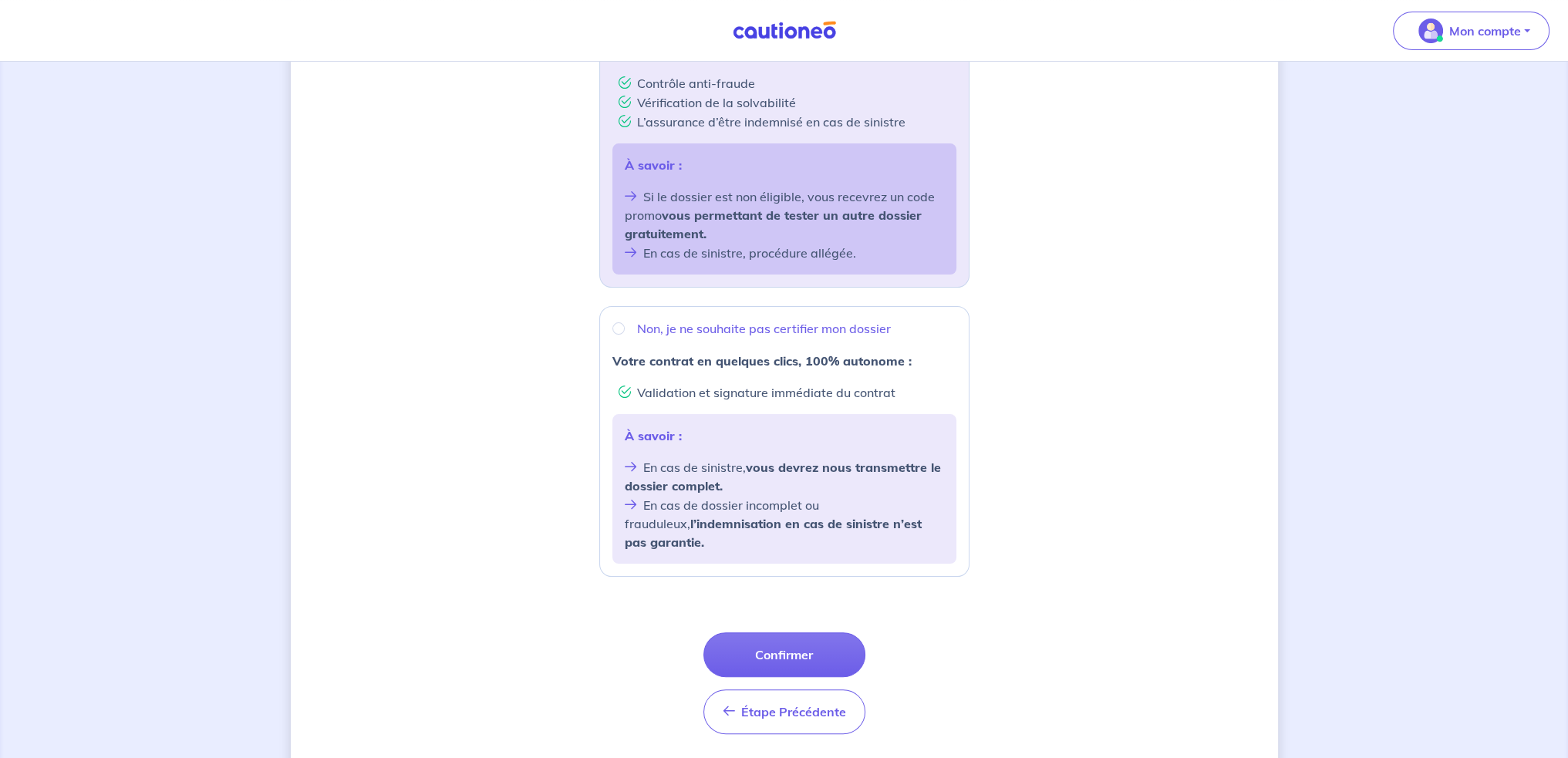
scroll to position [398, 0]
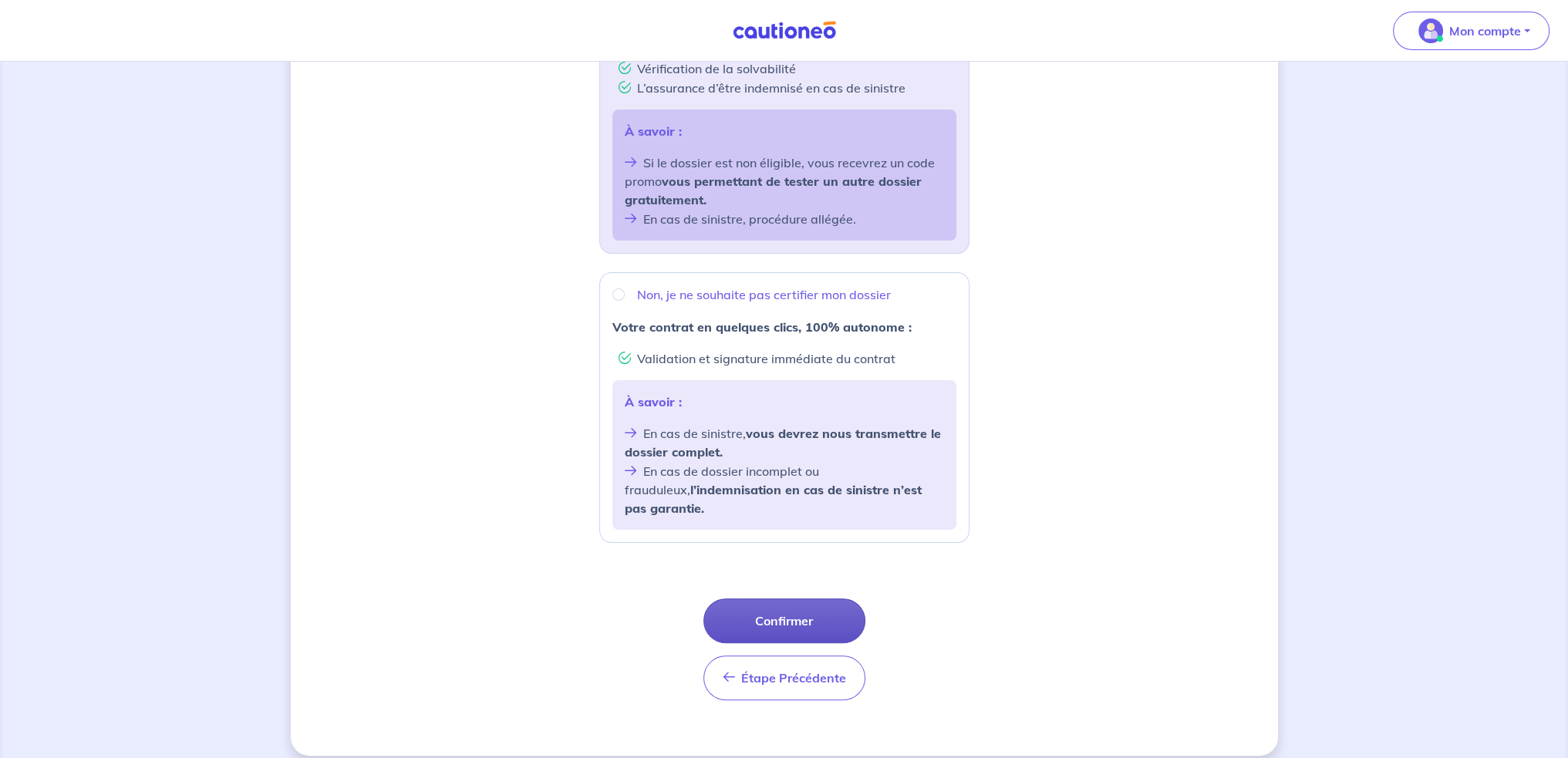
click at [773, 604] on button "Confirmer" at bounding box center [784, 621] width 162 height 45
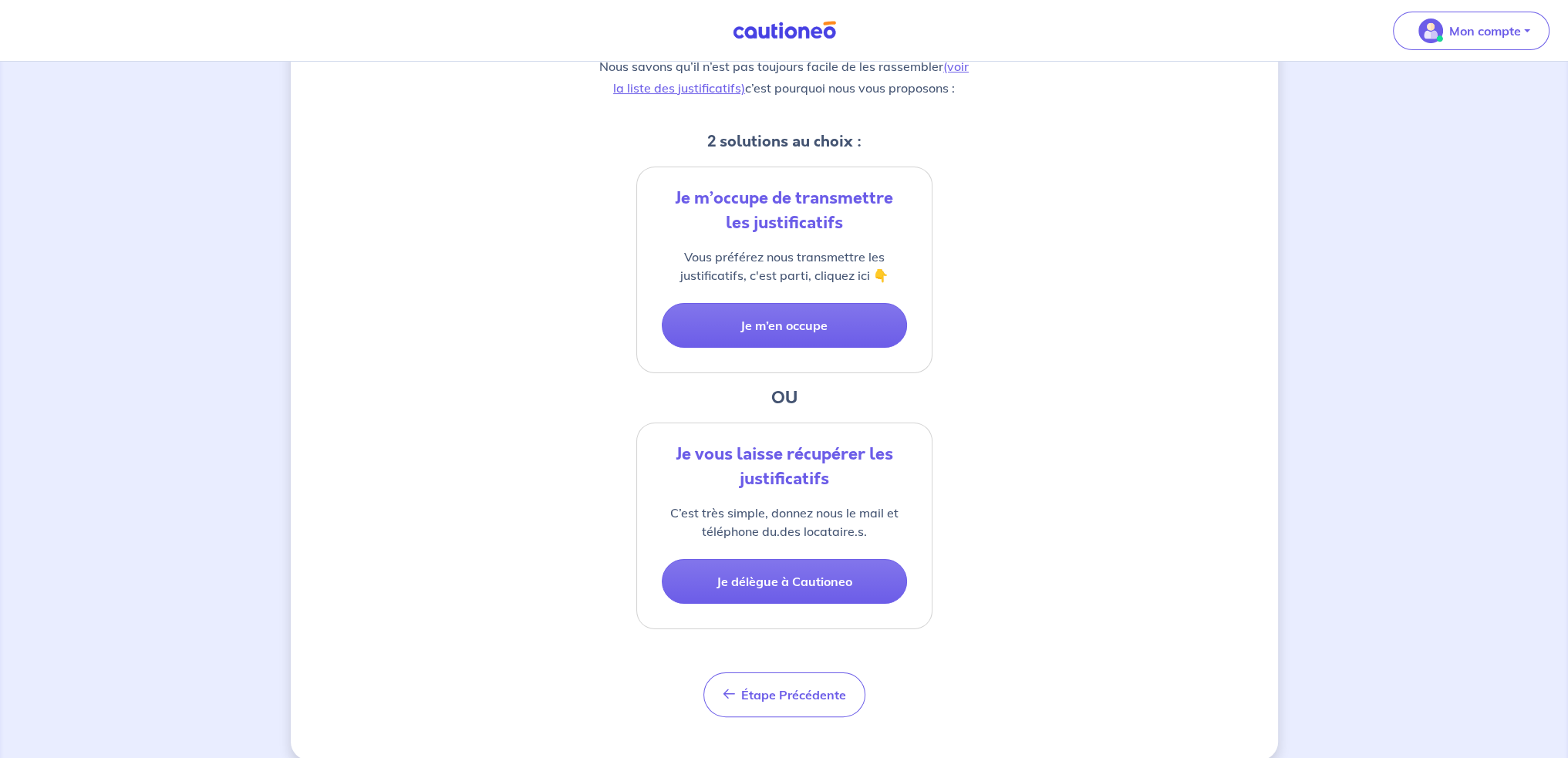
scroll to position [284, 0]
